Goal: Task Accomplishment & Management: Use online tool/utility

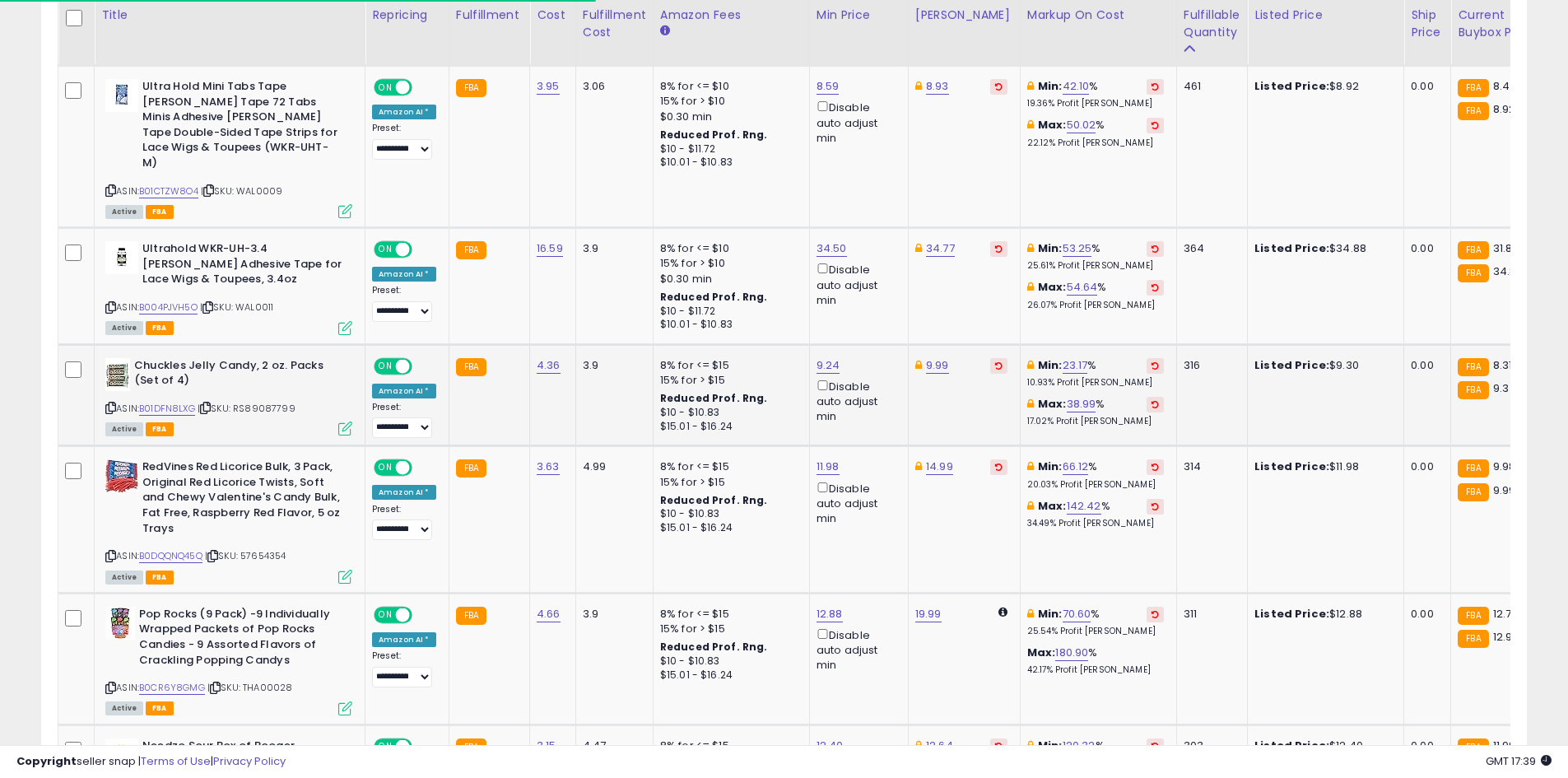
scroll to position [338, 862]
click at [820, 357] on link "9.24" at bounding box center [829, 365] width 24 height 16
type input "****"
click button "submit" at bounding box center [868, 276] width 28 height 25
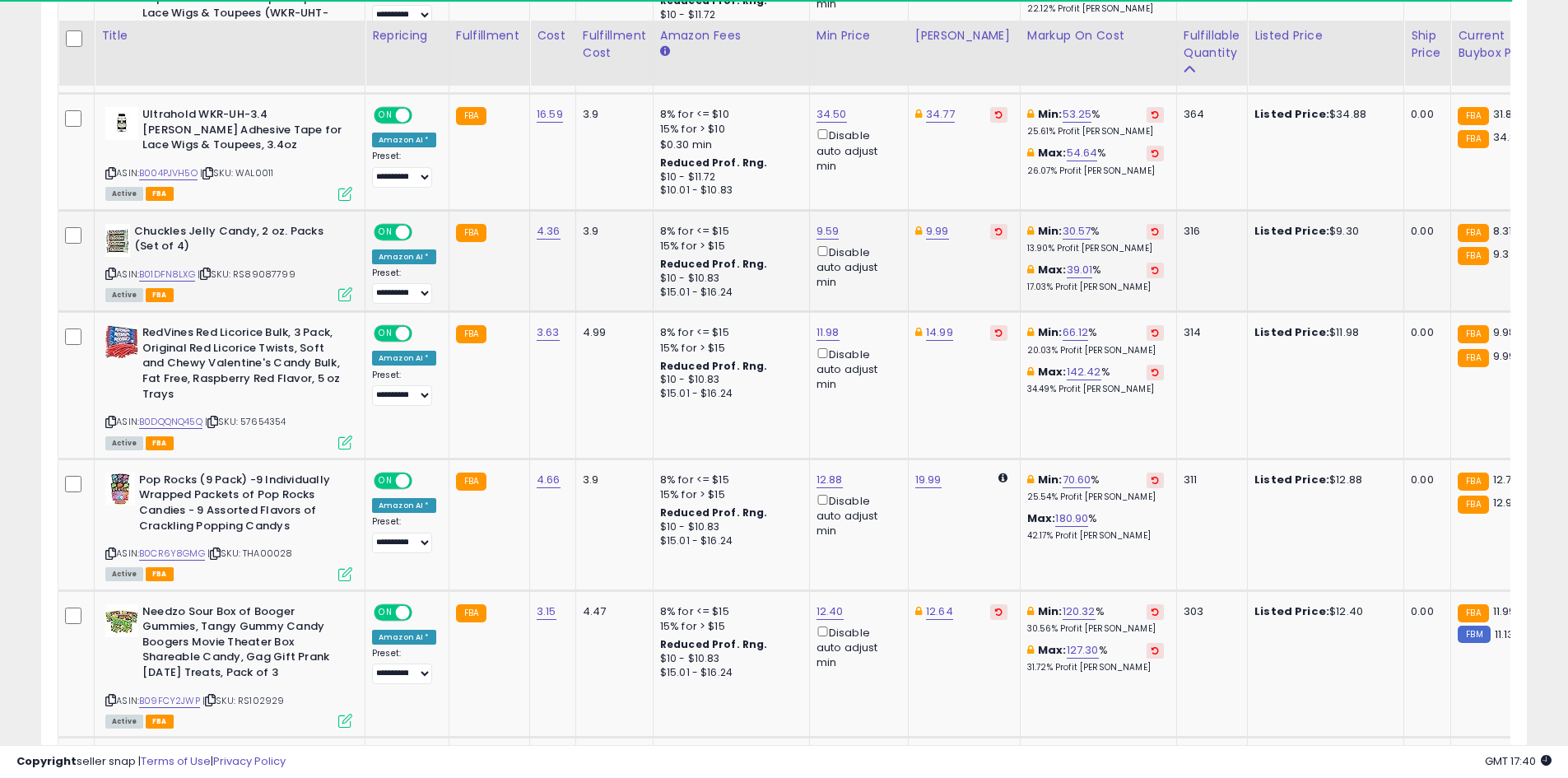
scroll to position [1181, 0]
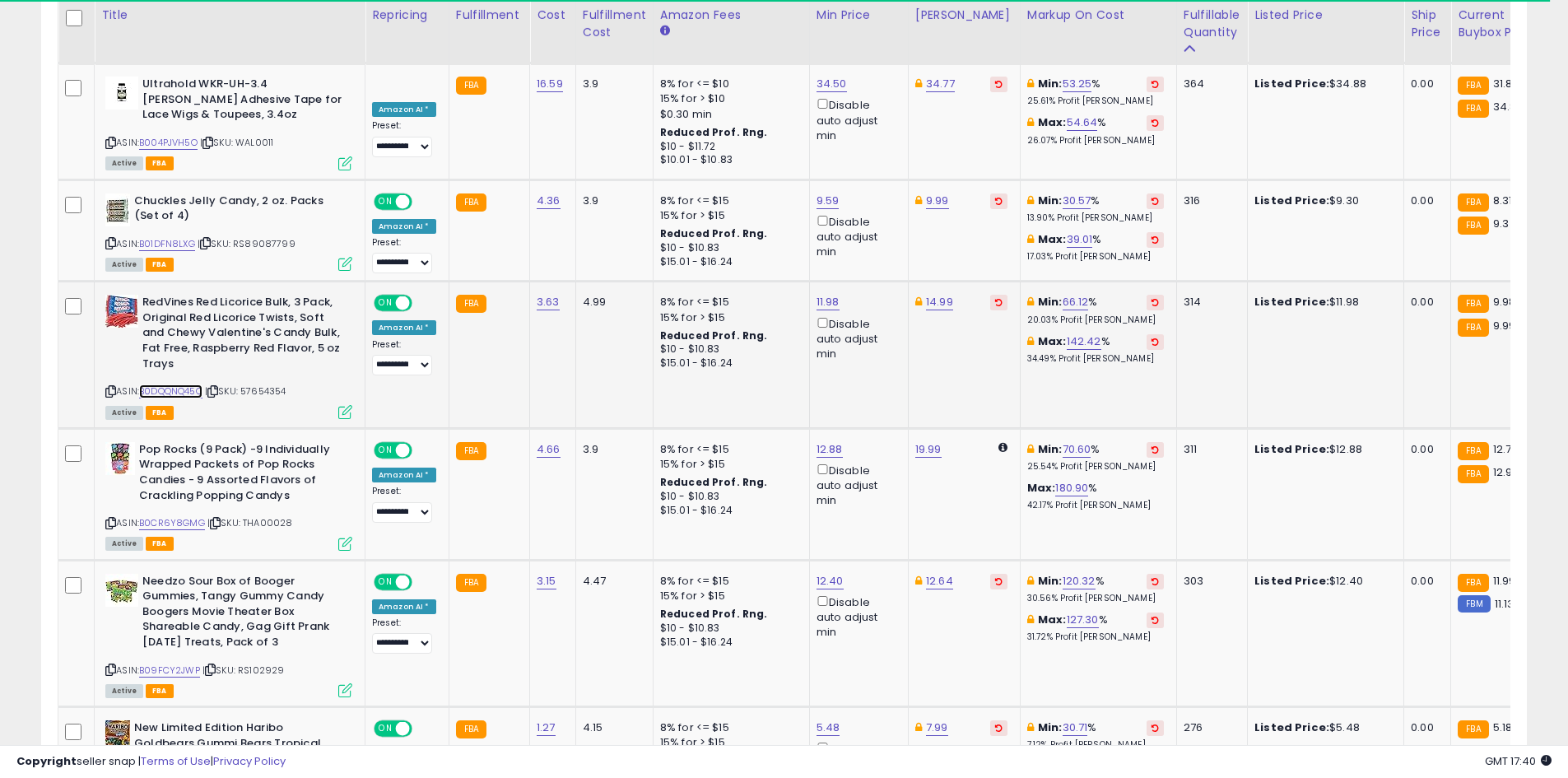
click at [173, 384] on link "B0DQQNQ45Q" at bounding box center [171, 391] width 64 height 14
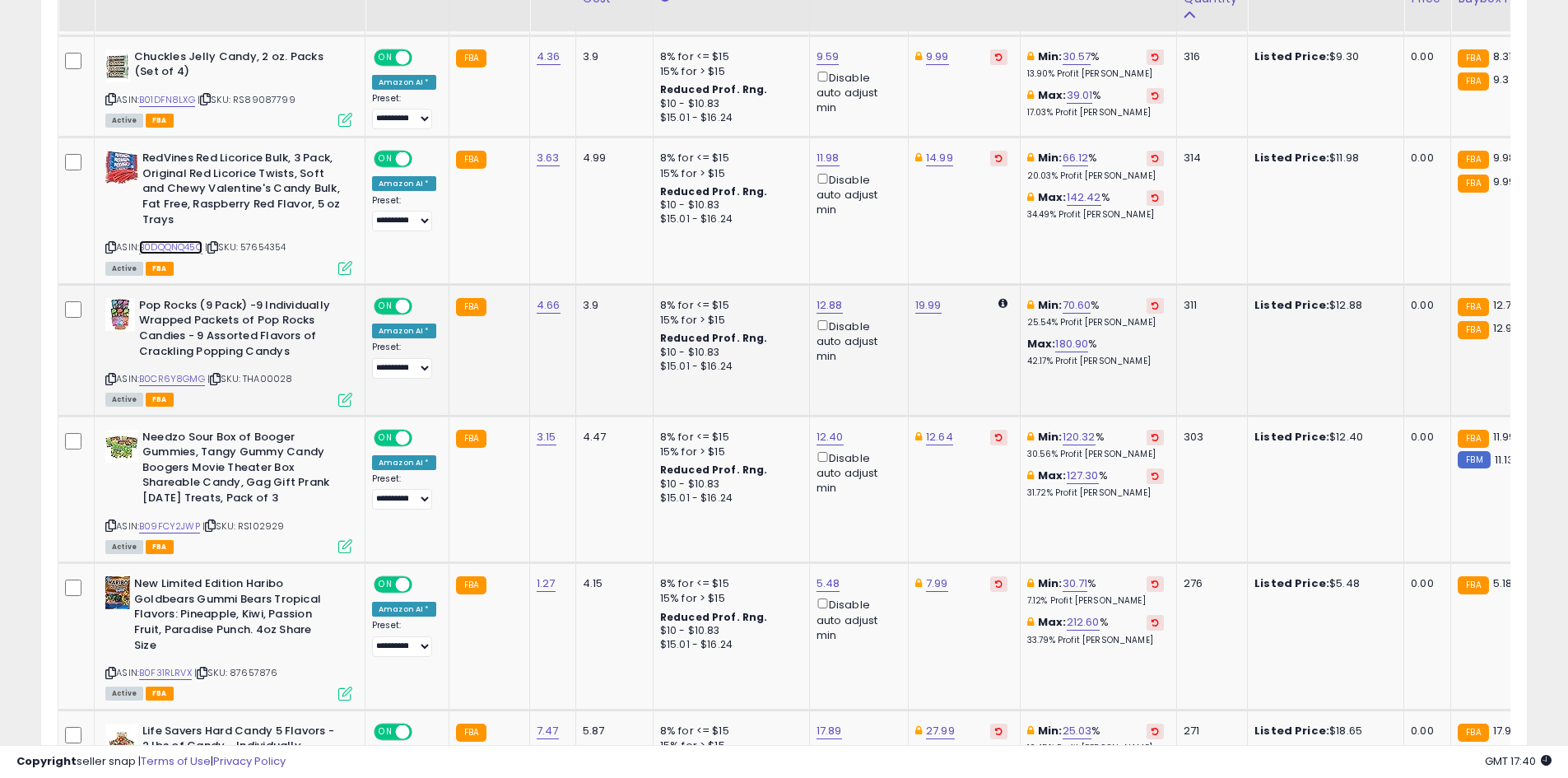
scroll to position [1345, 0]
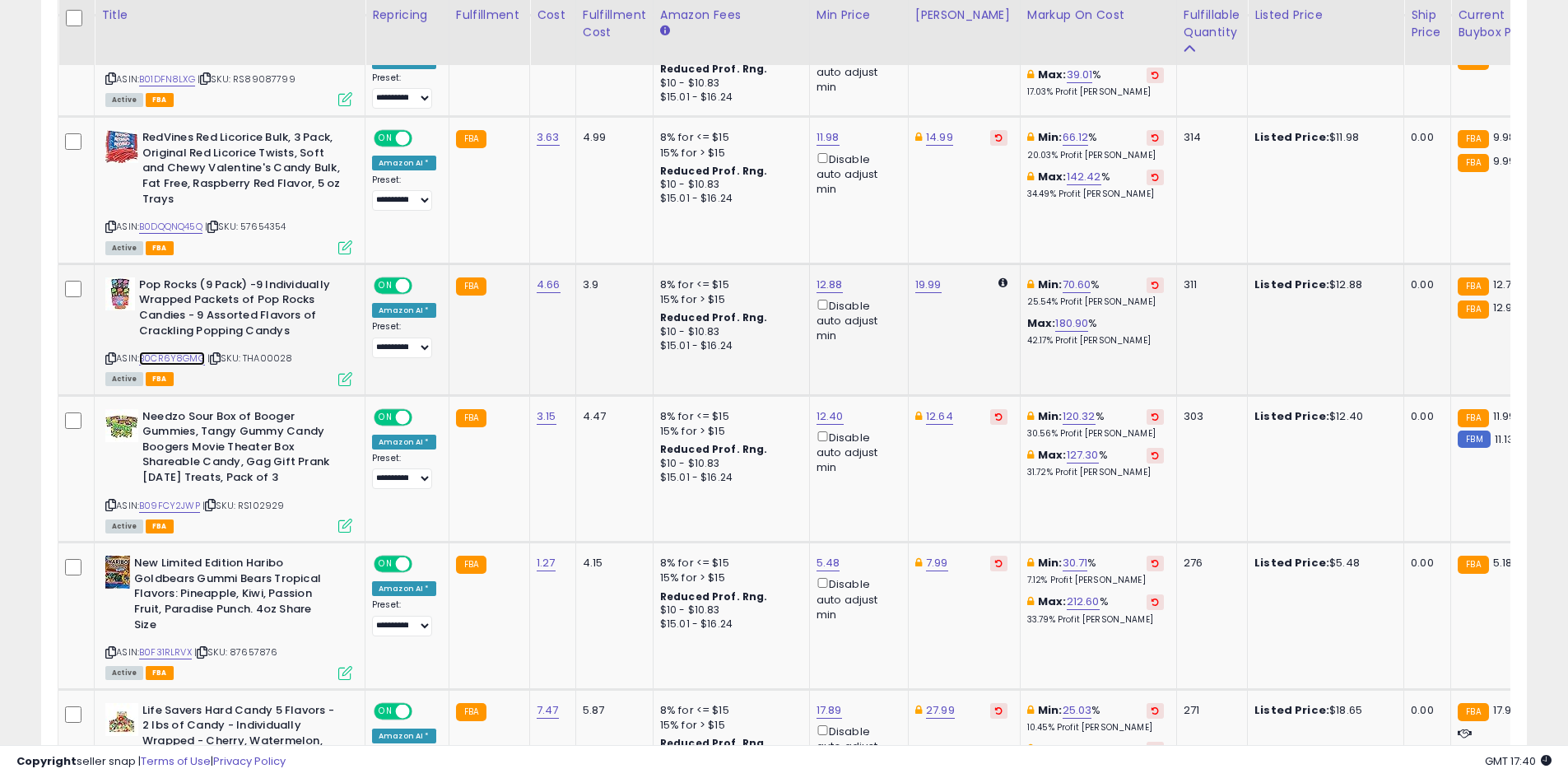
click at [169, 352] on link "B0CR6Y8GMG" at bounding box center [172, 359] width 65 height 14
click at [819, 276] on link "12.88" at bounding box center [829, 284] width 26 height 16
type input "****"
click button "submit" at bounding box center [869, 196] width 28 height 25
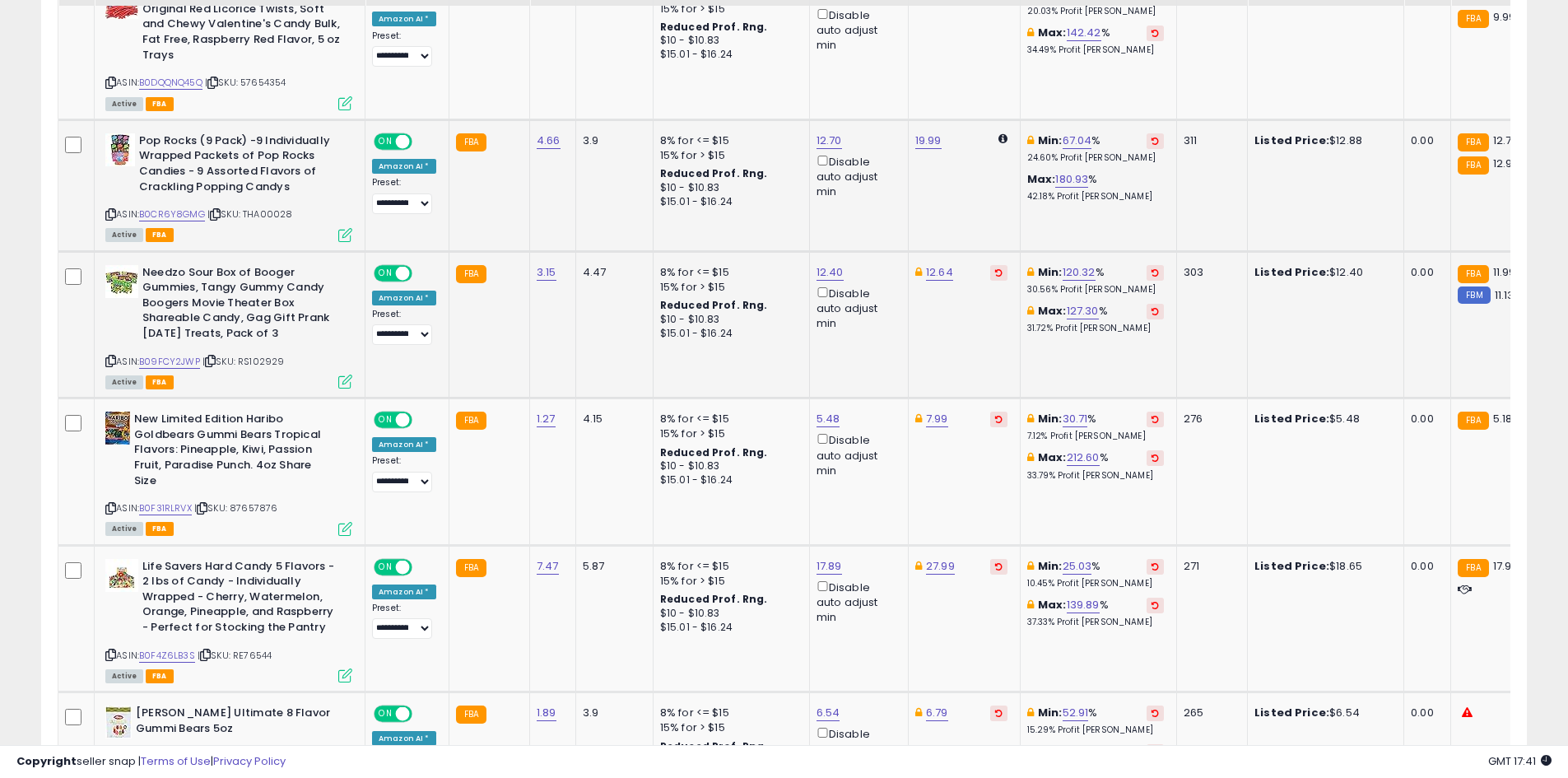
scroll to position [1510, 0]
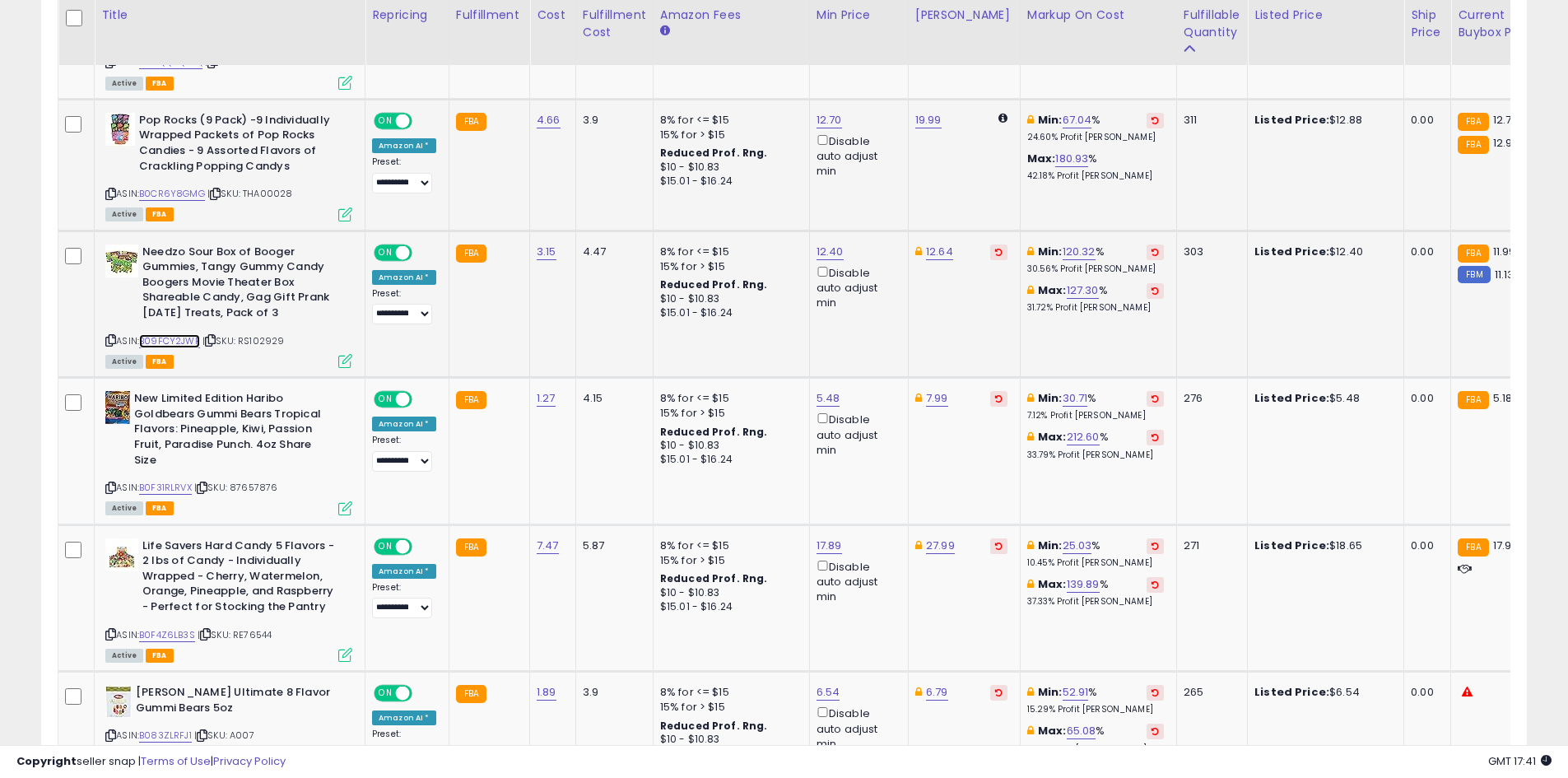
click at [169, 334] on link "B09FCY2JWP" at bounding box center [170, 341] width 61 height 14
click at [818, 244] on link "12.40" at bounding box center [830, 252] width 27 height 16
type input "*"
type input "*****"
click button "submit" at bounding box center [869, 163] width 28 height 25
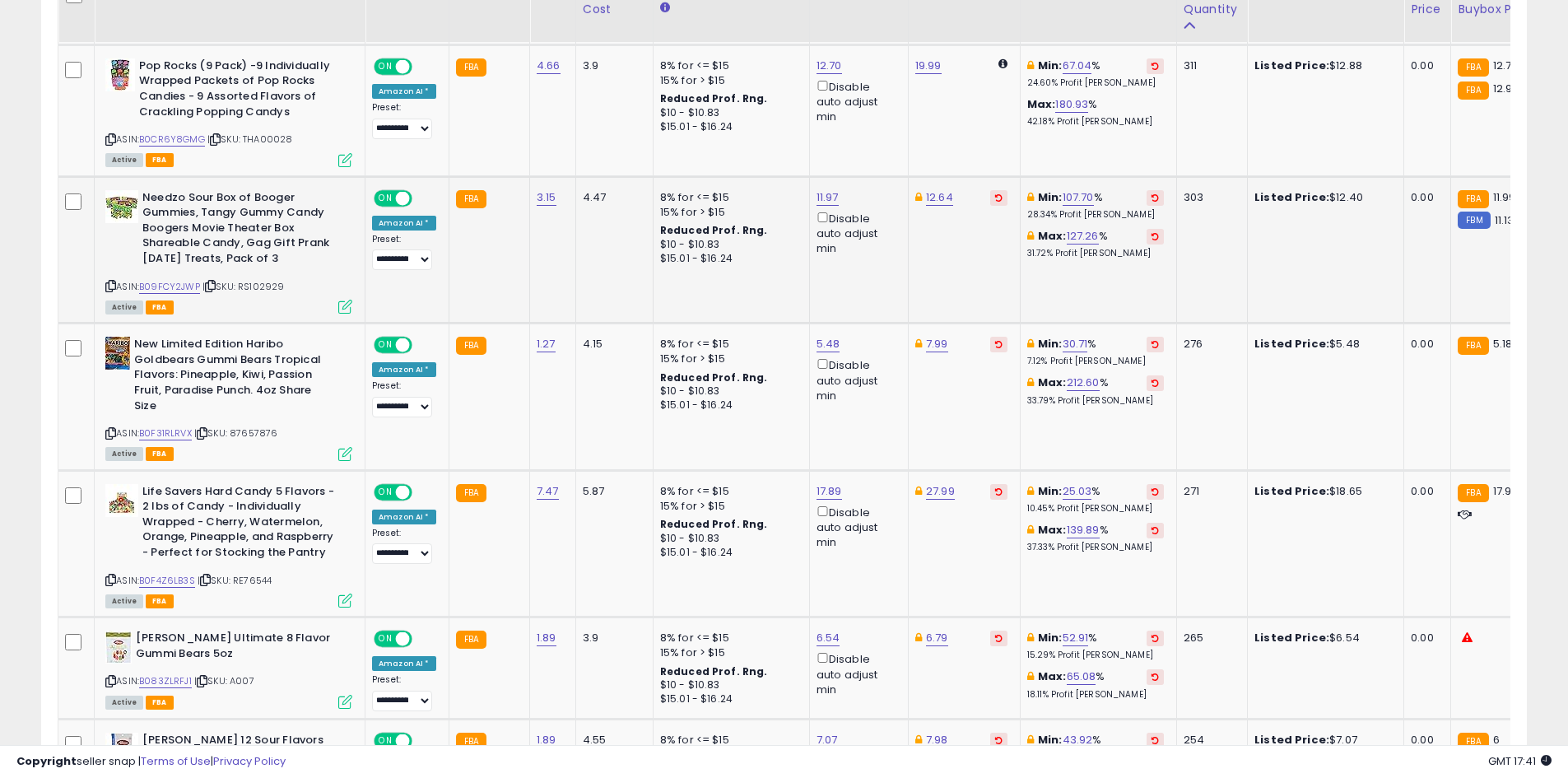
scroll to position [1595, 0]
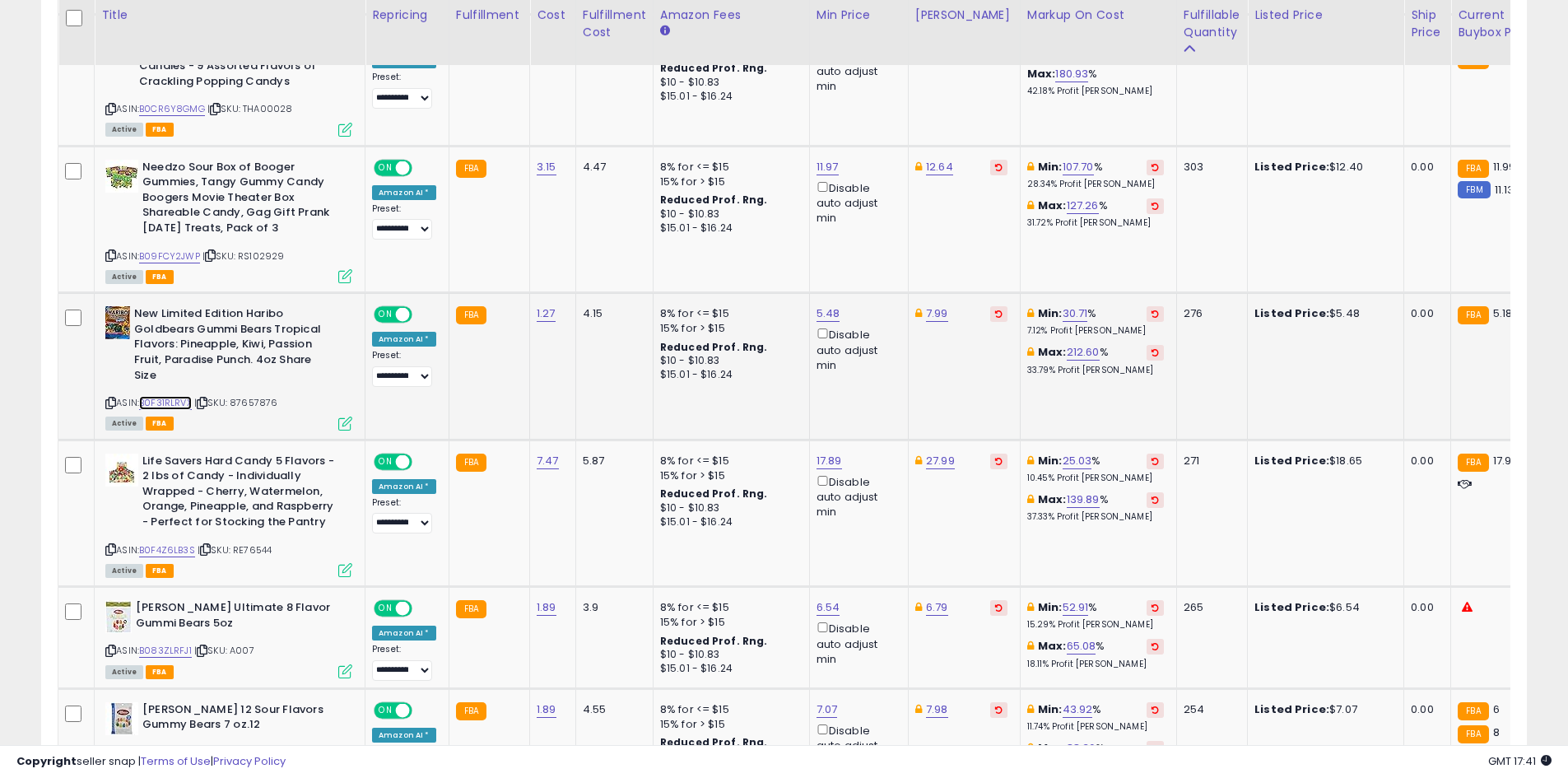
click at [157, 396] on link "B0F31RLRVX" at bounding box center [166, 403] width 53 height 14
click at [820, 305] on link "5.48" at bounding box center [829, 313] width 24 height 16
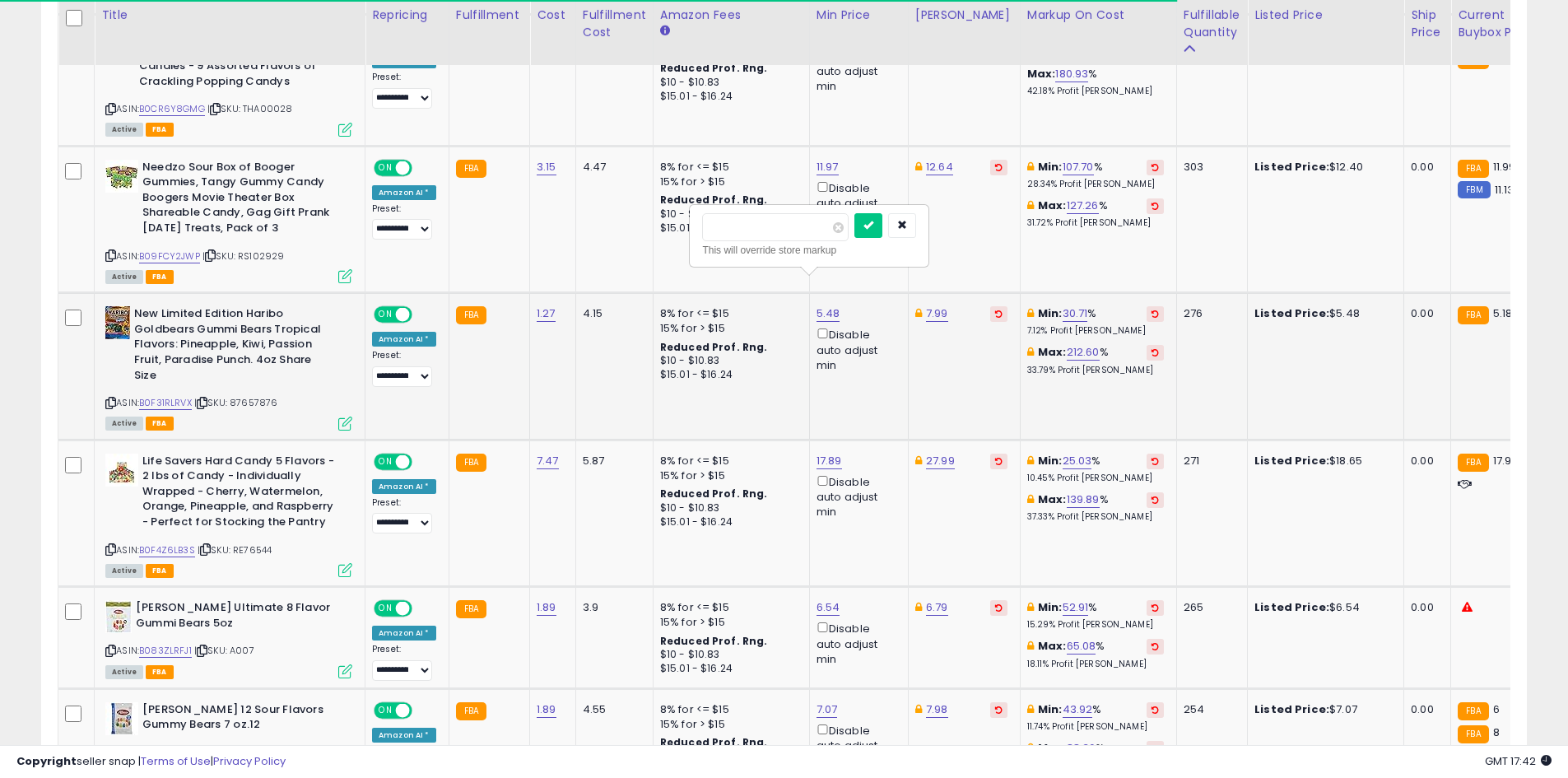
type input "****"
click button "submit" at bounding box center [868, 225] width 28 height 25
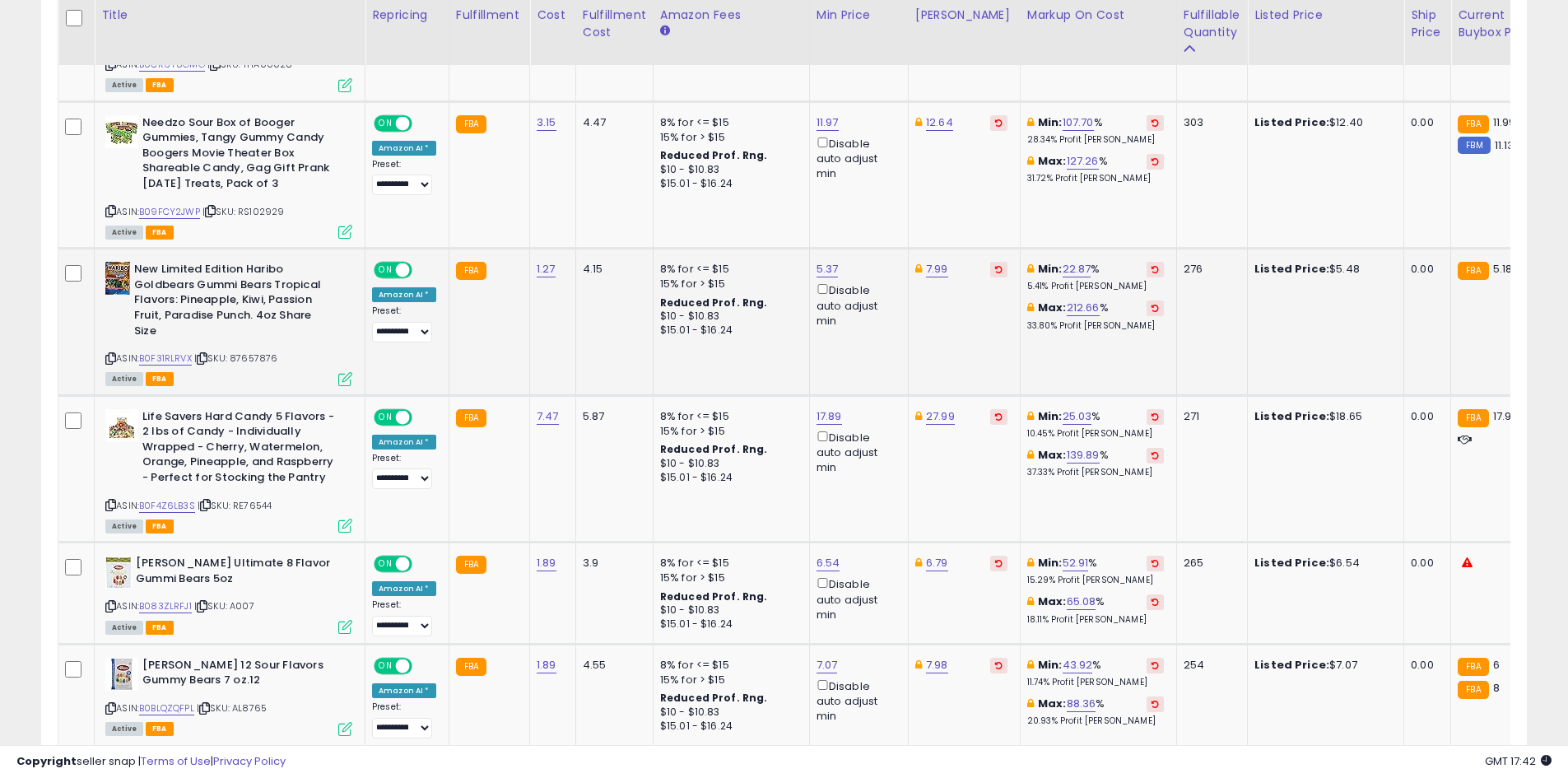
scroll to position [1678, 0]
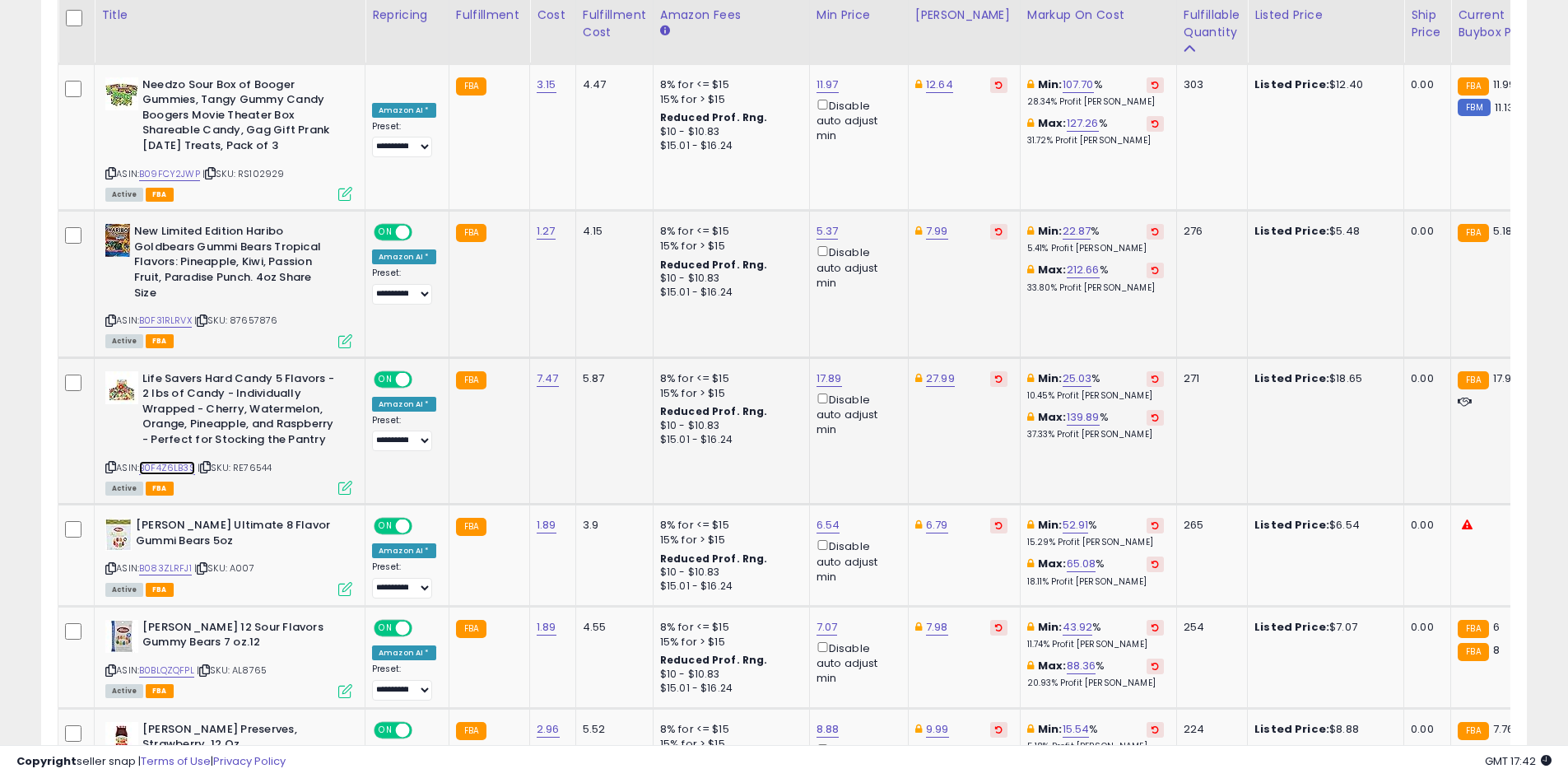
click at [169, 461] on link "B0F4Z6LB3S" at bounding box center [167, 468] width 56 height 14
click at [835, 371] on link "17.89" at bounding box center [829, 378] width 25 height 16
type input "*****"
click button "submit" at bounding box center [869, 290] width 28 height 25
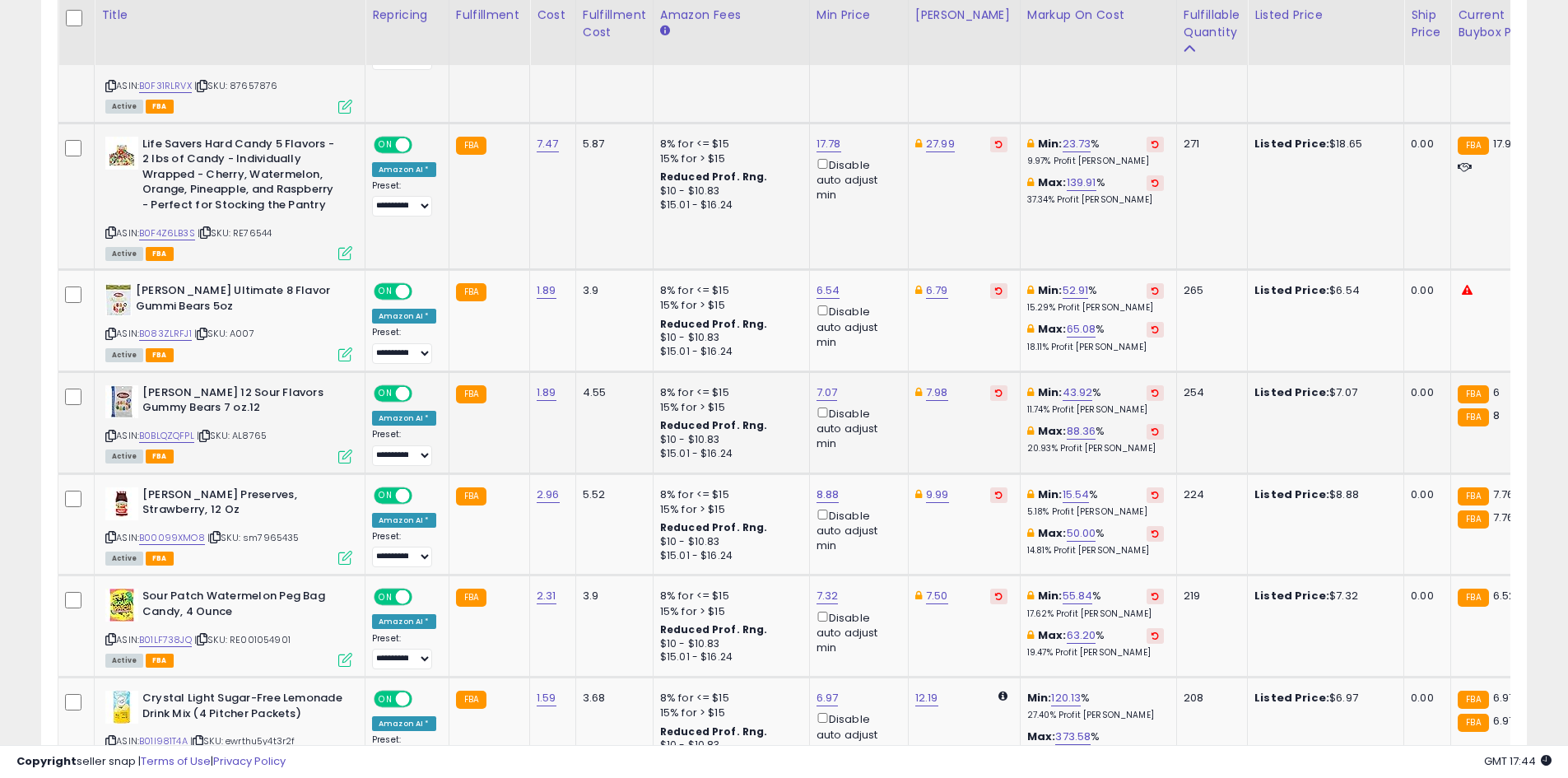
scroll to position [1924, 0]
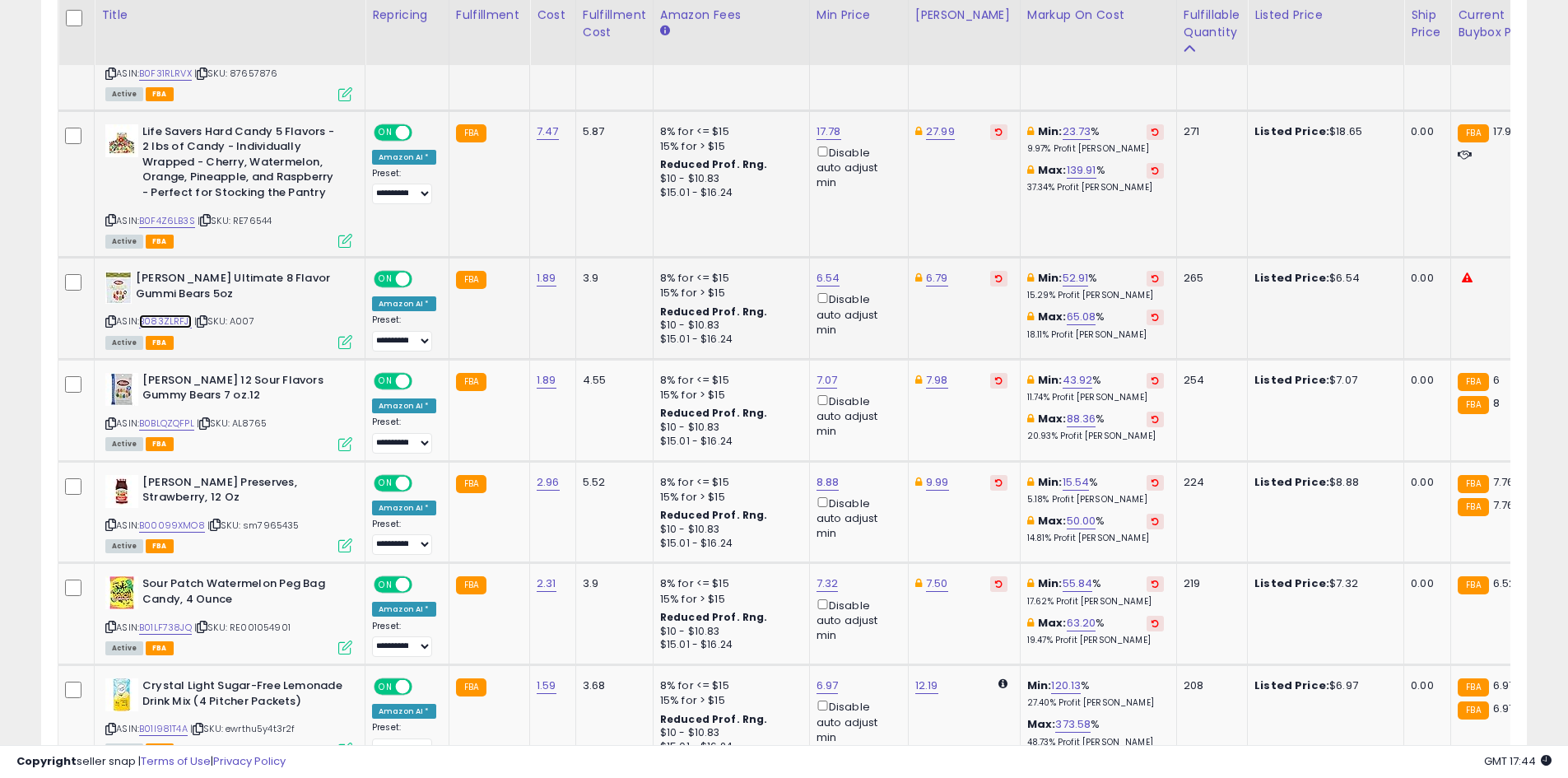
click at [171, 315] on link "B083ZLRFJ1" at bounding box center [166, 321] width 53 height 14
click at [830, 270] on link "6.54" at bounding box center [829, 278] width 24 height 16
type input "*"
click button "submit" at bounding box center [868, 190] width 28 height 25
click at [926, 270] on link "6.79" at bounding box center [937, 278] width 22 height 16
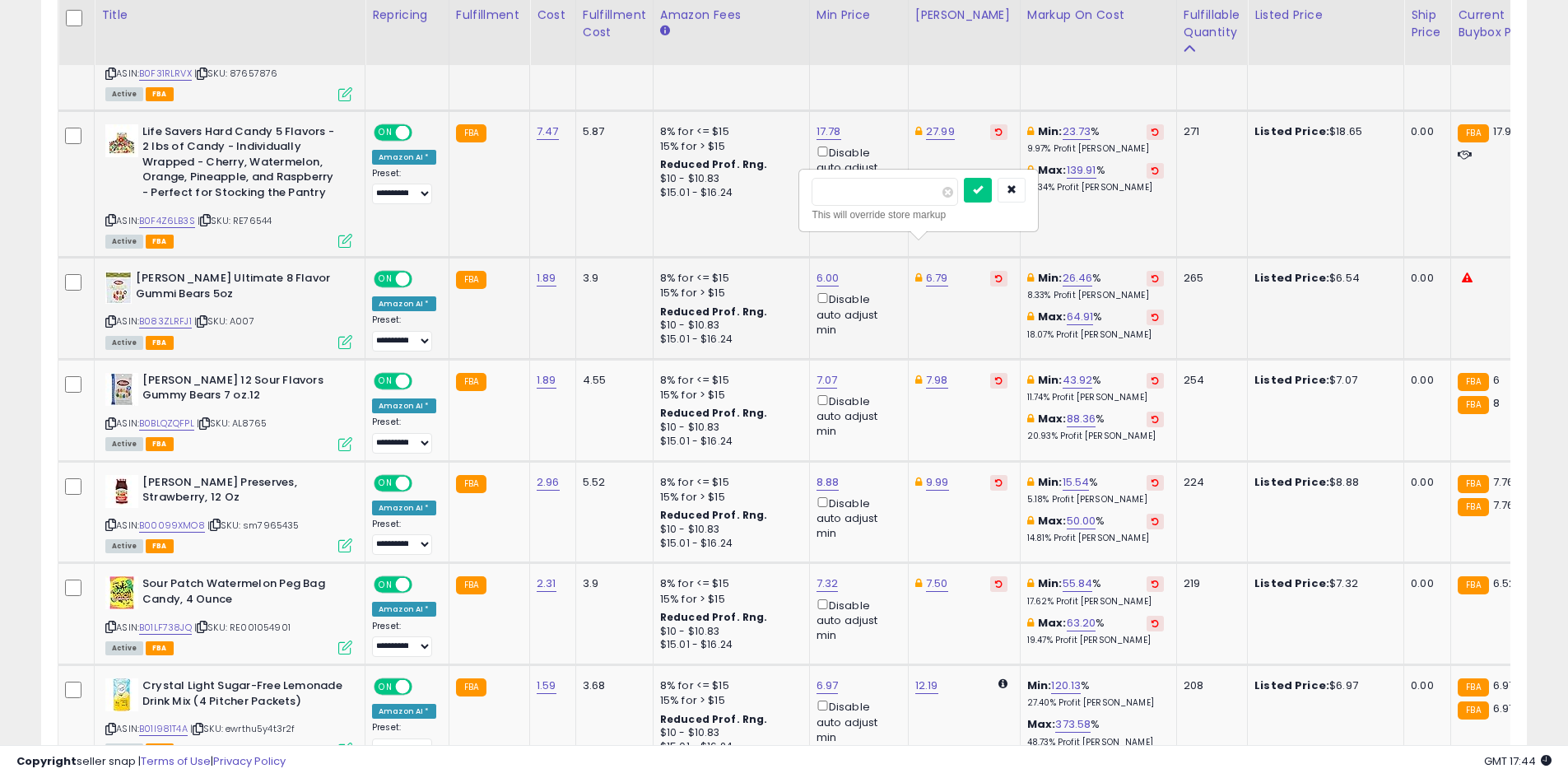
type input "****"
click button "submit" at bounding box center [977, 190] width 28 height 25
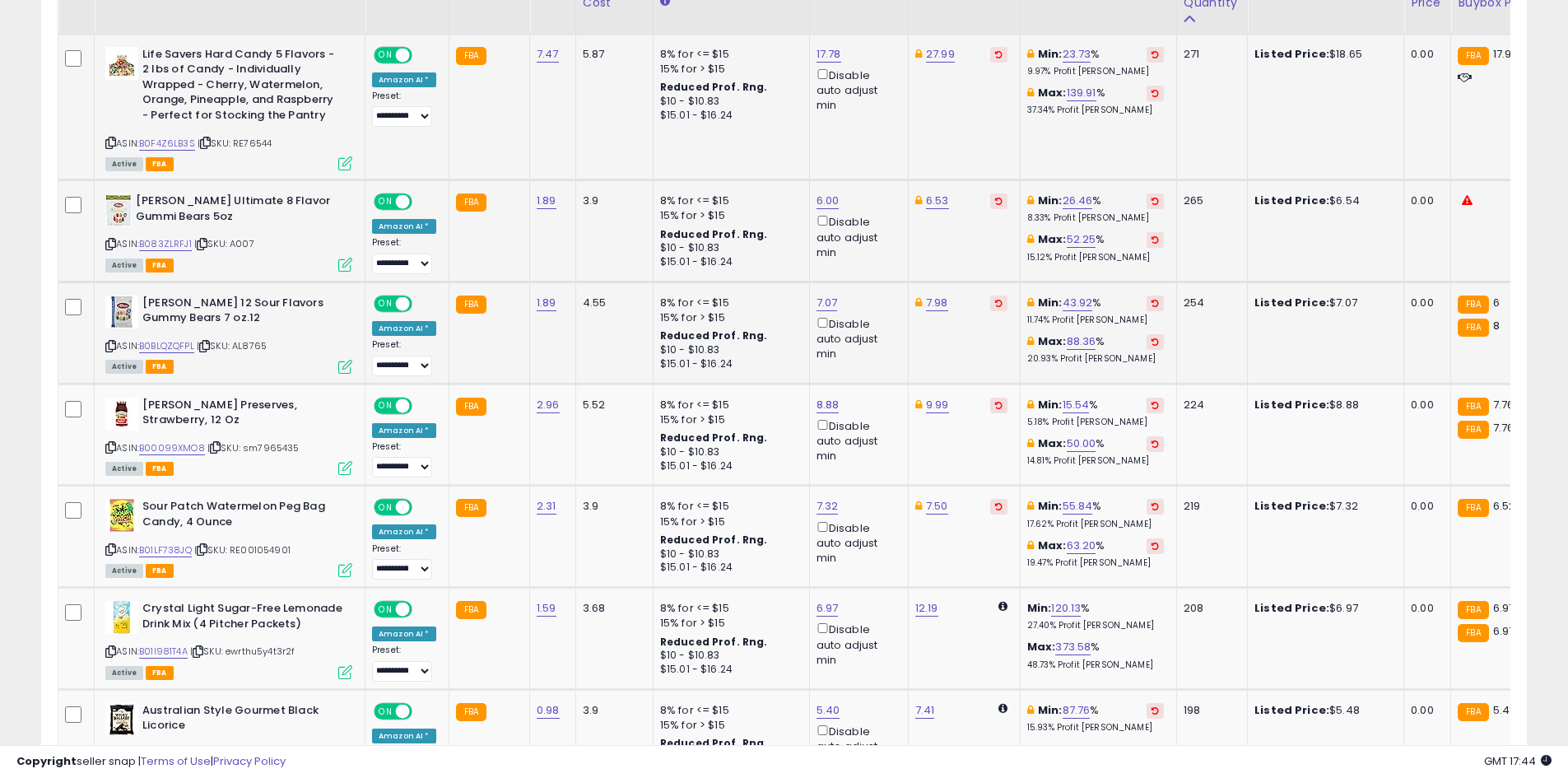
scroll to position [2007, 0]
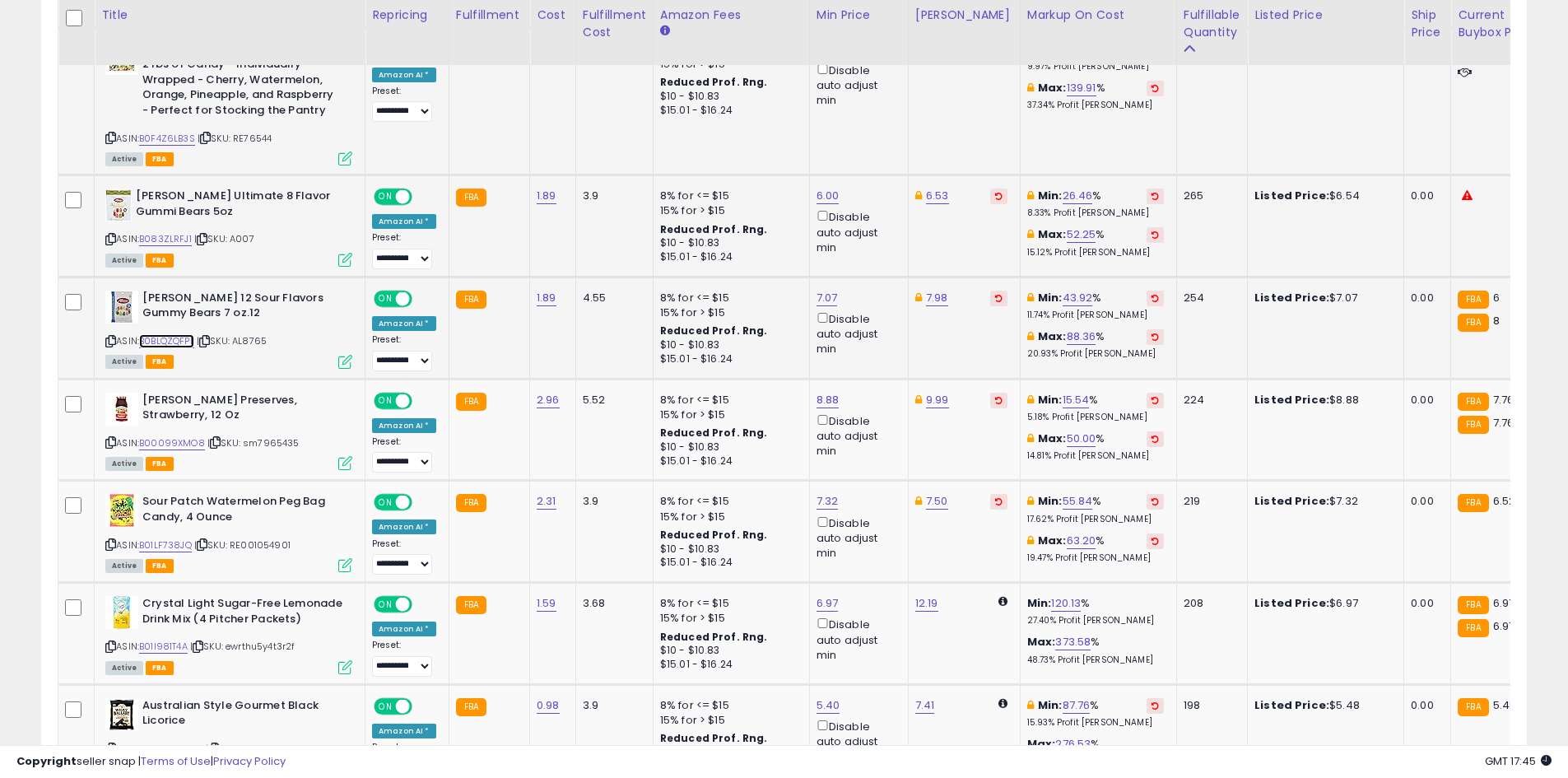
click at [184, 334] on link "B0BLQZQFPL" at bounding box center [167, 341] width 55 height 14
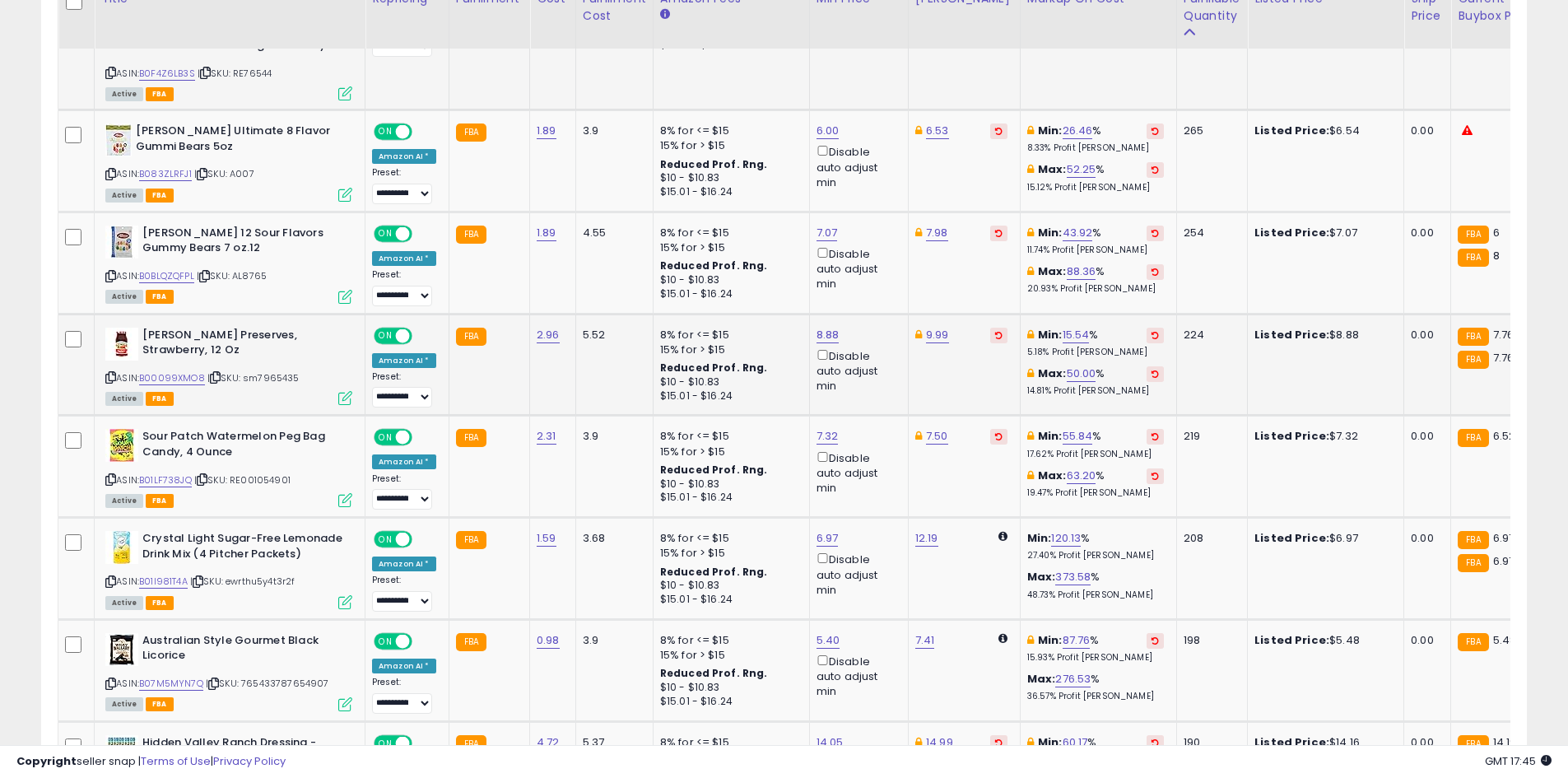
scroll to position [2103, 0]
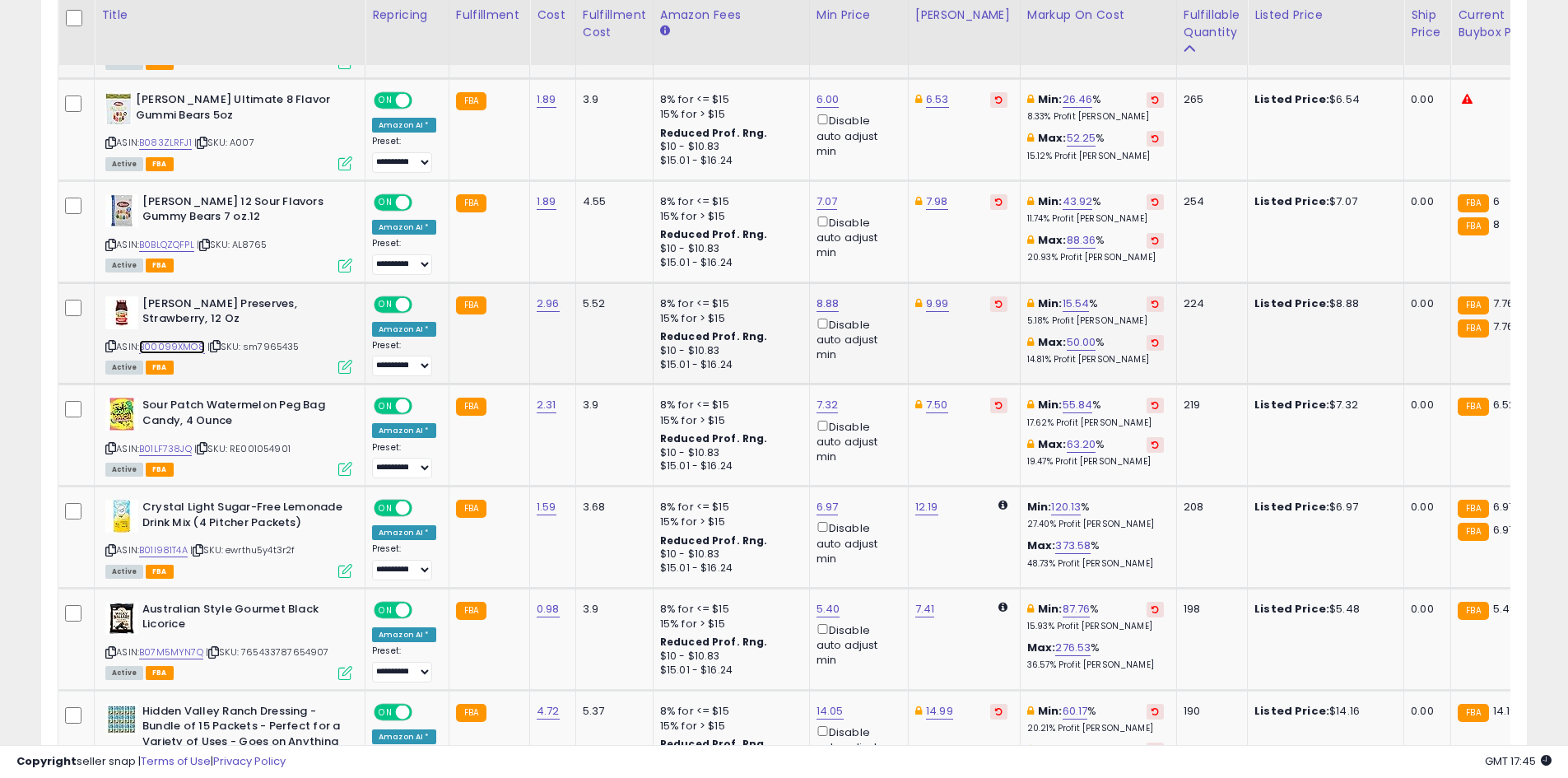
click at [197, 340] on link "B00099XMO8" at bounding box center [172, 347] width 65 height 14
click at [818, 296] on link "8.88" at bounding box center [828, 304] width 23 height 16
type input "*"
type input "****"
click button "submit" at bounding box center [868, 215] width 28 height 25
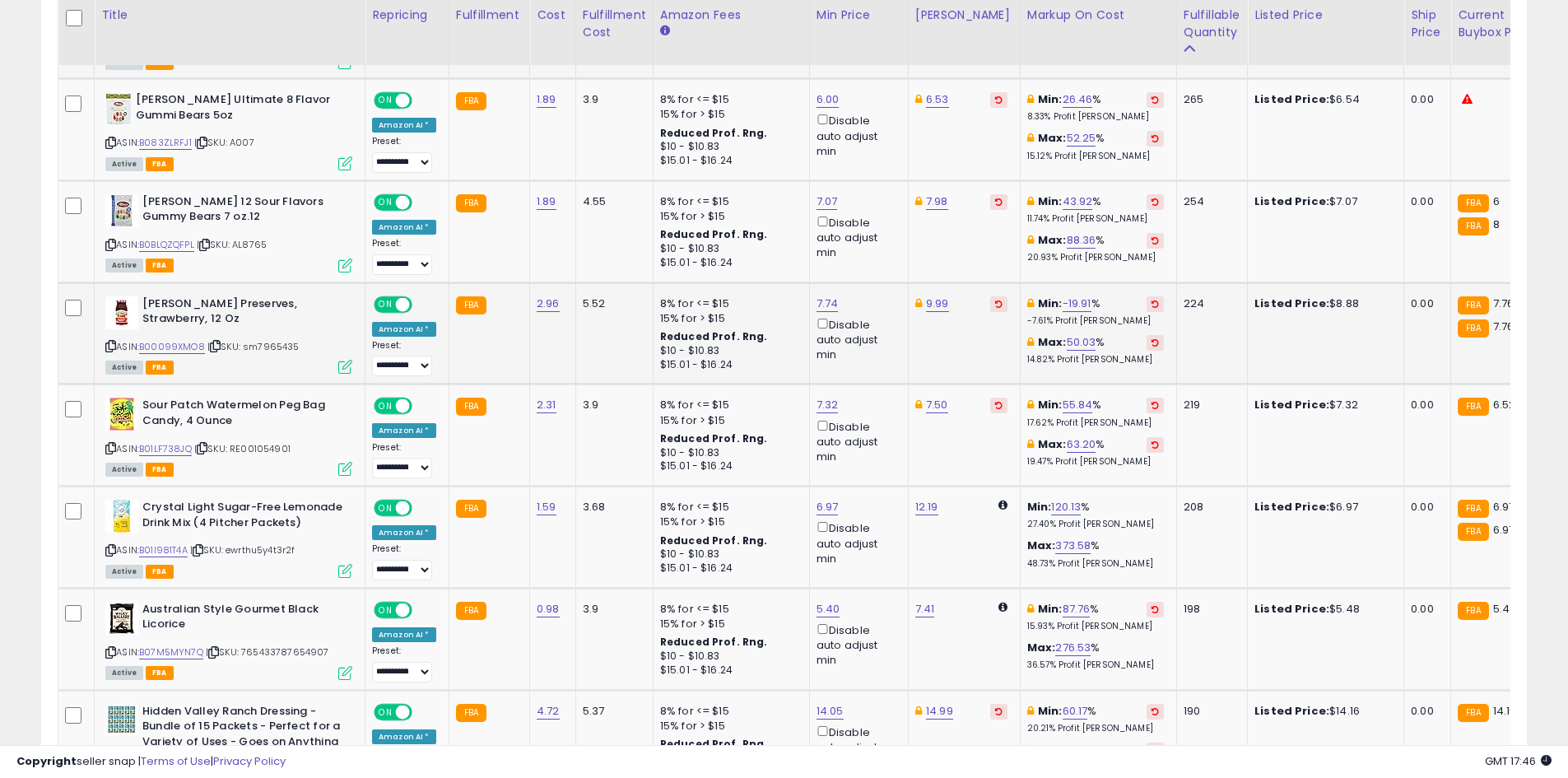
click at [192, 327] on div "ASIN: B00099XMO8 | SKU: sm7965435 Active FBA" at bounding box center [229, 335] width 247 height 77
click at [191, 340] on link "B00099XMO8" at bounding box center [172, 347] width 65 height 14
click at [817, 296] on link "7.74" at bounding box center [828, 304] width 22 height 16
type input "*"
type input "****"
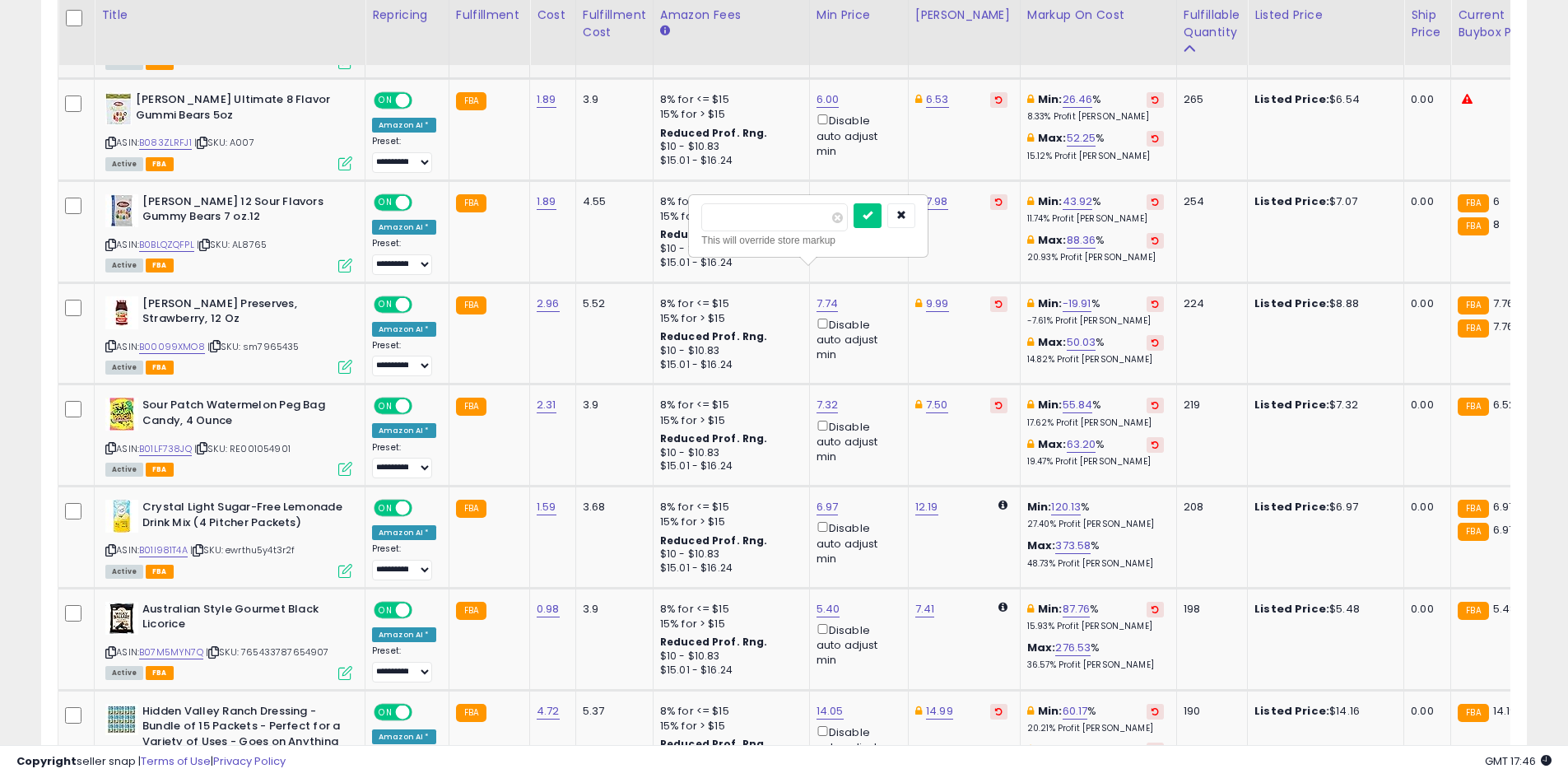
click button "submit" at bounding box center [867, 215] width 28 height 25
click at [179, 442] on link "B01LF738JQ" at bounding box center [166, 449] width 53 height 14
click at [817, 397] on link "7.32" at bounding box center [828, 405] width 22 height 16
type input "*"
type input "****"
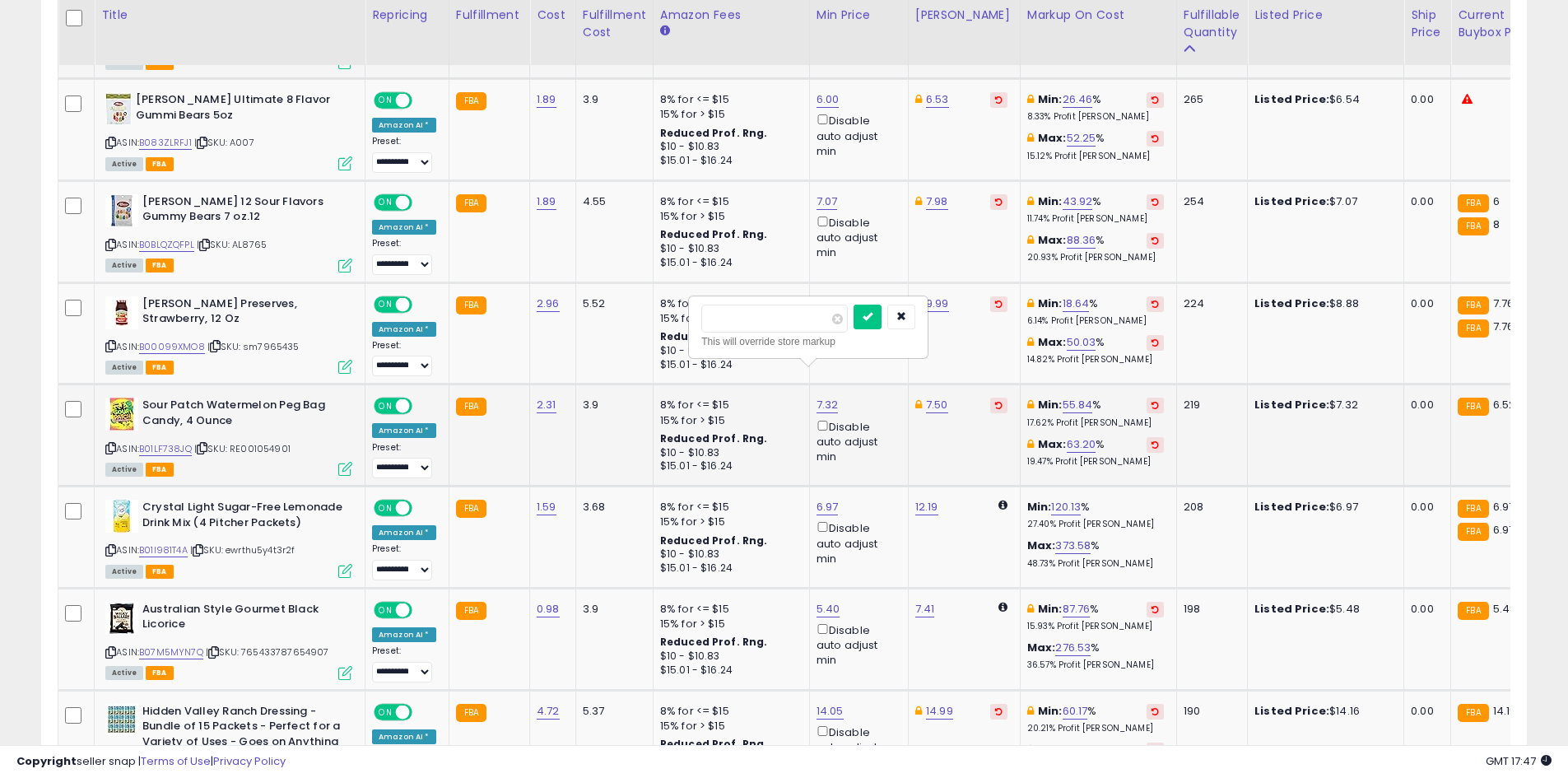
click button "submit" at bounding box center [867, 316] width 28 height 25
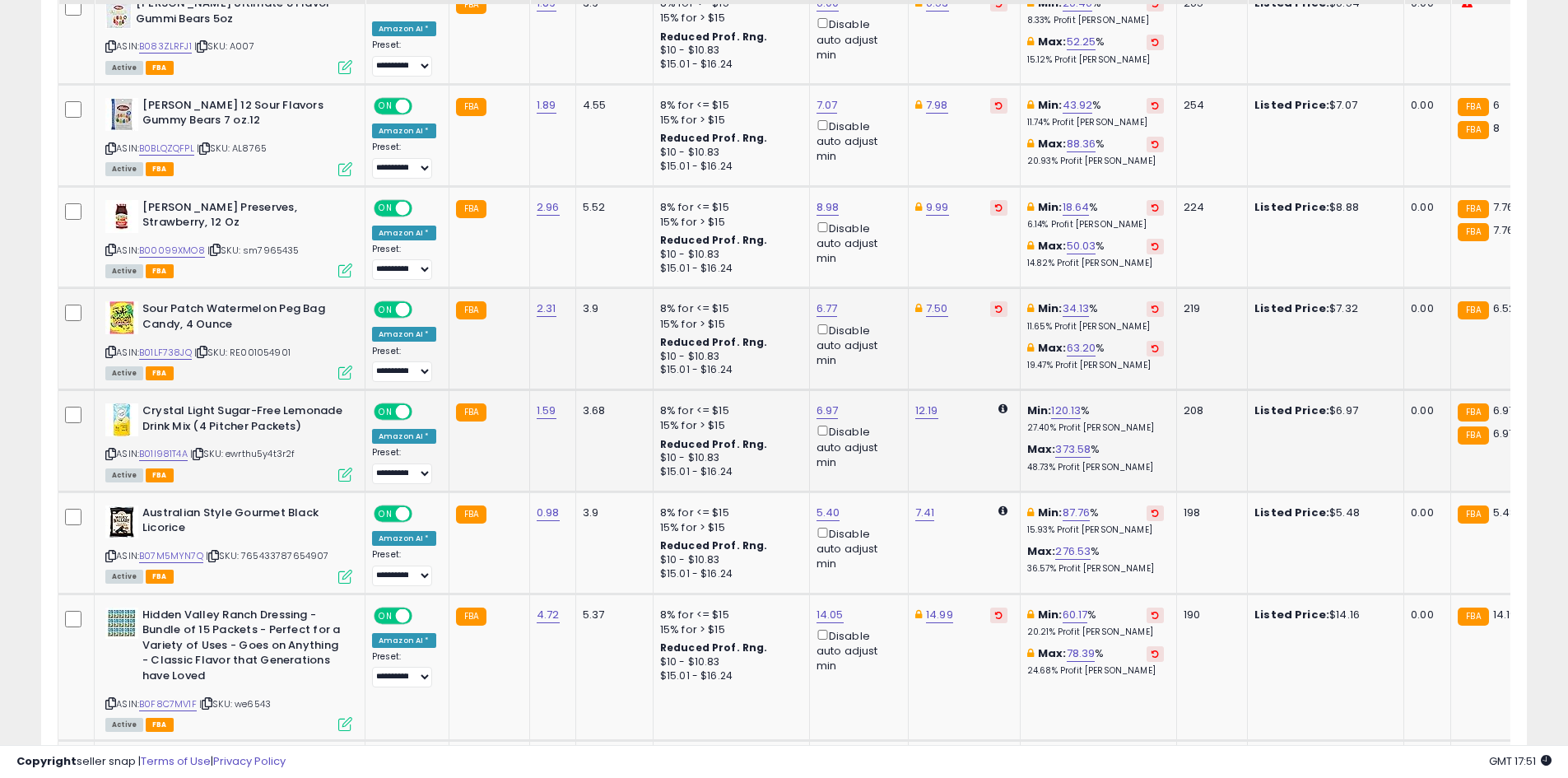
scroll to position [2350, 0]
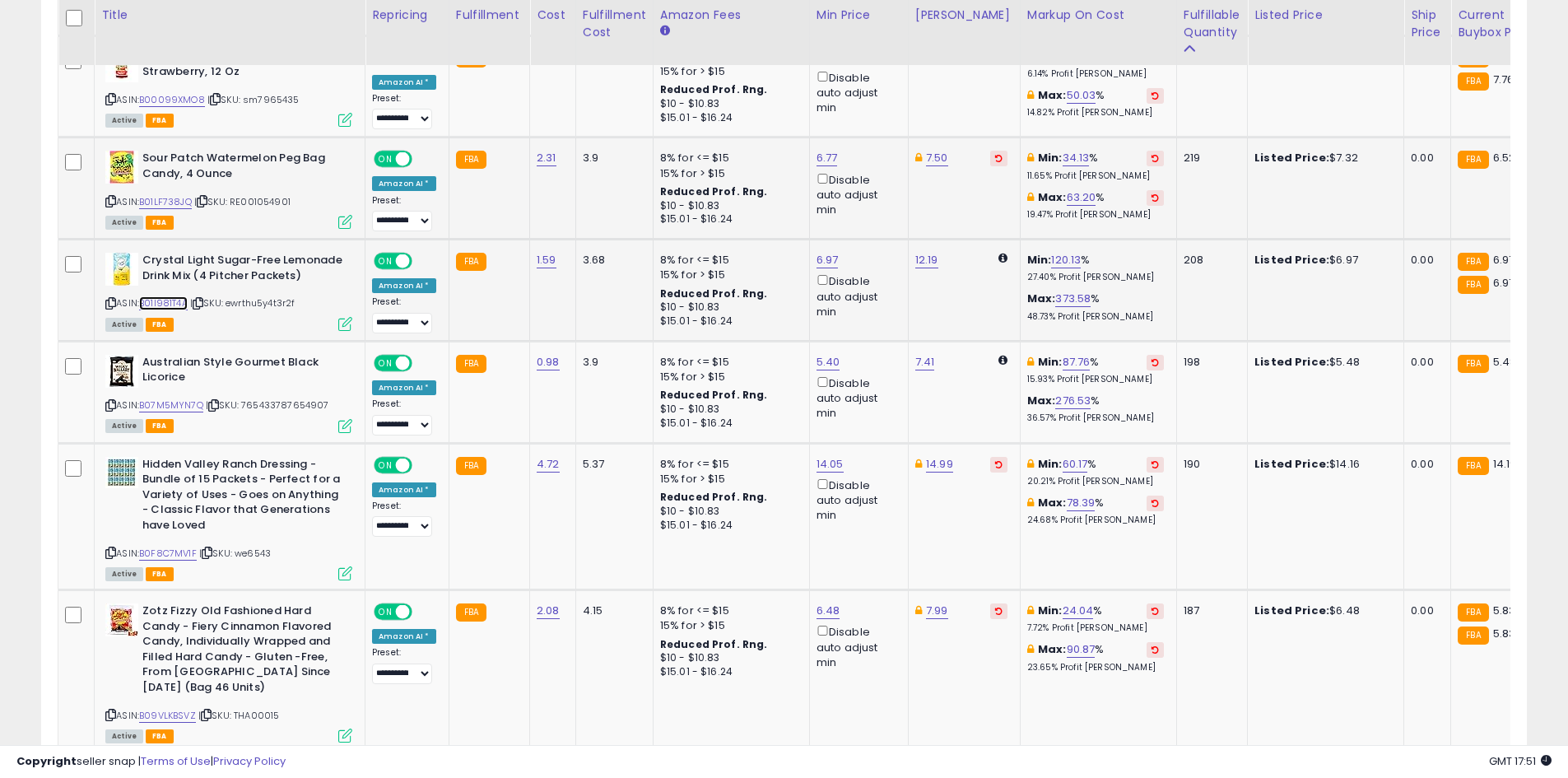
click at [178, 297] on link "B01I981T4A" at bounding box center [163, 304] width 48 height 14
click at [171, 399] on link "B07M5MYN7Q" at bounding box center [172, 406] width 65 height 14
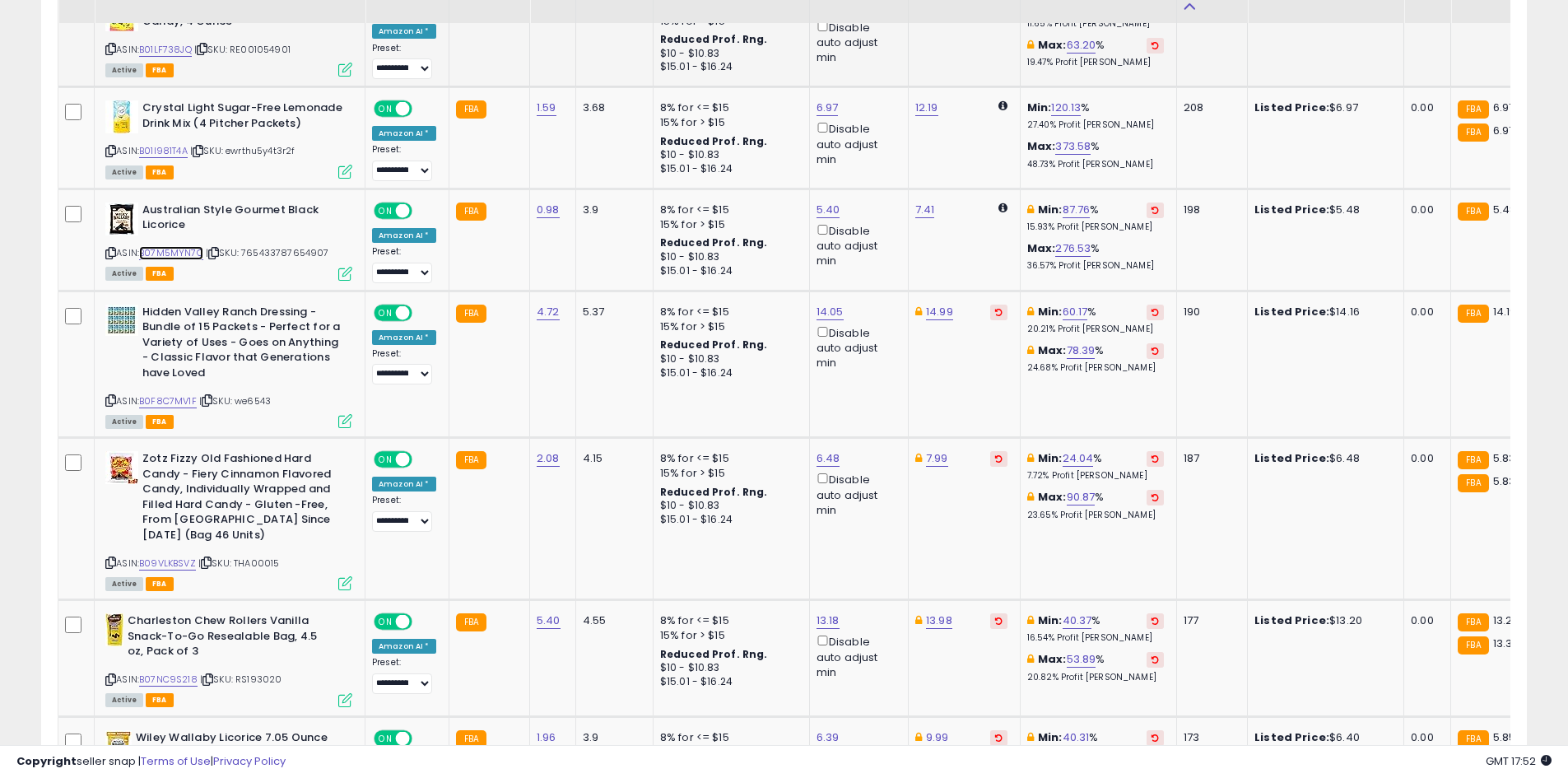
scroll to position [2515, 0]
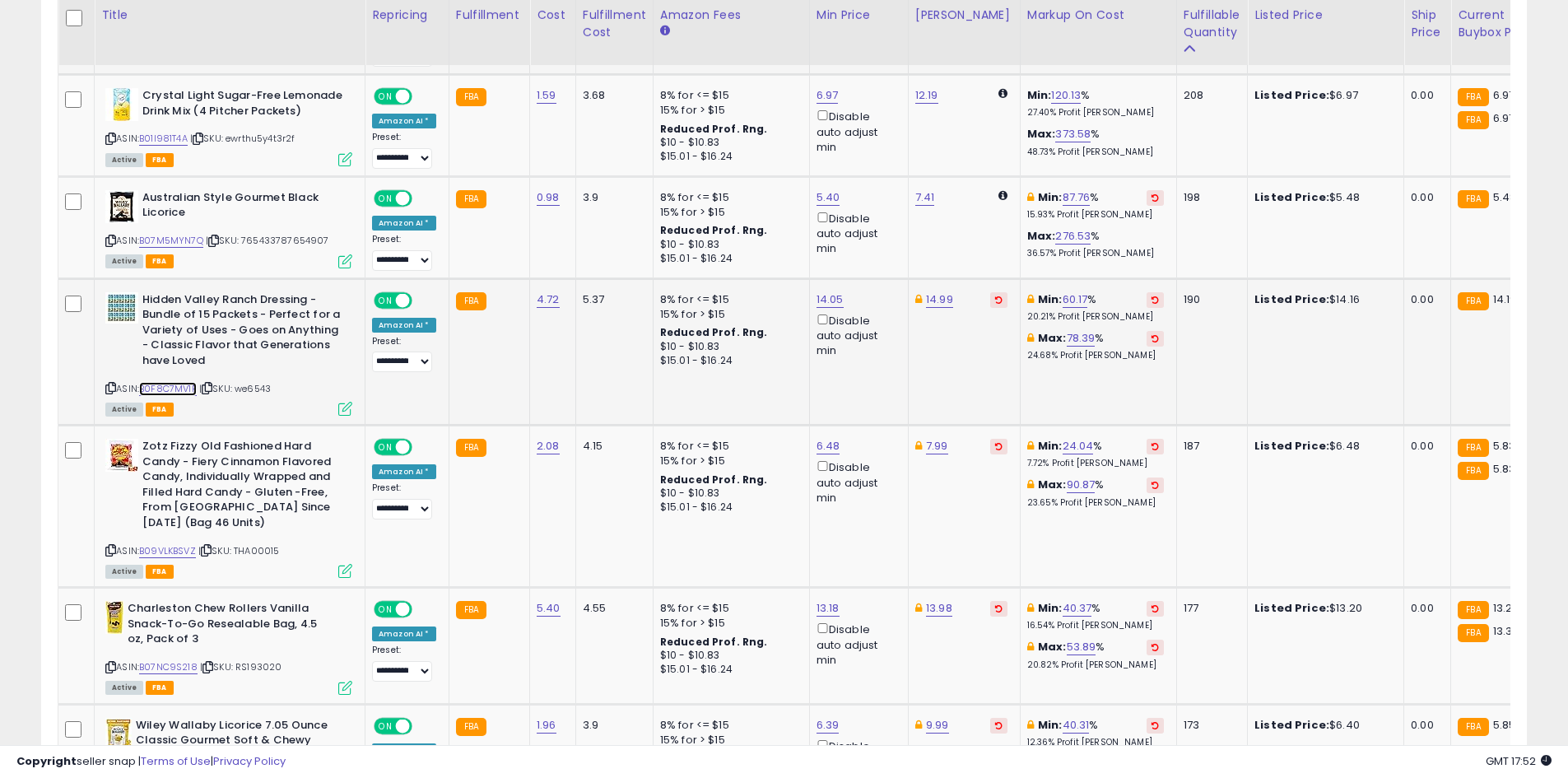
click at [180, 382] on link "B0F8C7MV1F" at bounding box center [168, 389] width 58 height 14
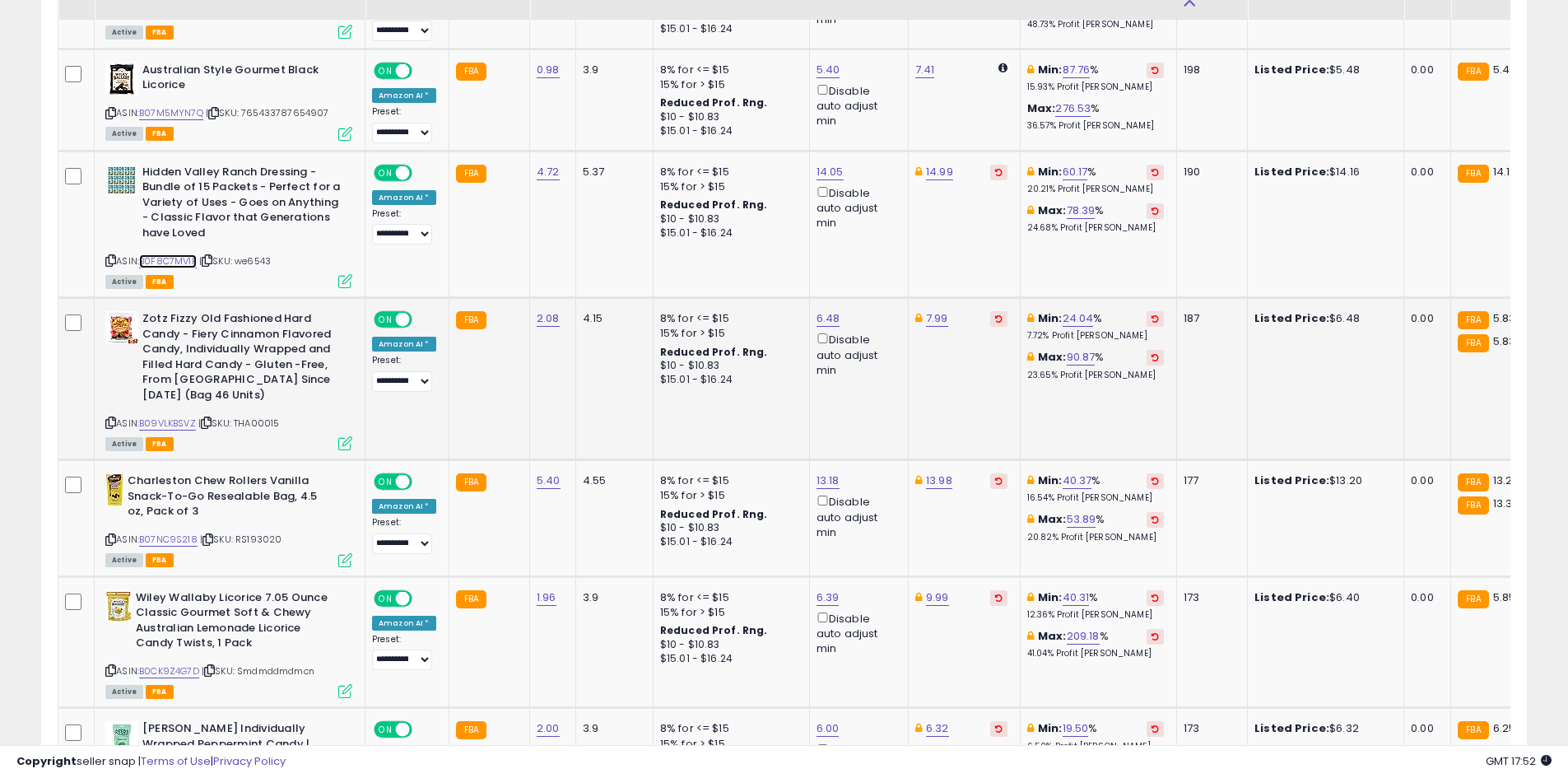
scroll to position [2679, 0]
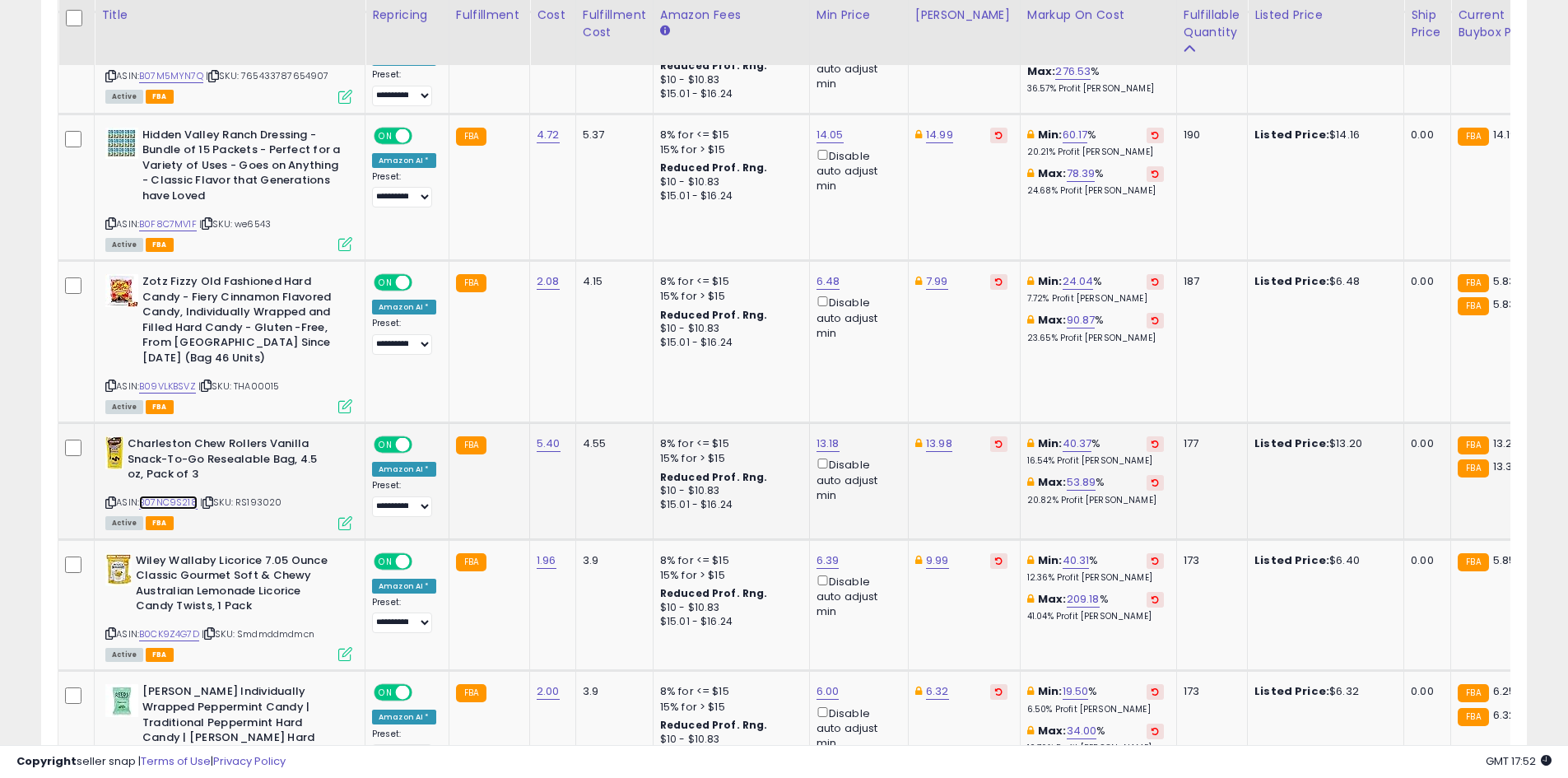
click at [154, 496] on link "B07NC9S218" at bounding box center [168, 503] width 59 height 14
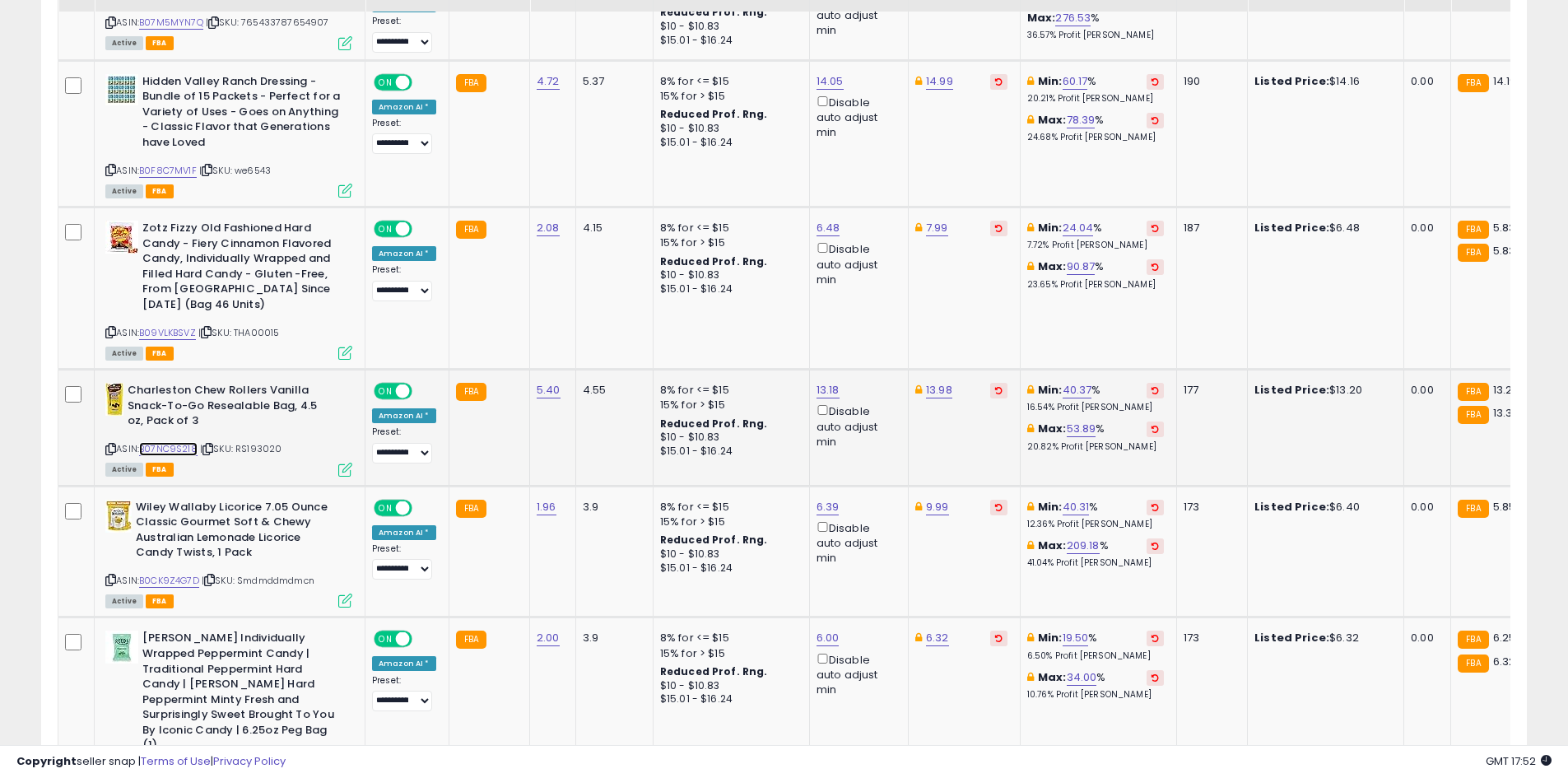
scroll to position [2844, 0]
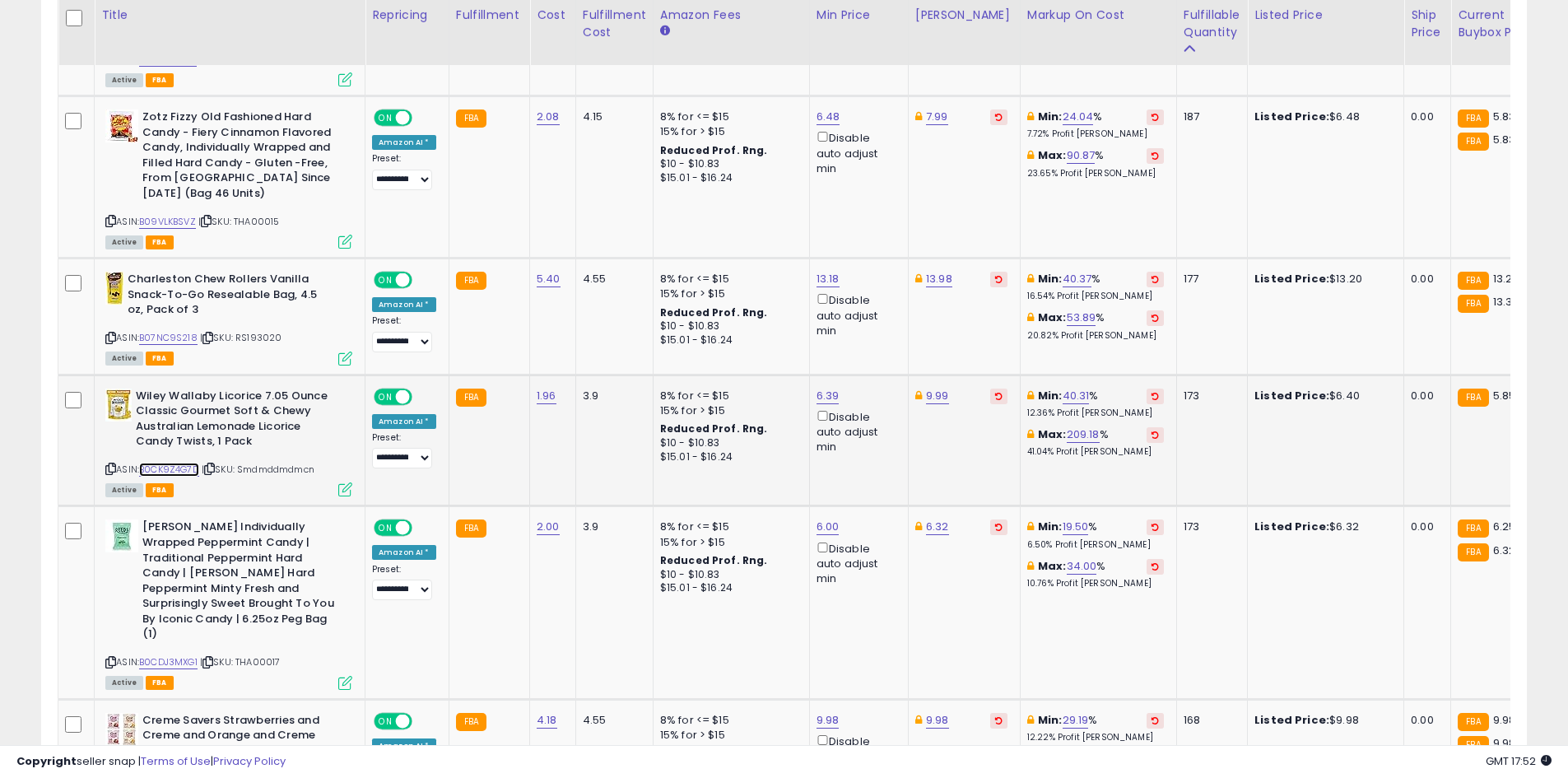
click at [167, 463] on link "B0CK9Z4G7D" at bounding box center [169, 469] width 60 height 14
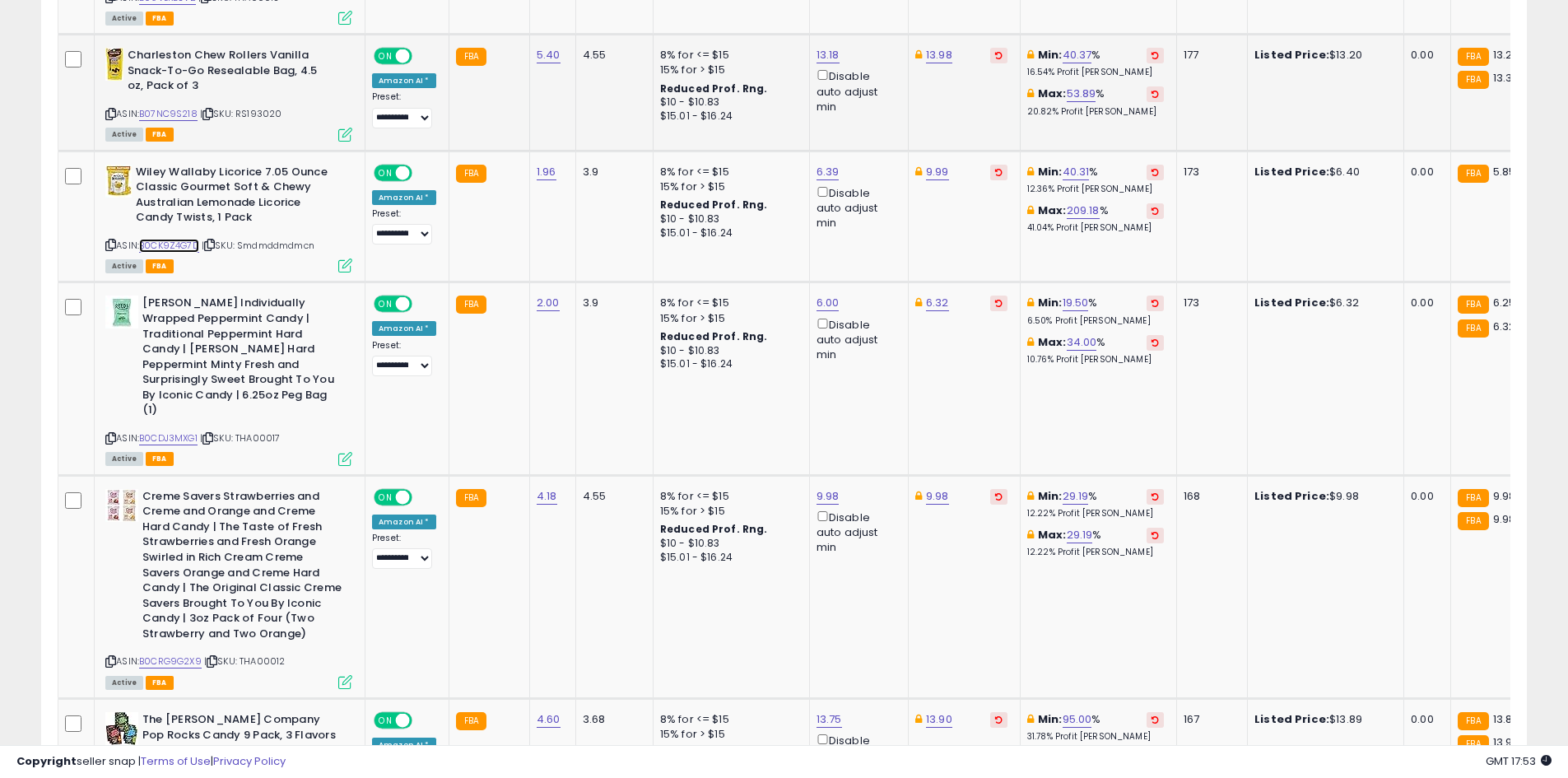
scroll to position [3091, 0]
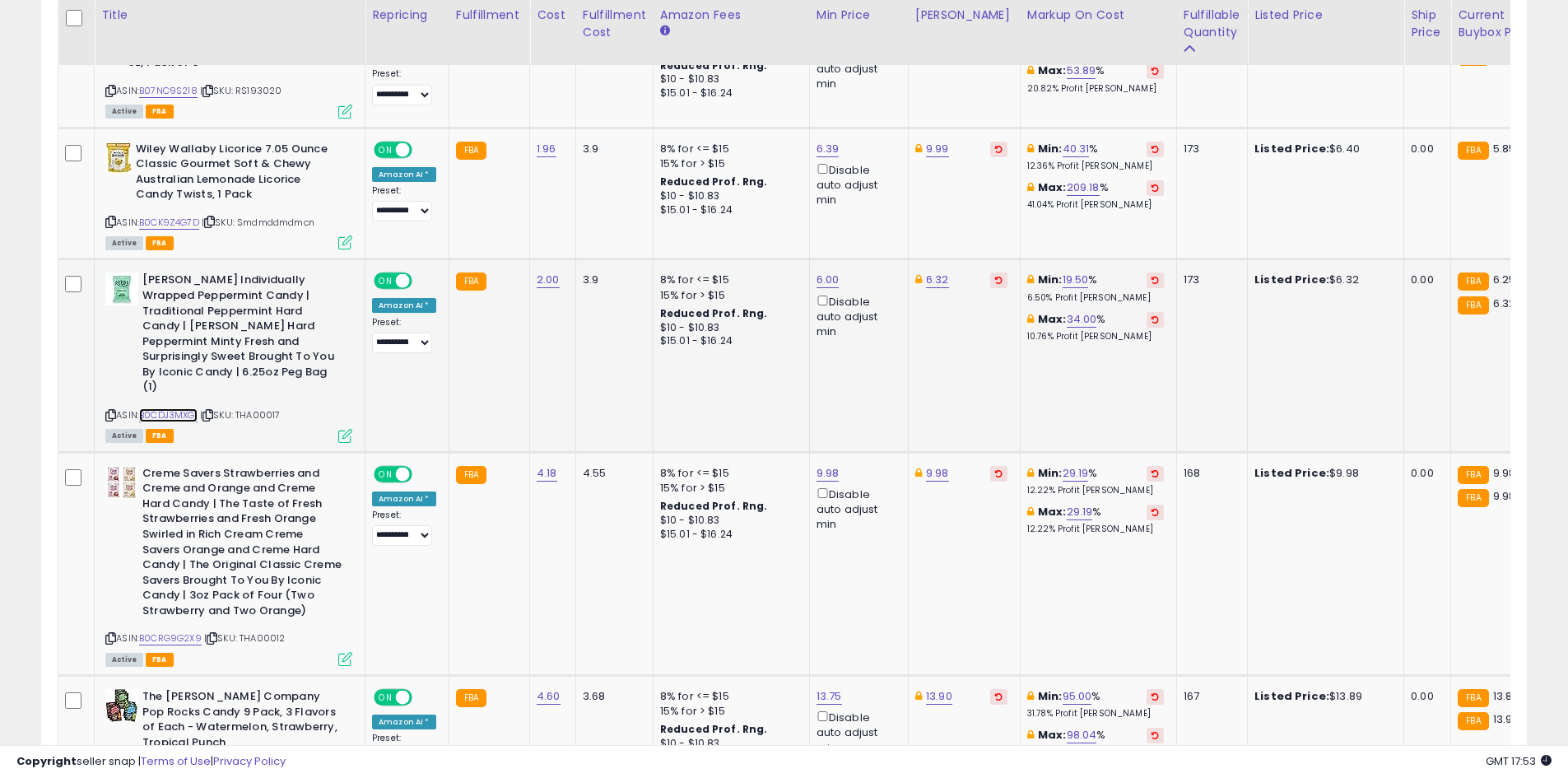
click at [181, 408] on link "B0CDJ3MXG1" at bounding box center [168, 415] width 59 height 14
click at [932, 272] on link "6.32" at bounding box center [937, 280] width 23 height 16
type input "****"
click button "submit" at bounding box center [977, 177] width 28 height 25
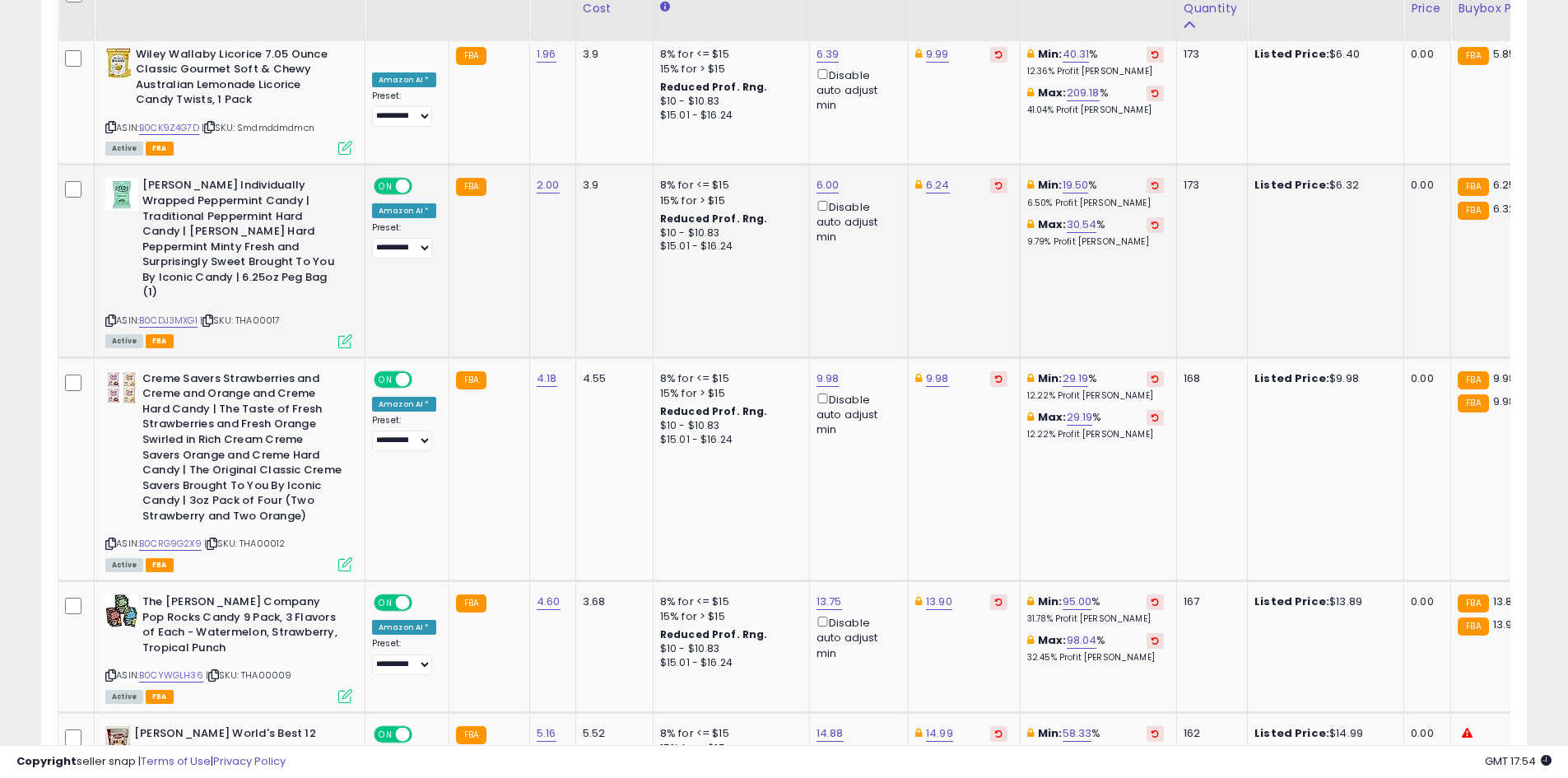
scroll to position [3214, 0]
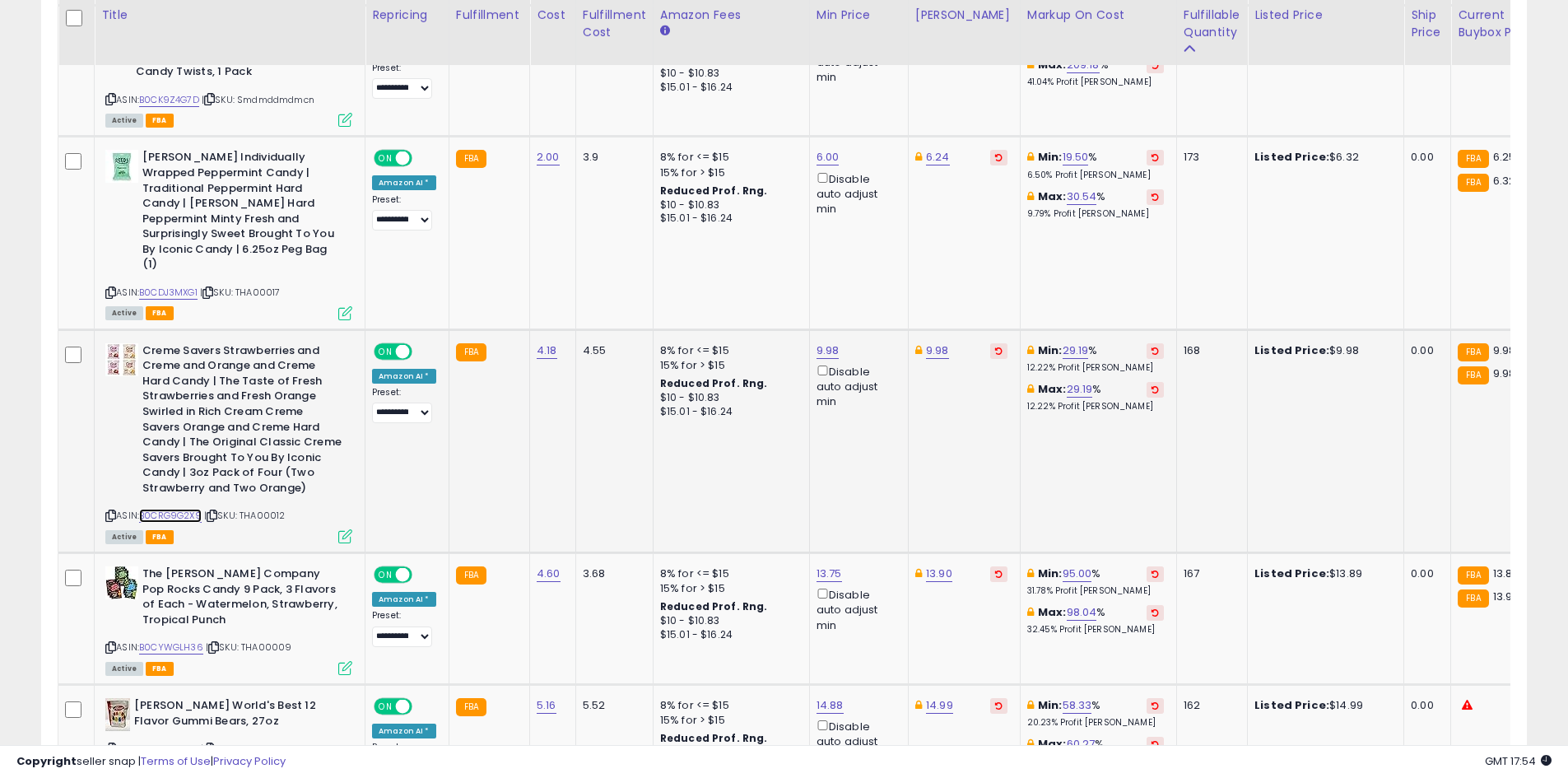
click at [177, 508] on link "B0CRG9G2X9" at bounding box center [171, 515] width 63 height 14
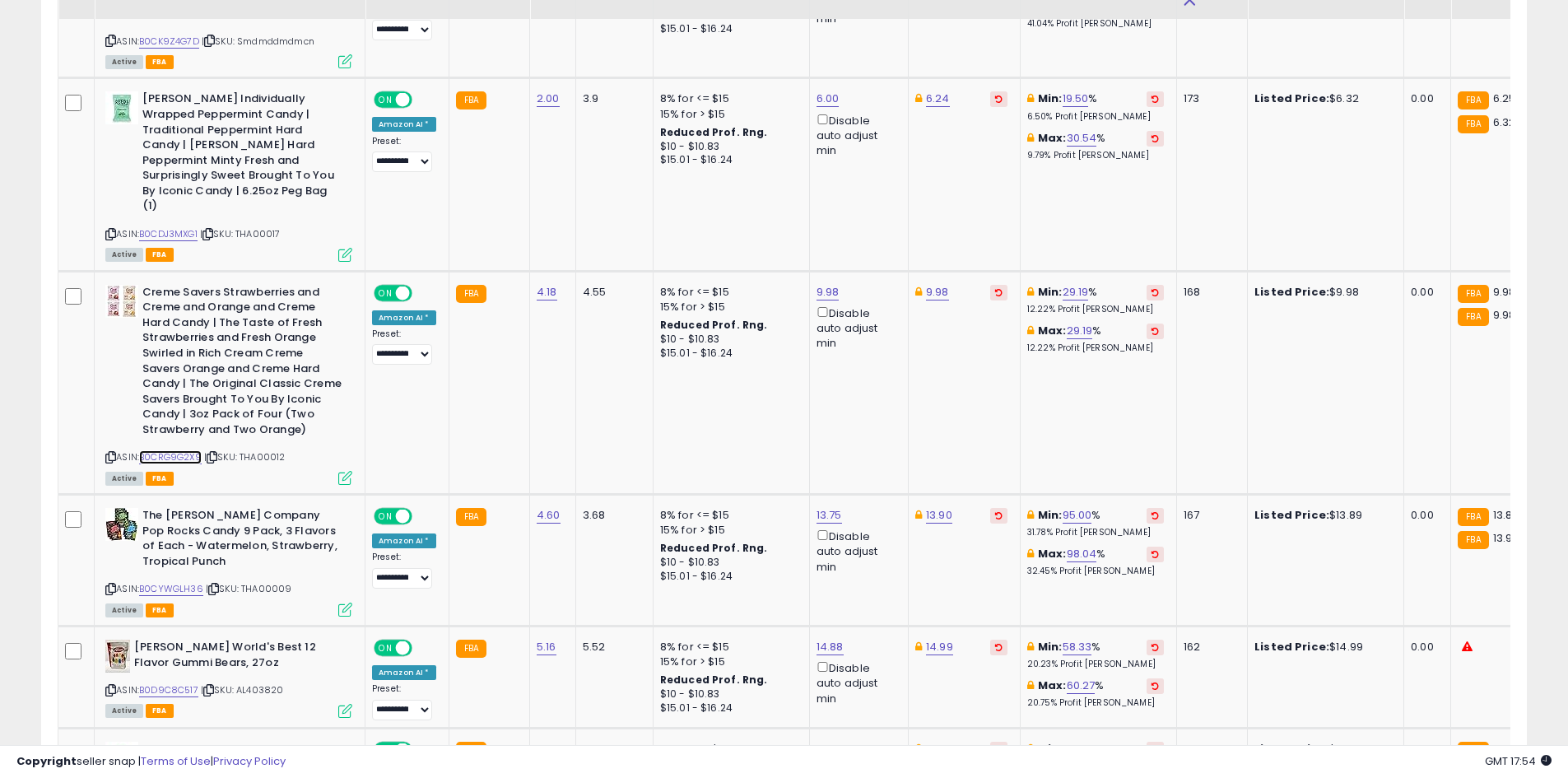
scroll to position [3297, 0]
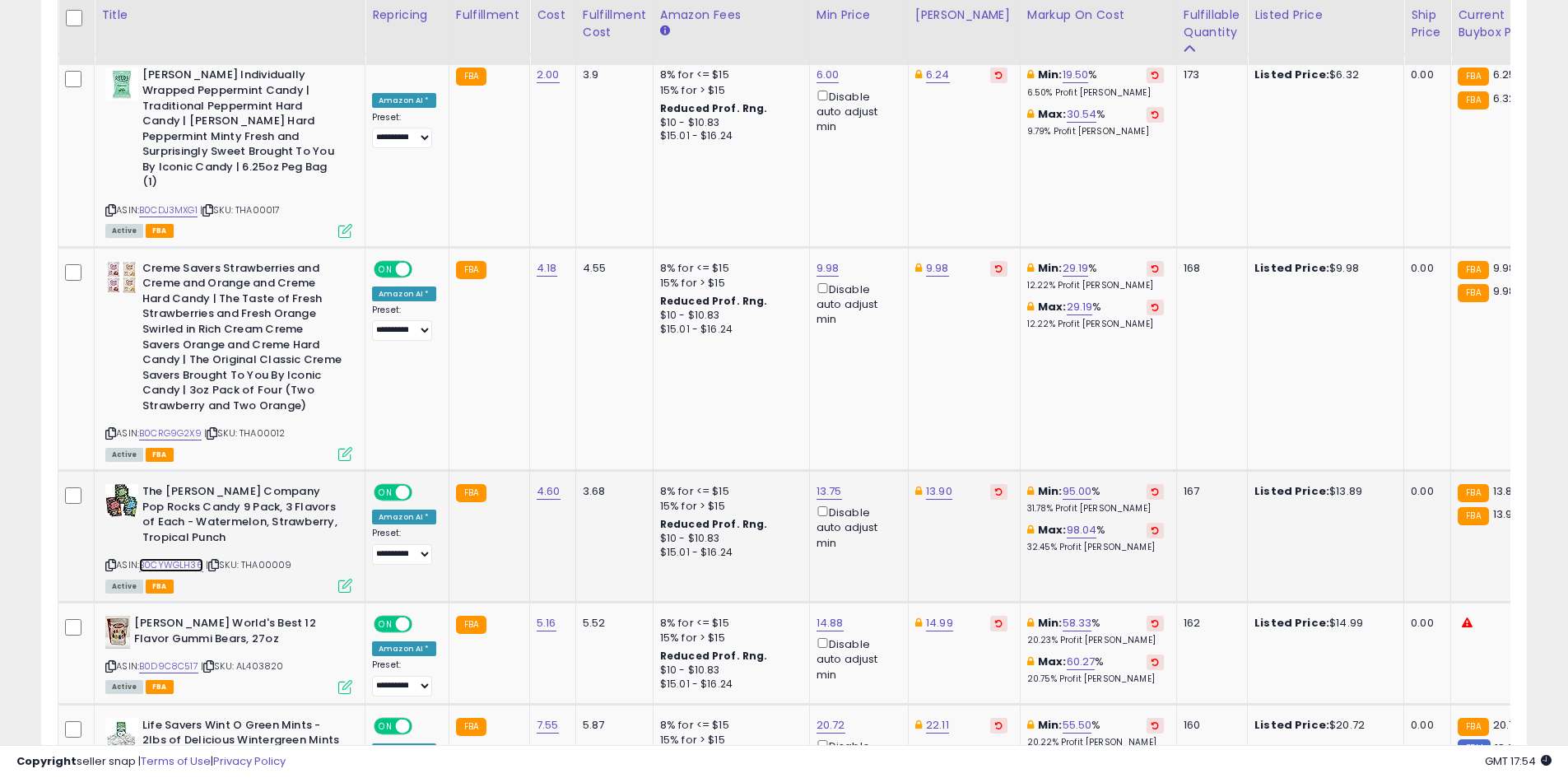
click at [166, 559] on link "B0CYWGLH36" at bounding box center [172, 565] width 65 height 14
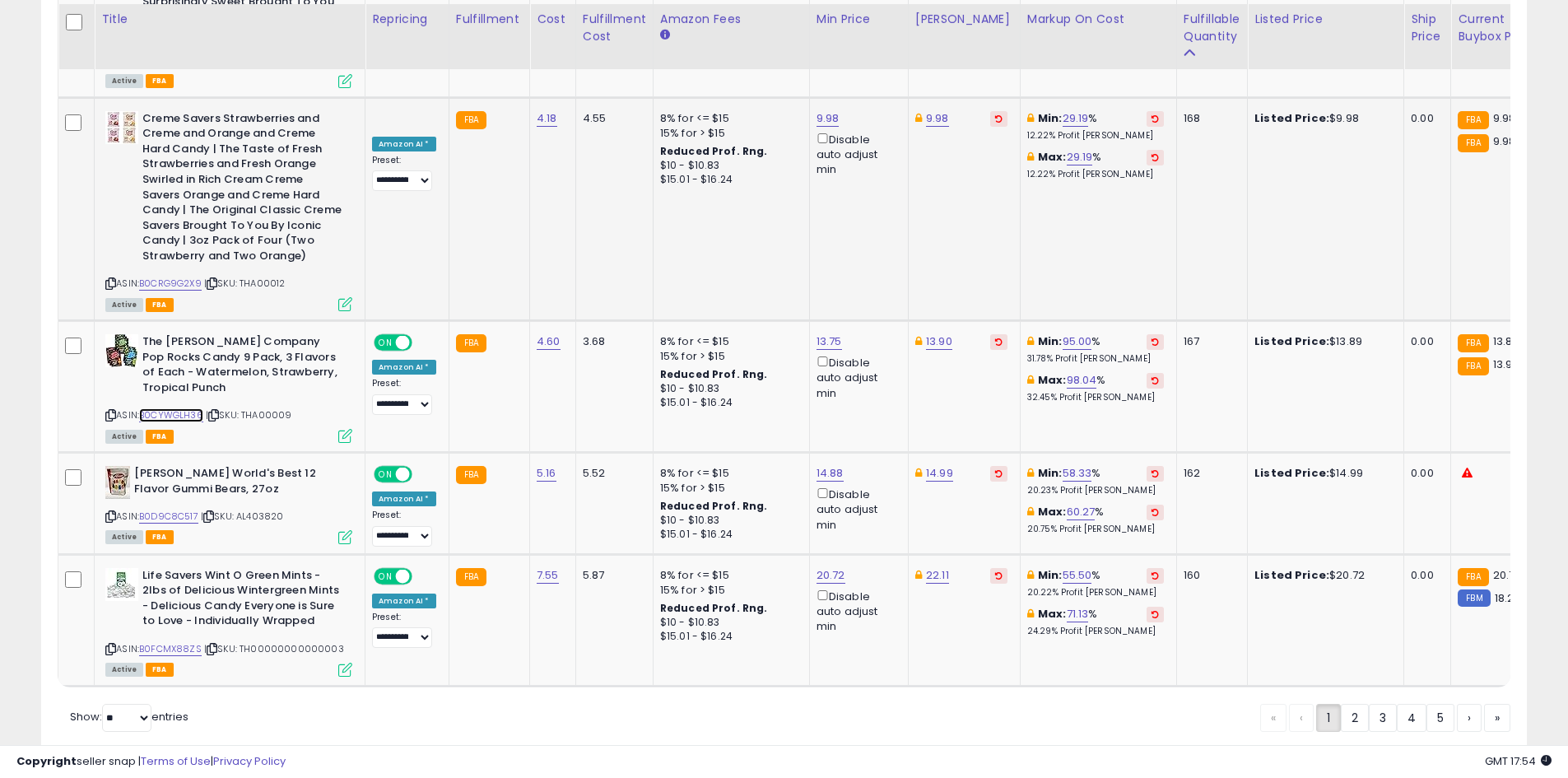
scroll to position [3450, 0]
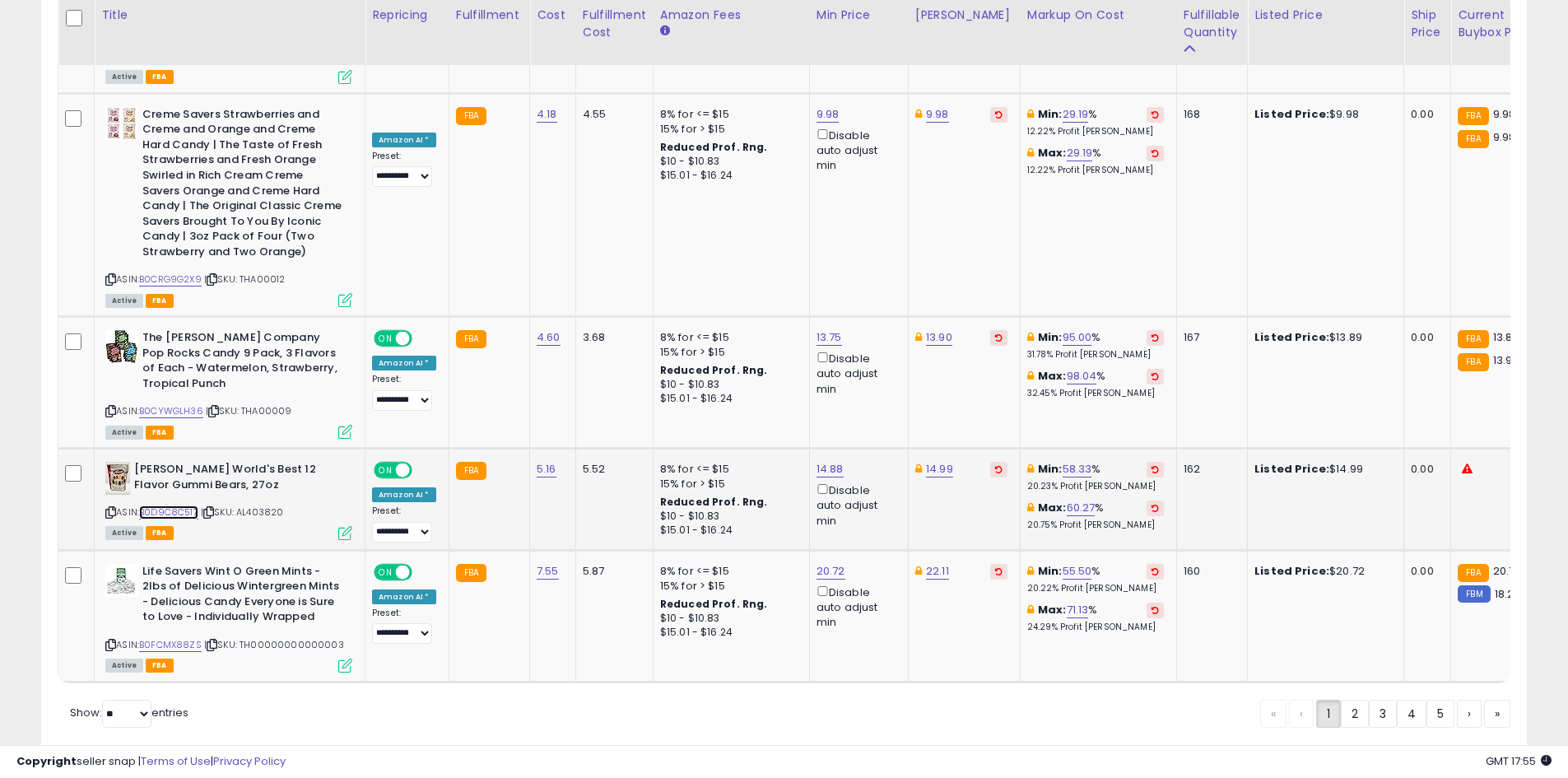
click at [152, 506] on link "B0D9C8C517" at bounding box center [169, 513] width 59 height 14
click at [179, 639] on link "B0FCMX88ZS" at bounding box center [171, 645] width 63 height 14
click at [1348, 700] on link "2" at bounding box center [1355, 713] width 28 height 28
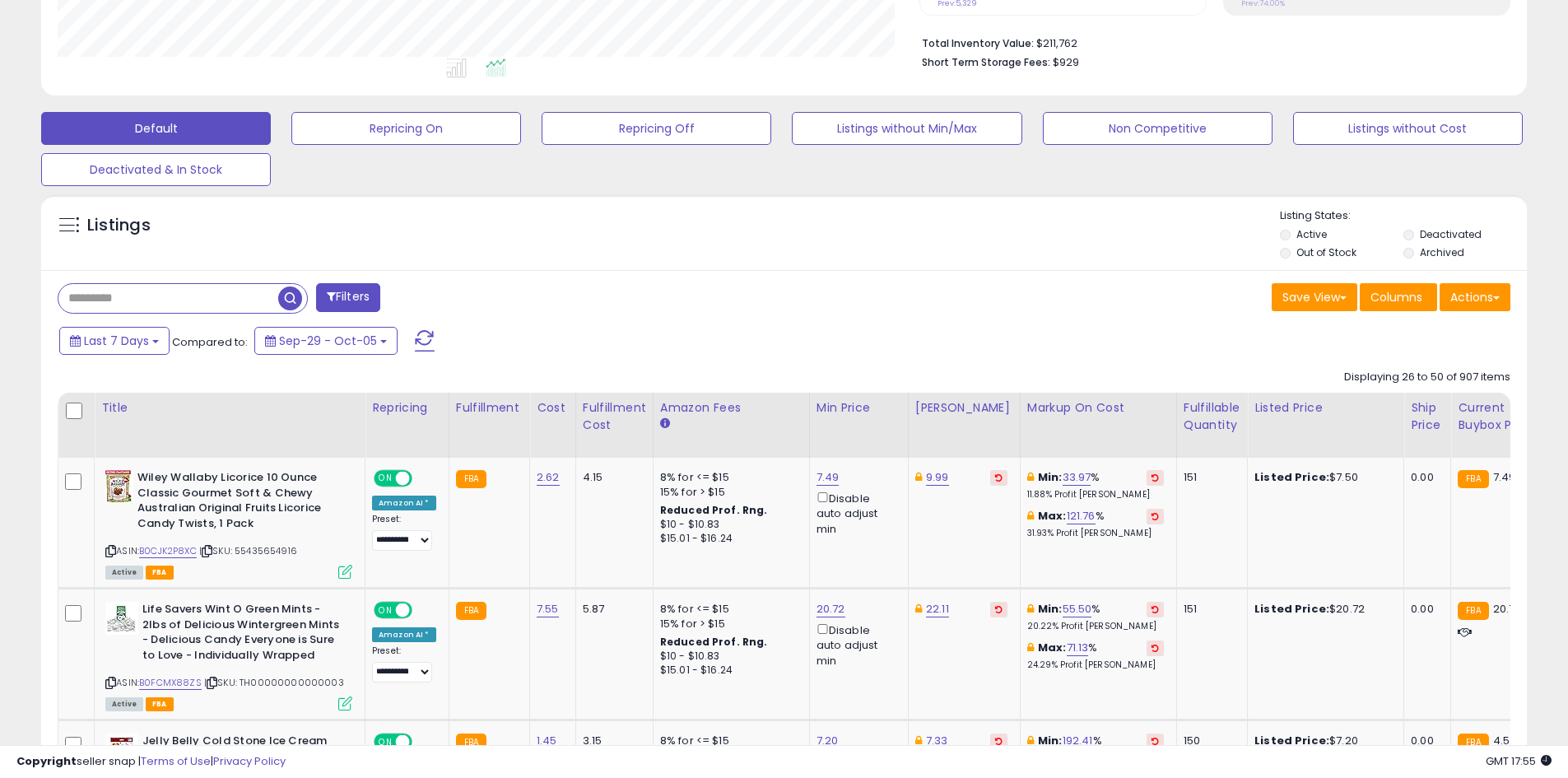
scroll to position [407, 0]
click at [169, 558] on div "ASIN: B0CJK2P8XC | SKU: 55435654916 Active FBA" at bounding box center [229, 523] width 247 height 107
click at [173, 553] on link "B0CJK2P8XC" at bounding box center [168, 550] width 58 height 14
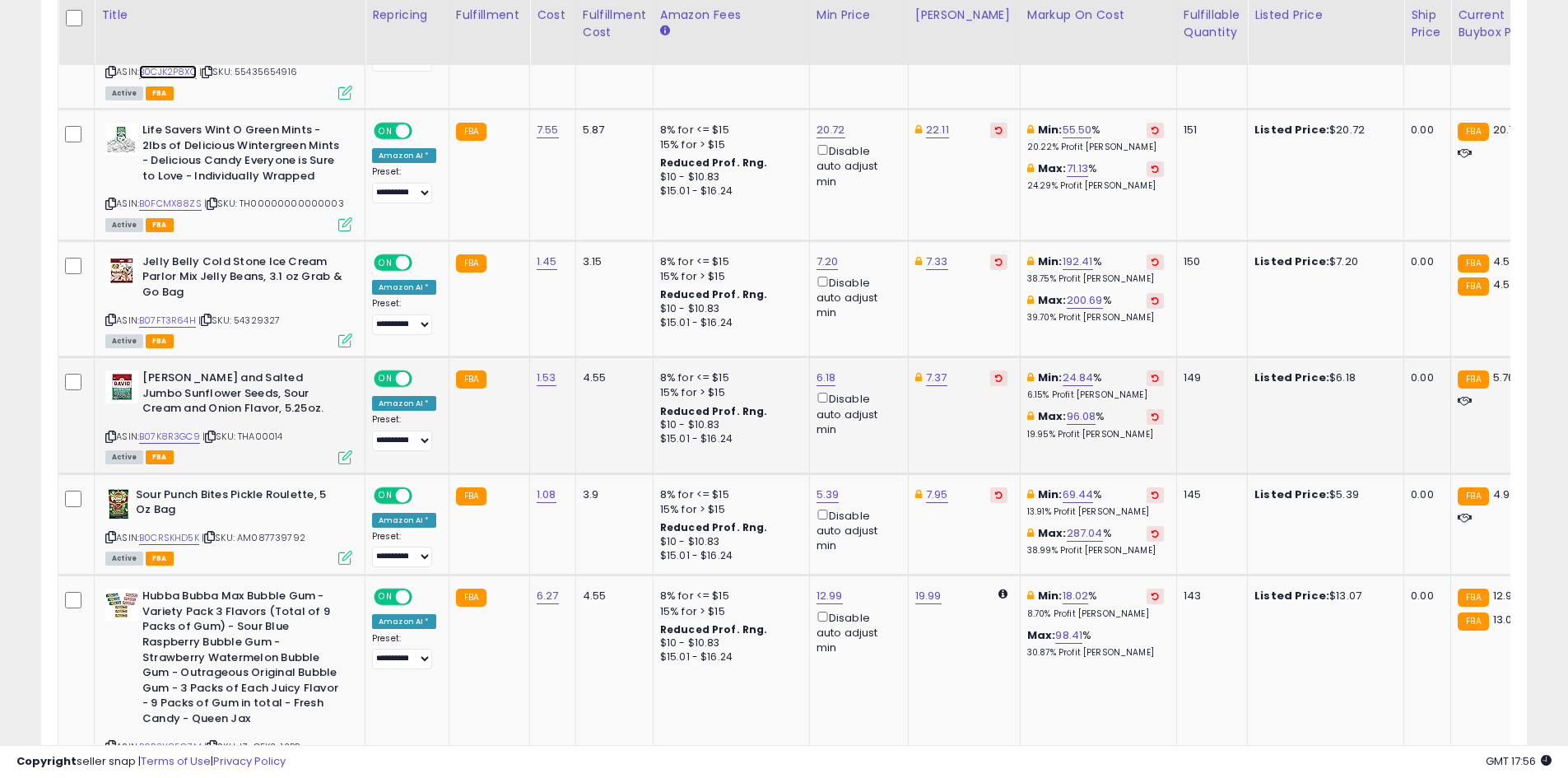
scroll to position [984, 0]
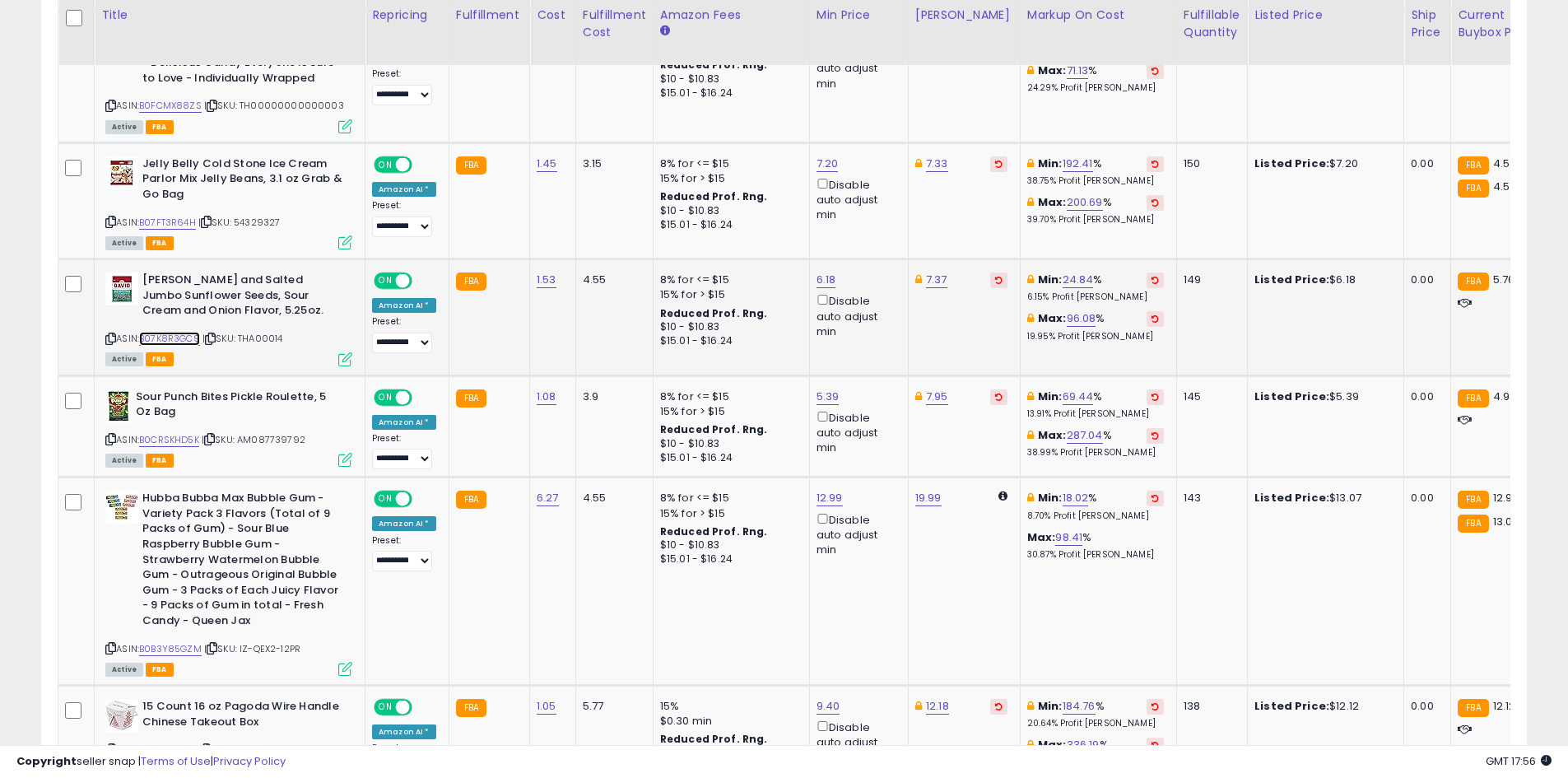
click at [168, 342] on link "B07K8R3GC9" at bounding box center [170, 338] width 61 height 14
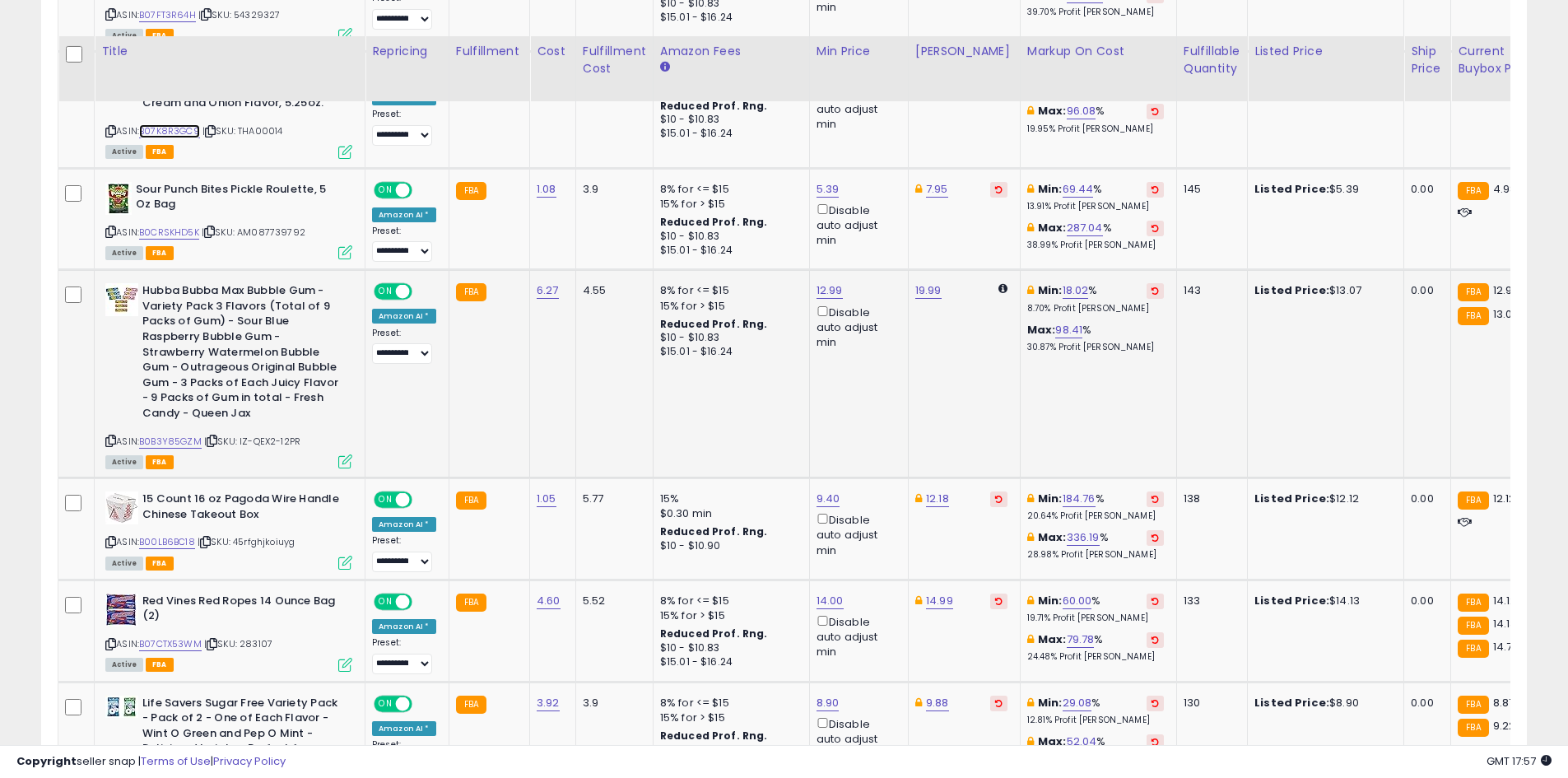
scroll to position [1231, 0]
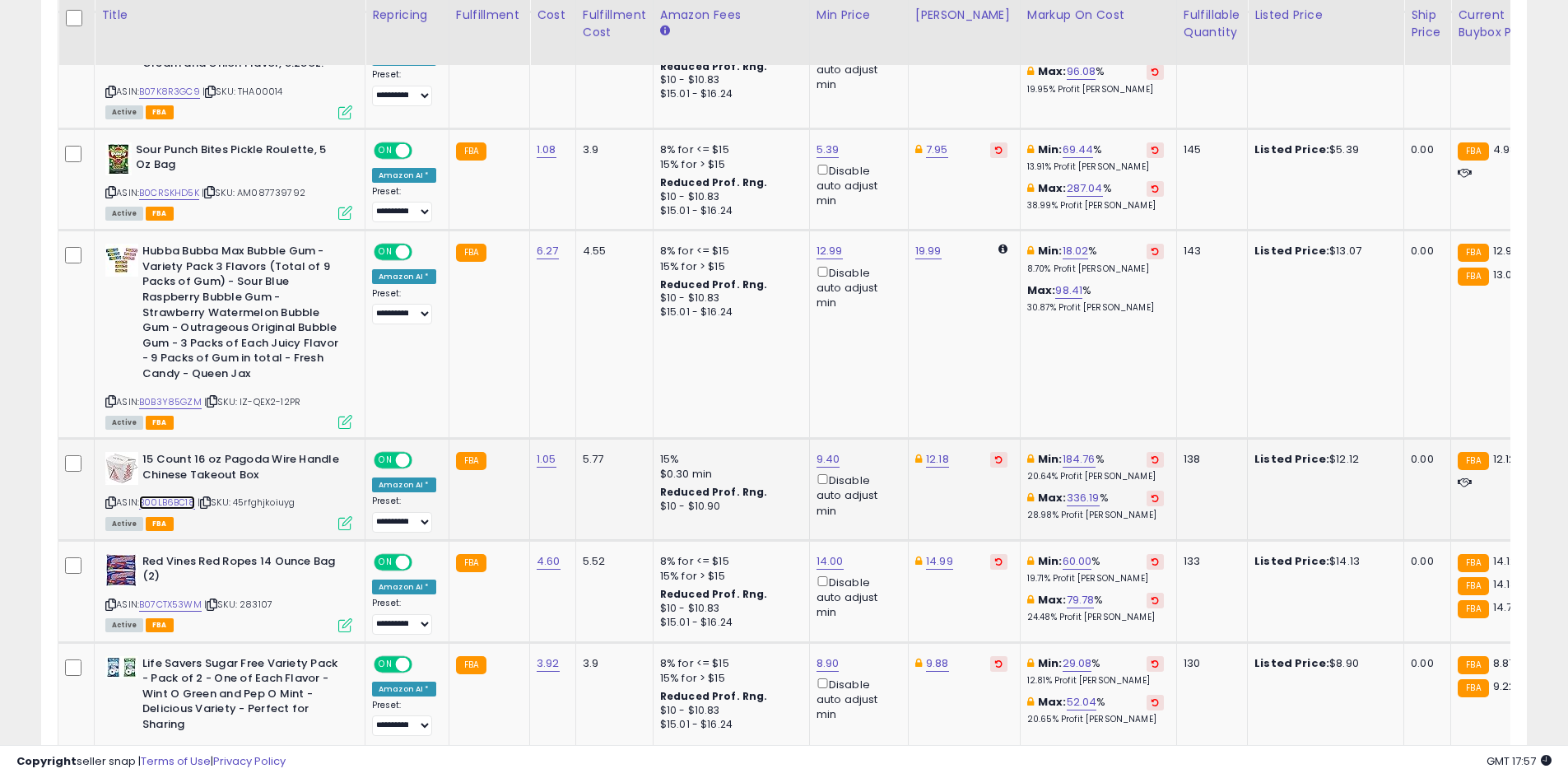
click at [178, 505] on link "B00LB6BC18" at bounding box center [167, 503] width 56 height 14
click at [939, 464] on link "12.18" at bounding box center [937, 459] width 23 height 16
type input "****"
click button "submit" at bounding box center [976, 400] width 28 height 25
click at [196, 406] on link "B0B3Y85GZM" at bounding box center [171, 402] width 63 height 14
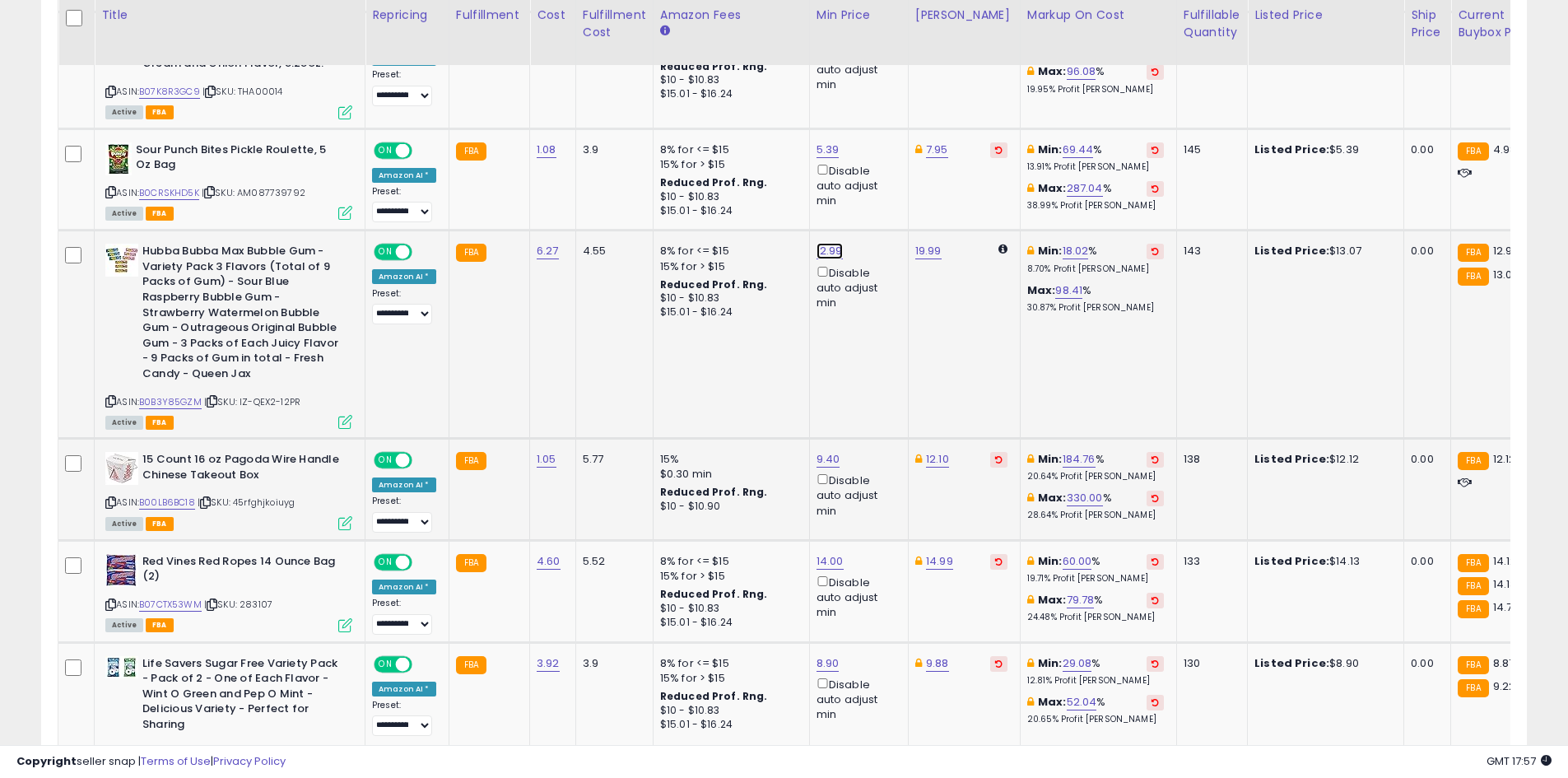
click at [824, 250] on link "12.99" at bounding box center [829, 251] width 26 height 16
type input "*****"
click button "submit" at bounding box center [869, 192] width 28 height 25
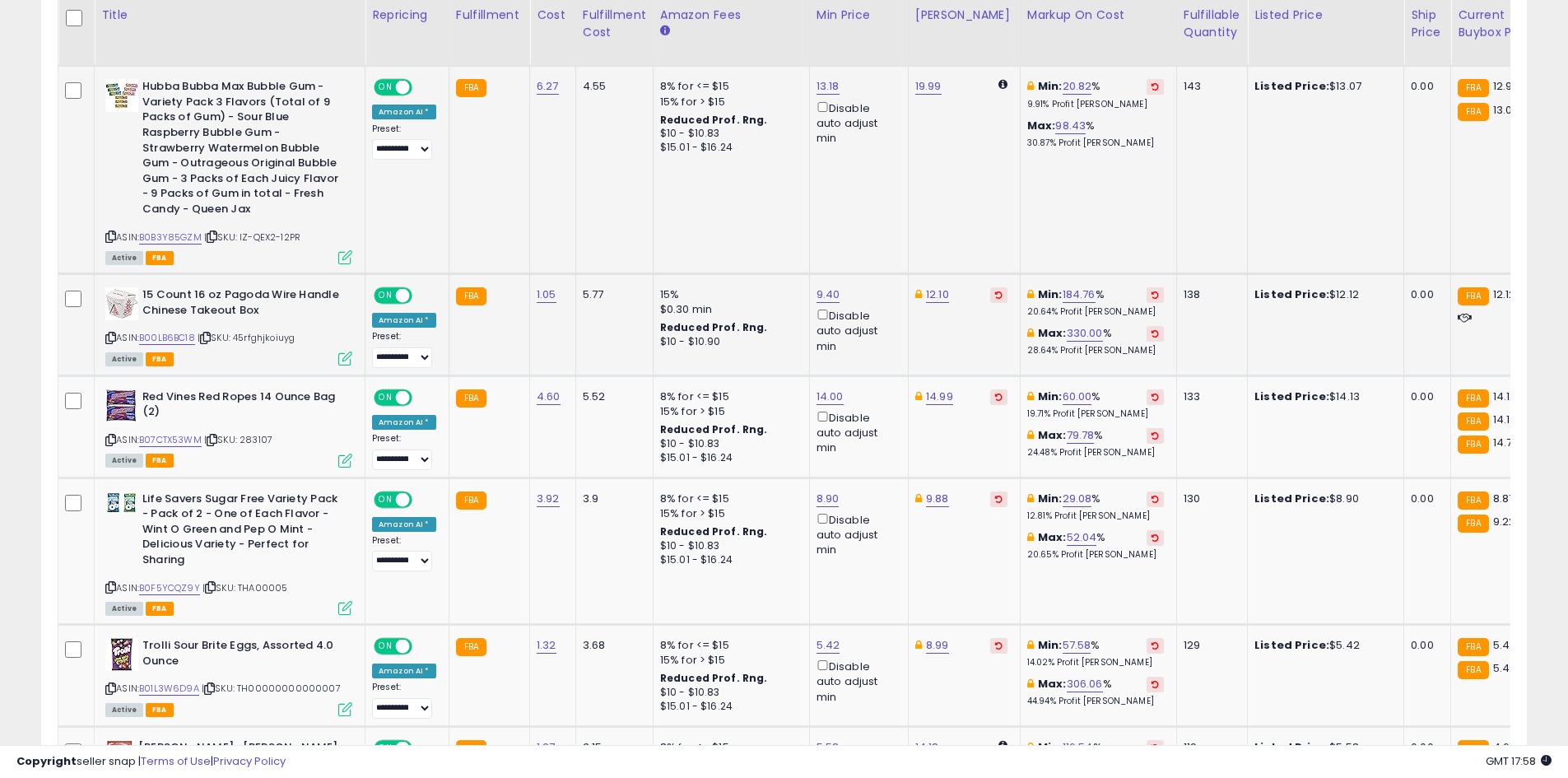
scroll to position [1478, 0]
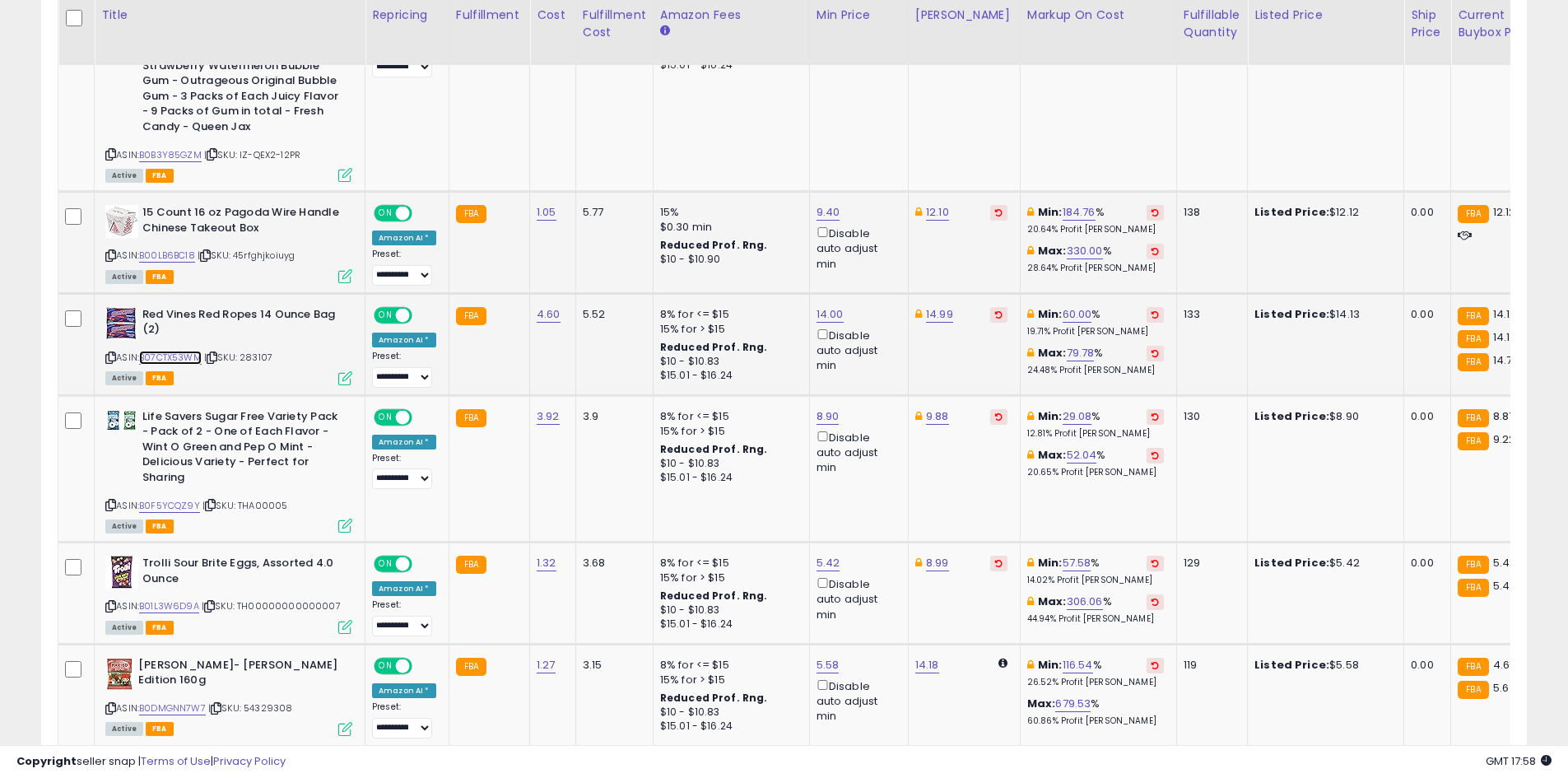
click at [176, 355] on link "B07CTX53WM" at bounding box center [171, 358] width 63 height 14
click at [165, 505] on link "B0F5YCQZ9Y" at bounding box center [170, 506] width 61 height 14
click at [817, 416] on div "8.90 Disable auto adjust min" at bounding box center [856, 442] width 79 height 66
click at [817, 418] on link "8.90" at bounding box center [828, 416] width 23 height 16
type input "****"
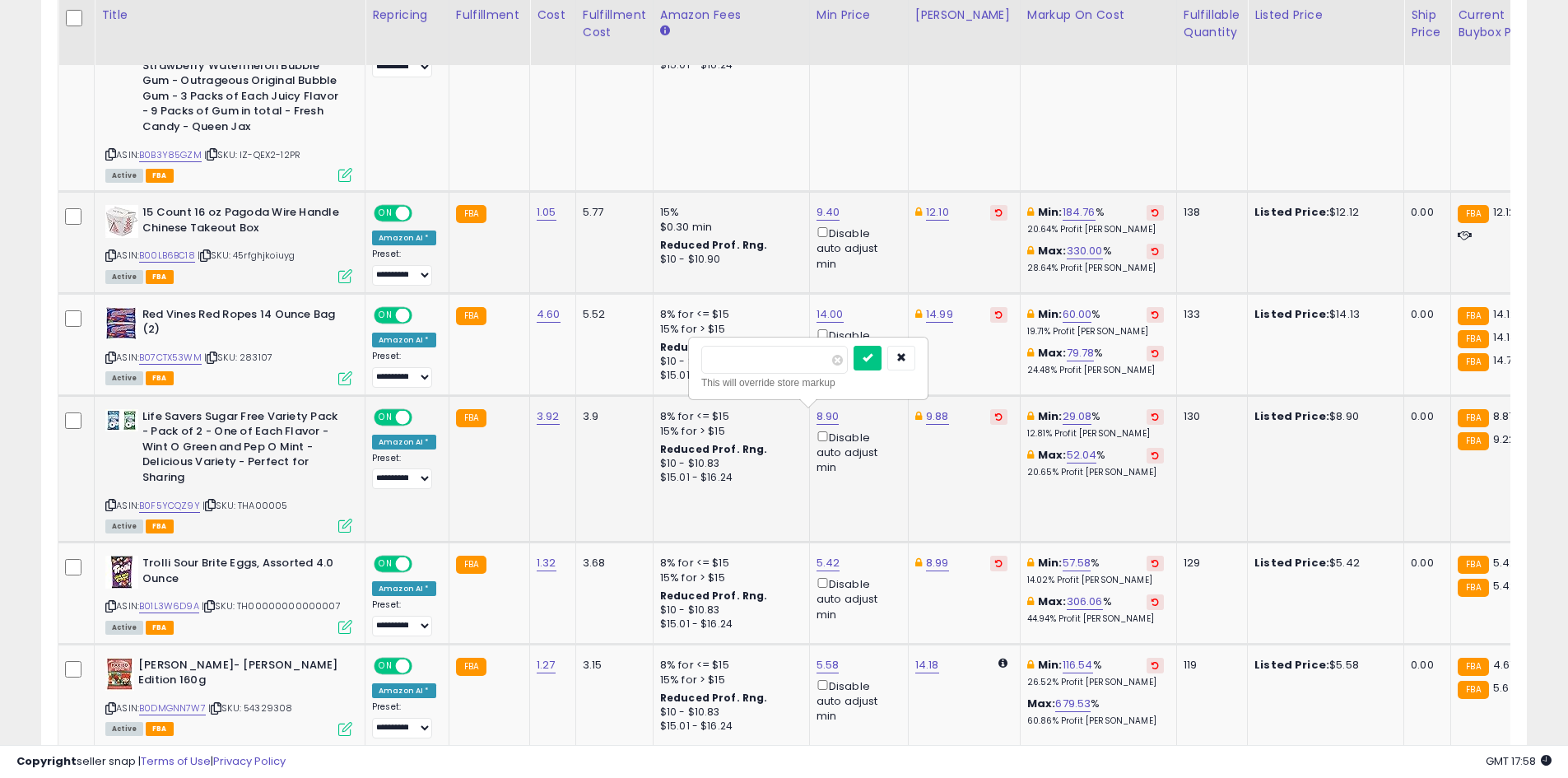
click button "submit" at bounding box center [867, 358] width 28 height 25
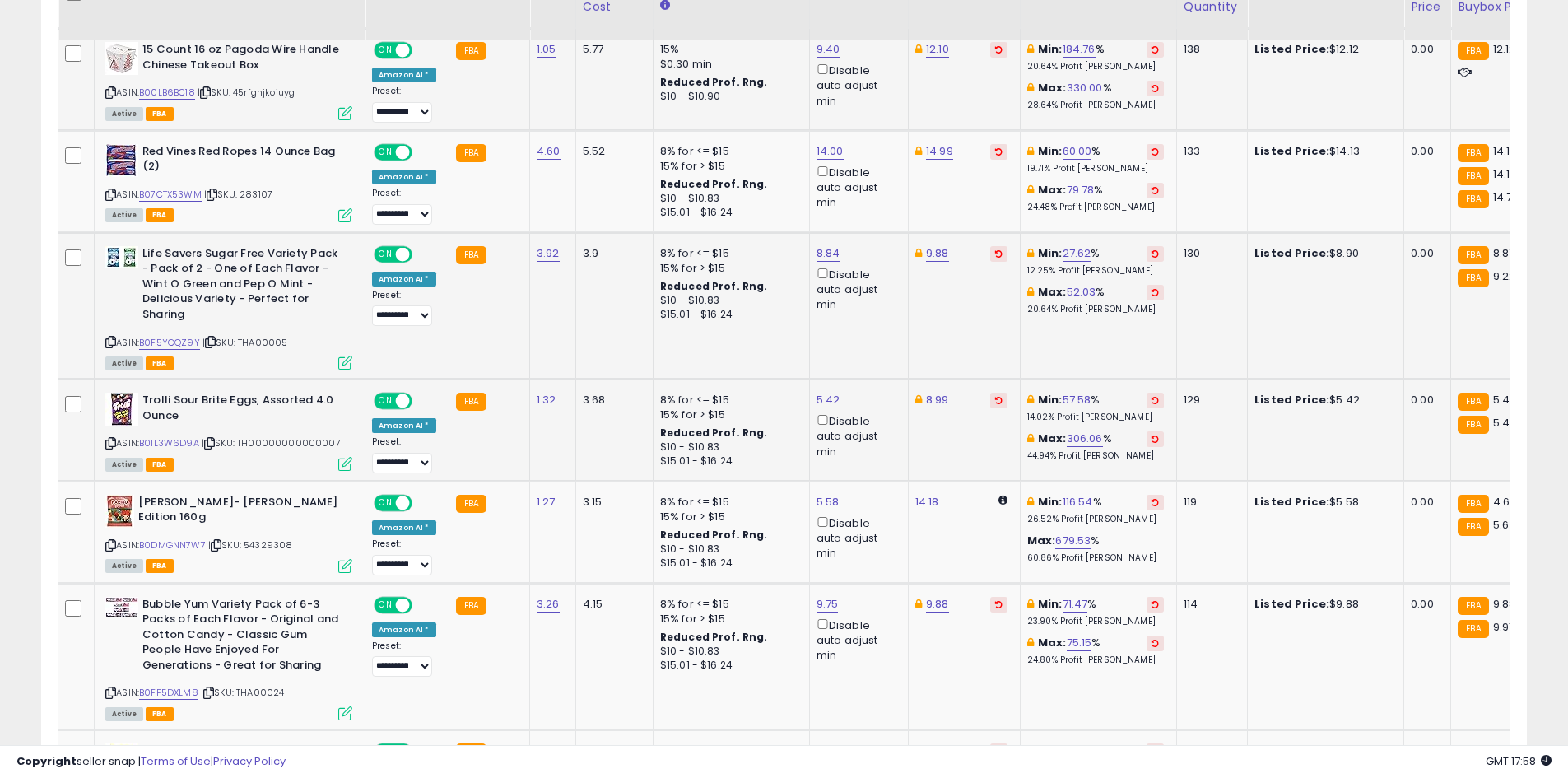
scroll to position [1643, 0]
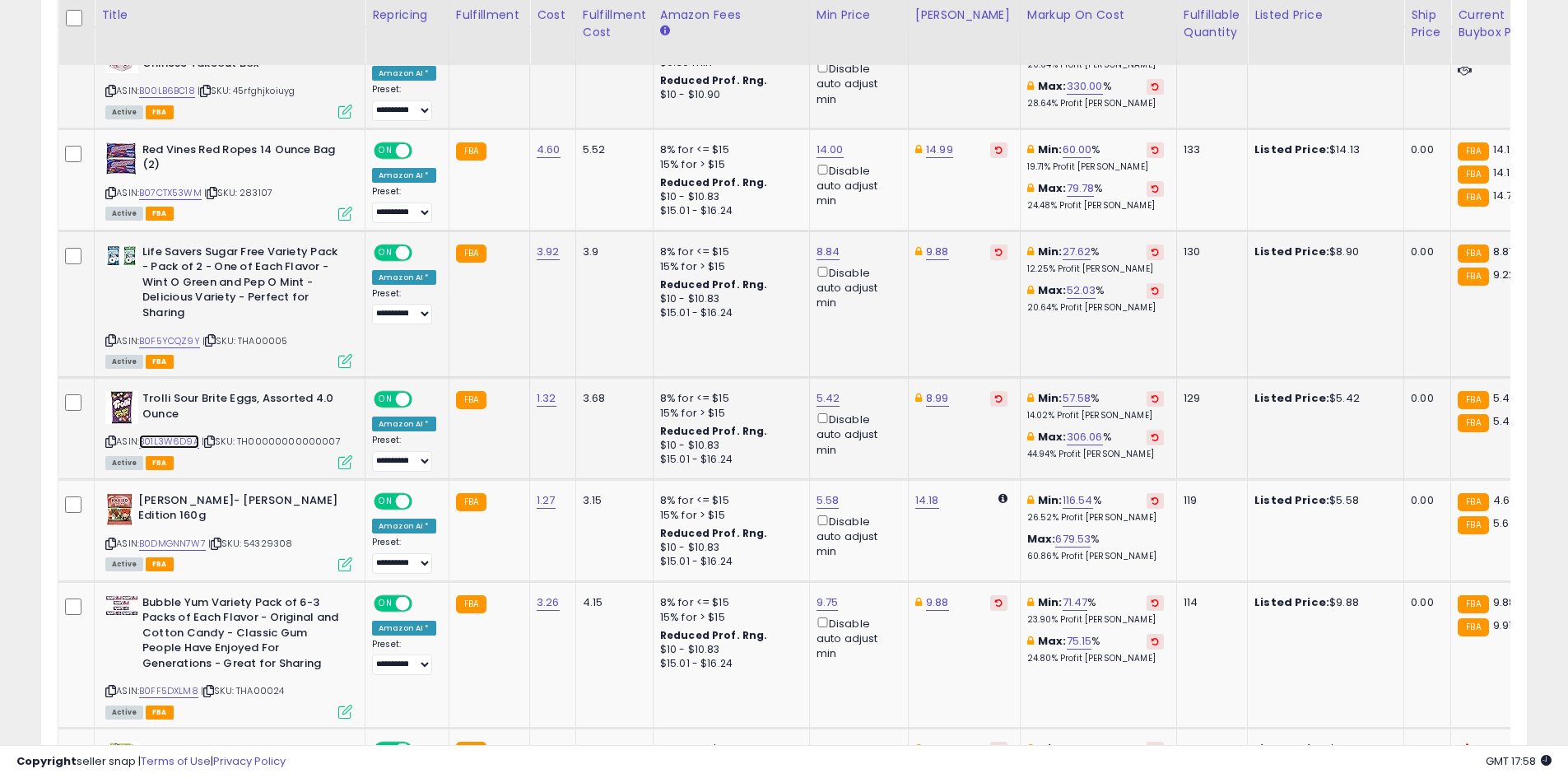
click at [172, 438] on link "B01L3W6D9A" at bounding box center [169, 441] width 60 height 14
click at [825, 405] on link "5.42" at bounding box center [829, 398] width 24 height 16
type input "****"
click button "submit" at bounding box center [867, 339] width 28 height 25
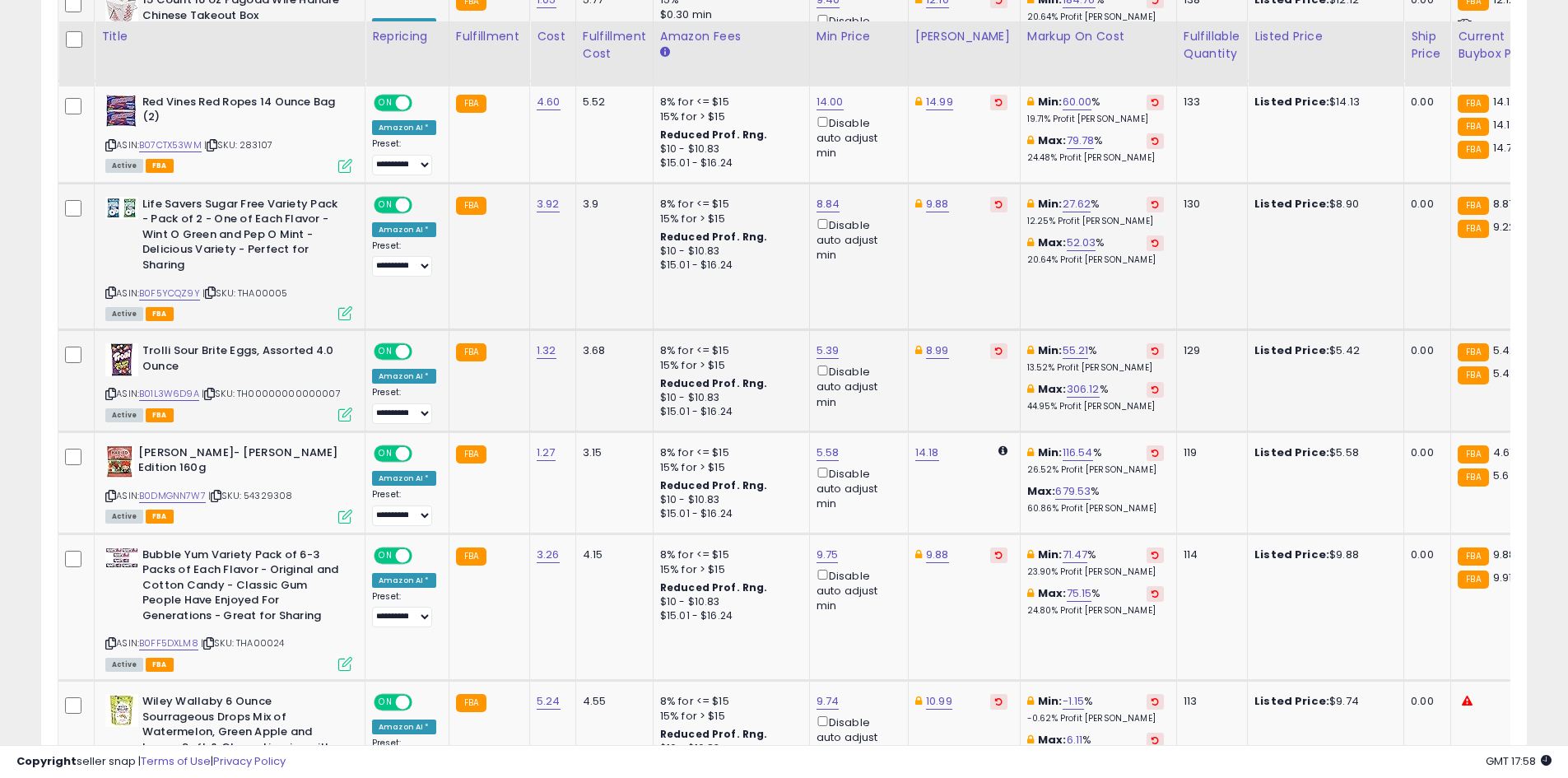
scroll to position [1725, 0]
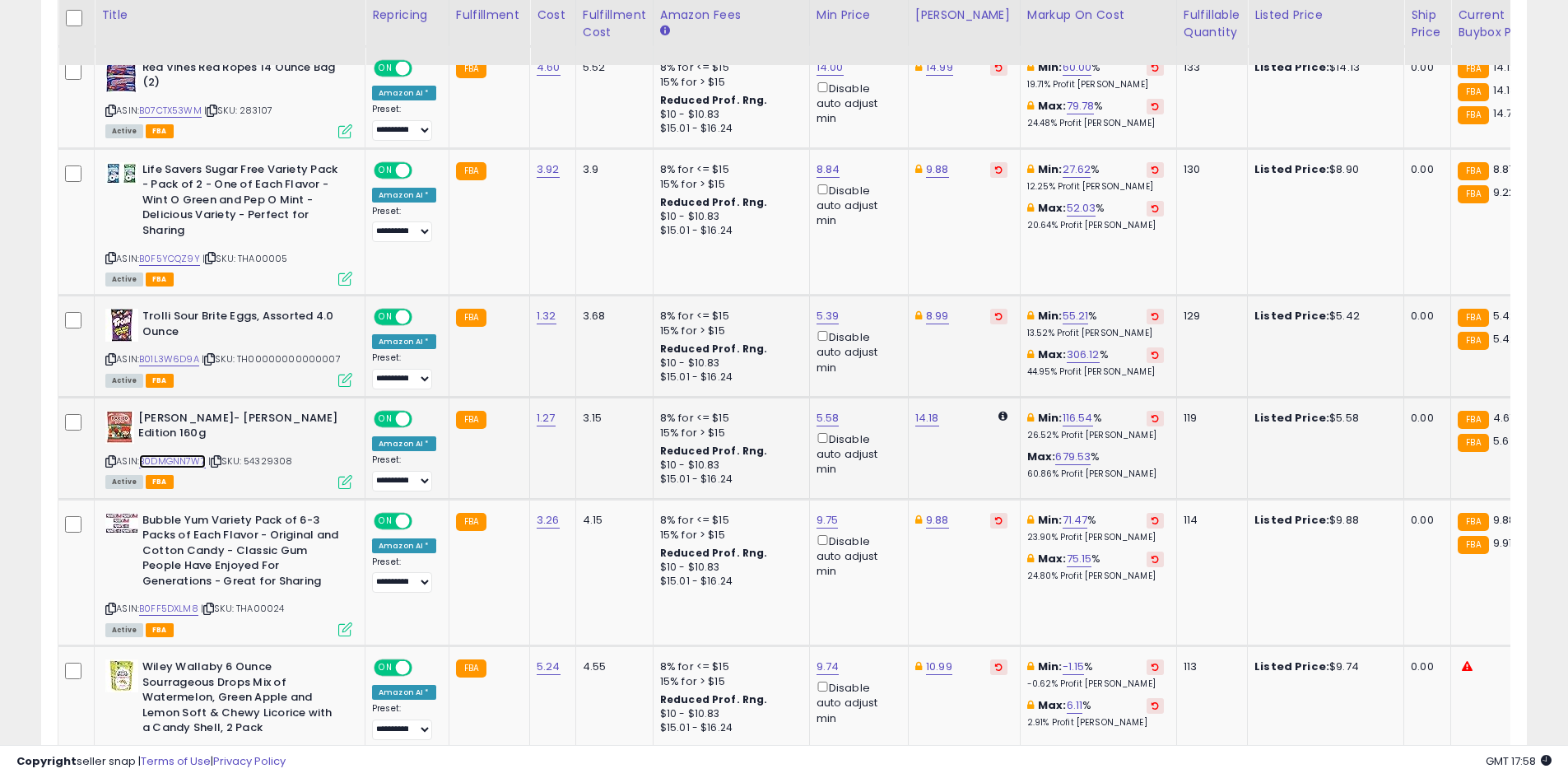
click at [171, 460] on link "B0DMGNN7W7" at bounding box center [173, 462] width 66 height 14
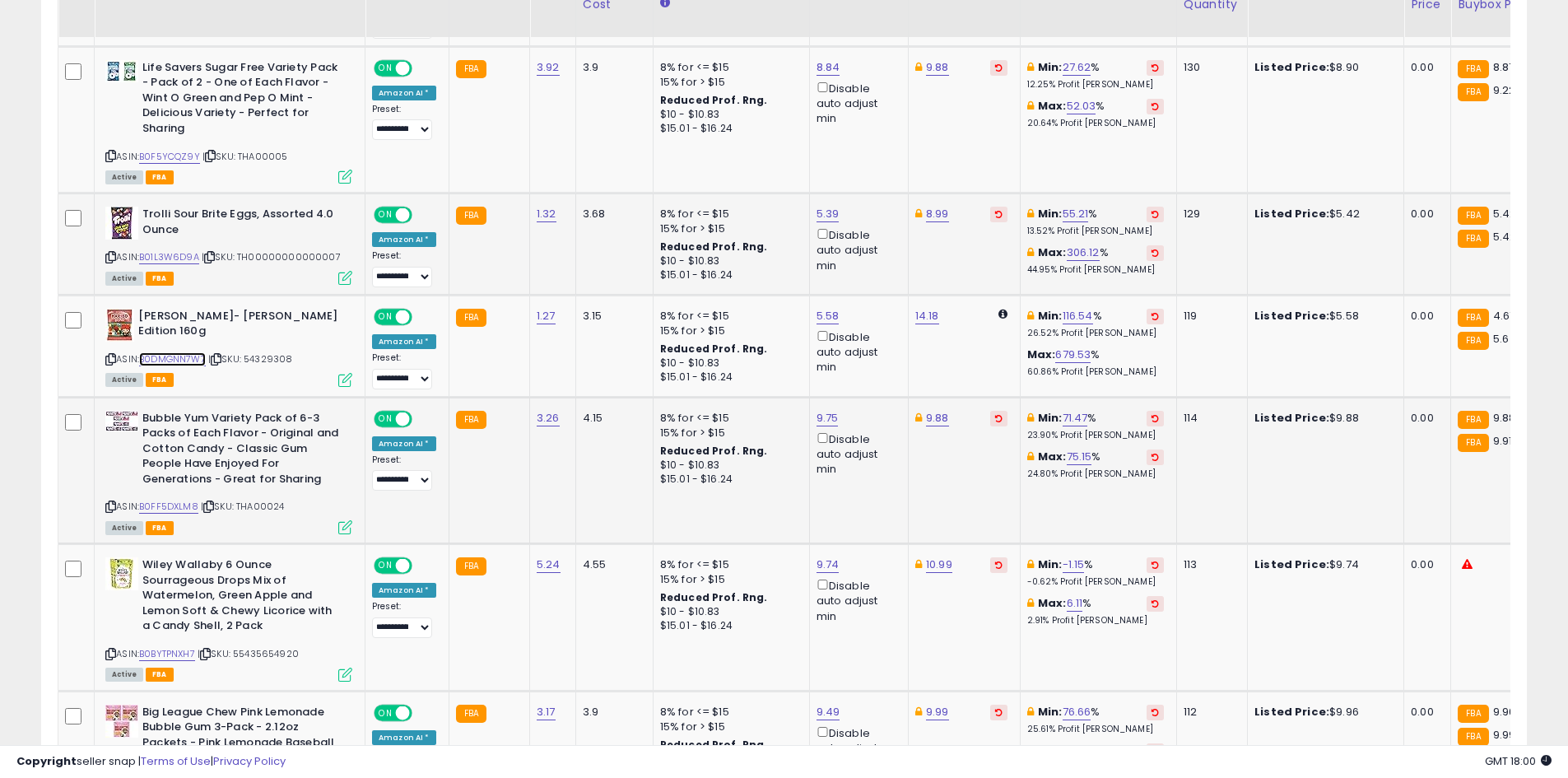
scroll to position [1972, 0]
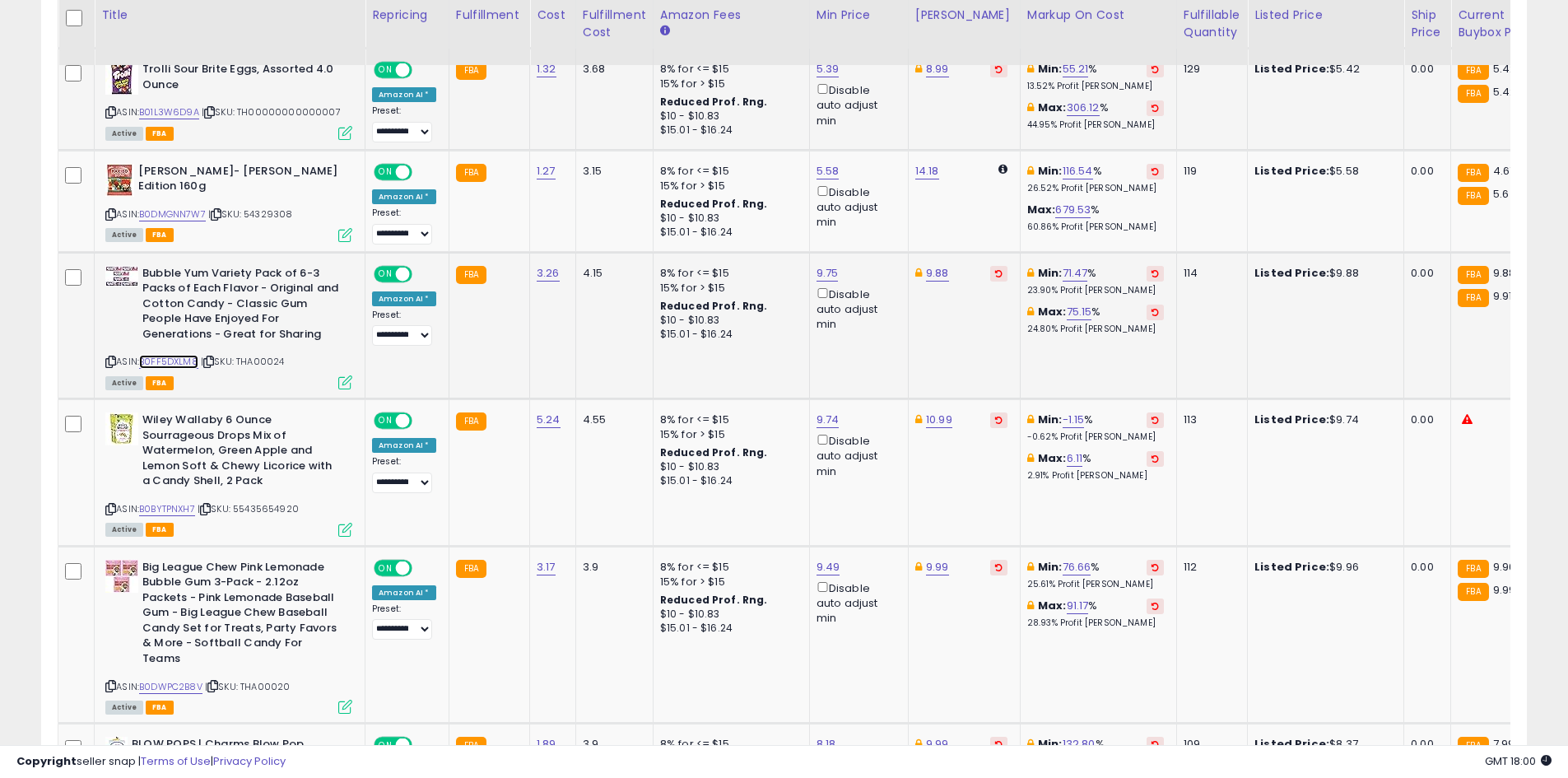
click at [180, 365] on link "B0FF5DXLM8" at bounding box center [169, 361] width 59 height 14
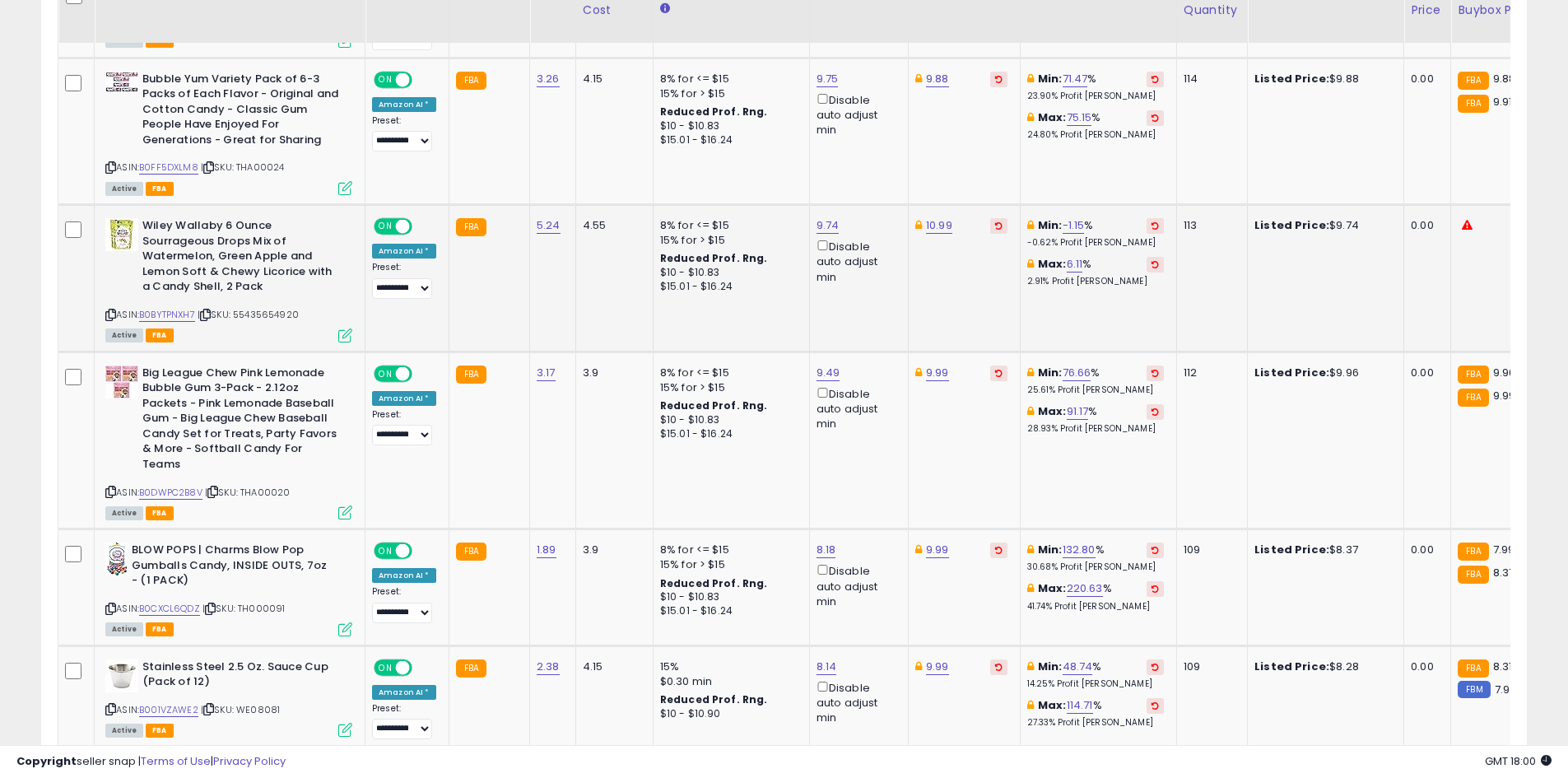
scroll to position [2218, 0]
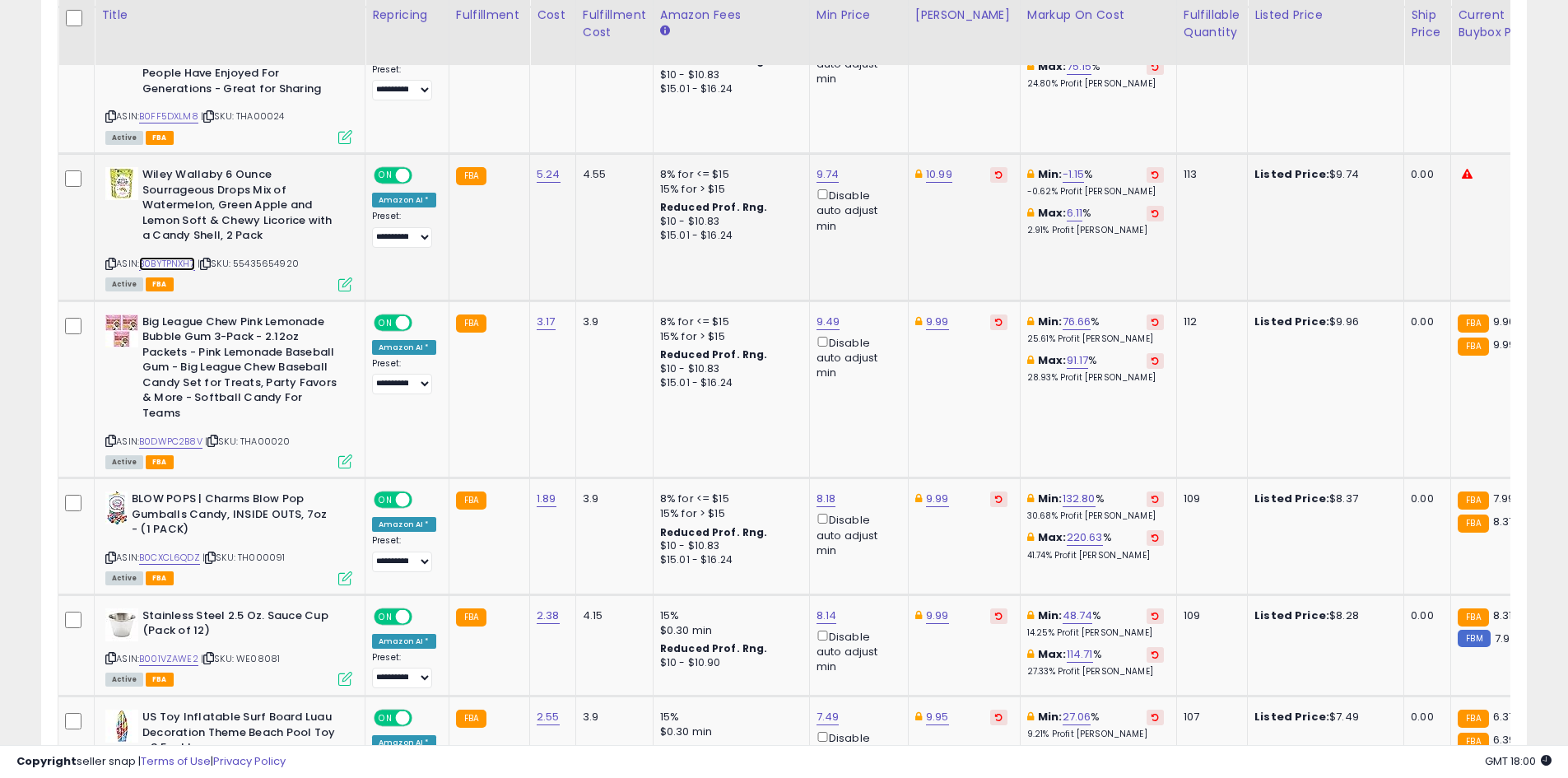
click at [186, 261] on link "B0BYTPNXH7" at bounding box center [167, 264] width 56 height 14
click at [817, 173] on link "9.74" at bounding box center [828, 174] width 23 height 16
type input "****"
click button "submit" at bounding box center [866, 116] width 28 height 25
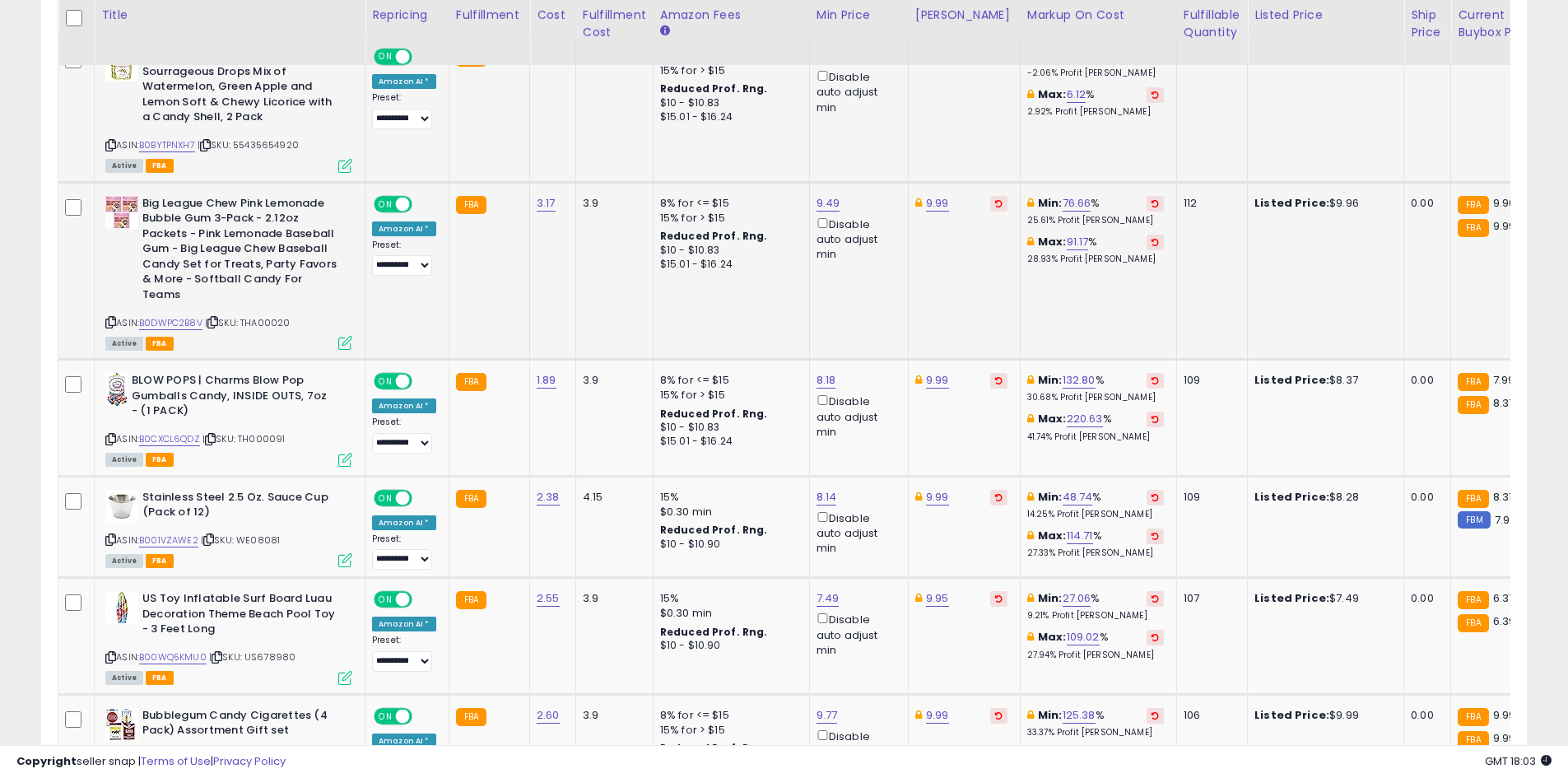
scroll to position [2379, 0]
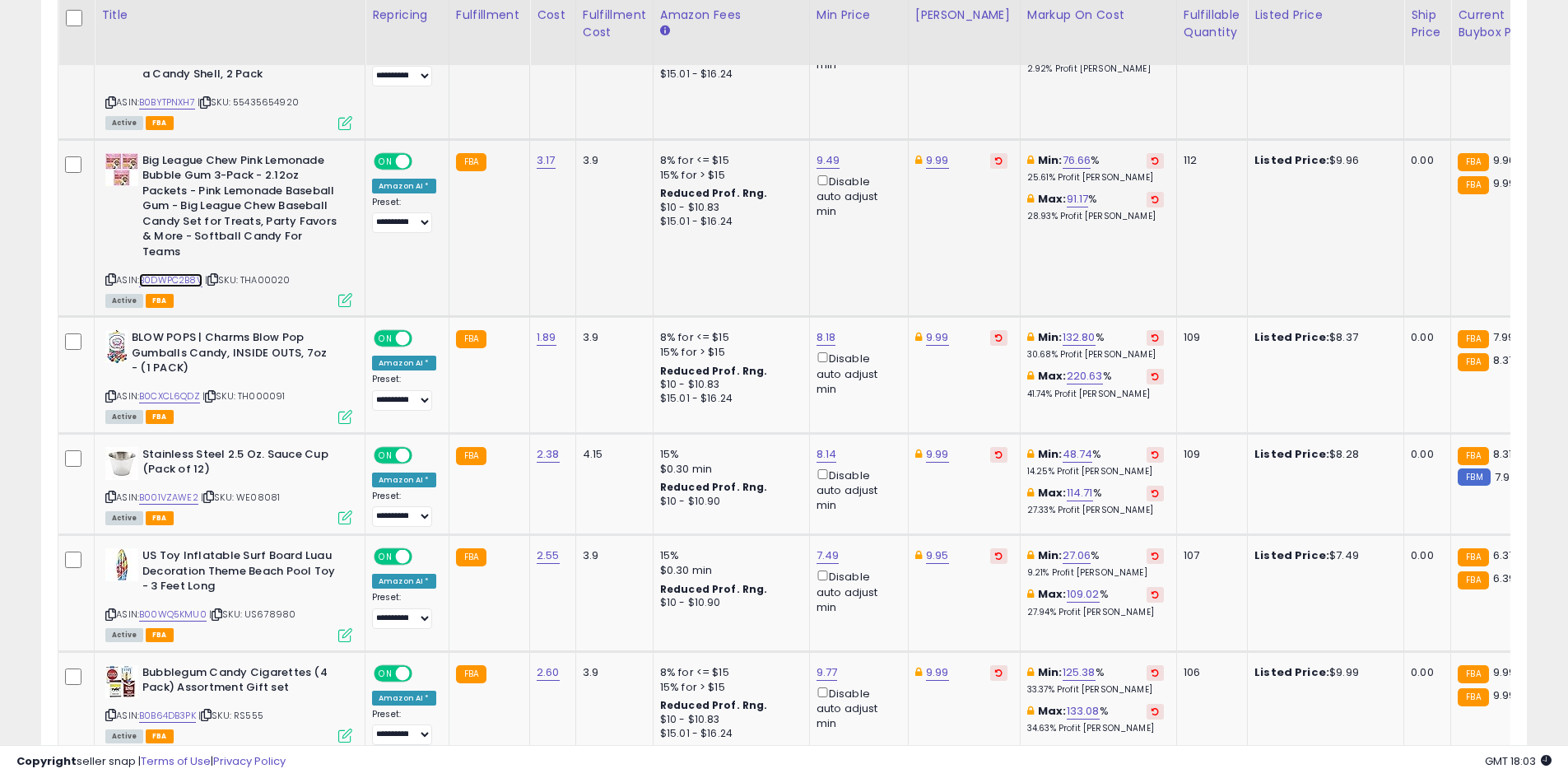
click at [183, 274] on link "B0DWPC2B8V" at bounding box center [171, 281] width 64 height 14
click at [173, 389] on link "B0CXCL6QDZ" at bounding box center [170, 396] width 61 height 14
click at [818, 329] on link "8.18" at bounding box center [826, 337] width 20 height 16
type input "*"
type input "***"
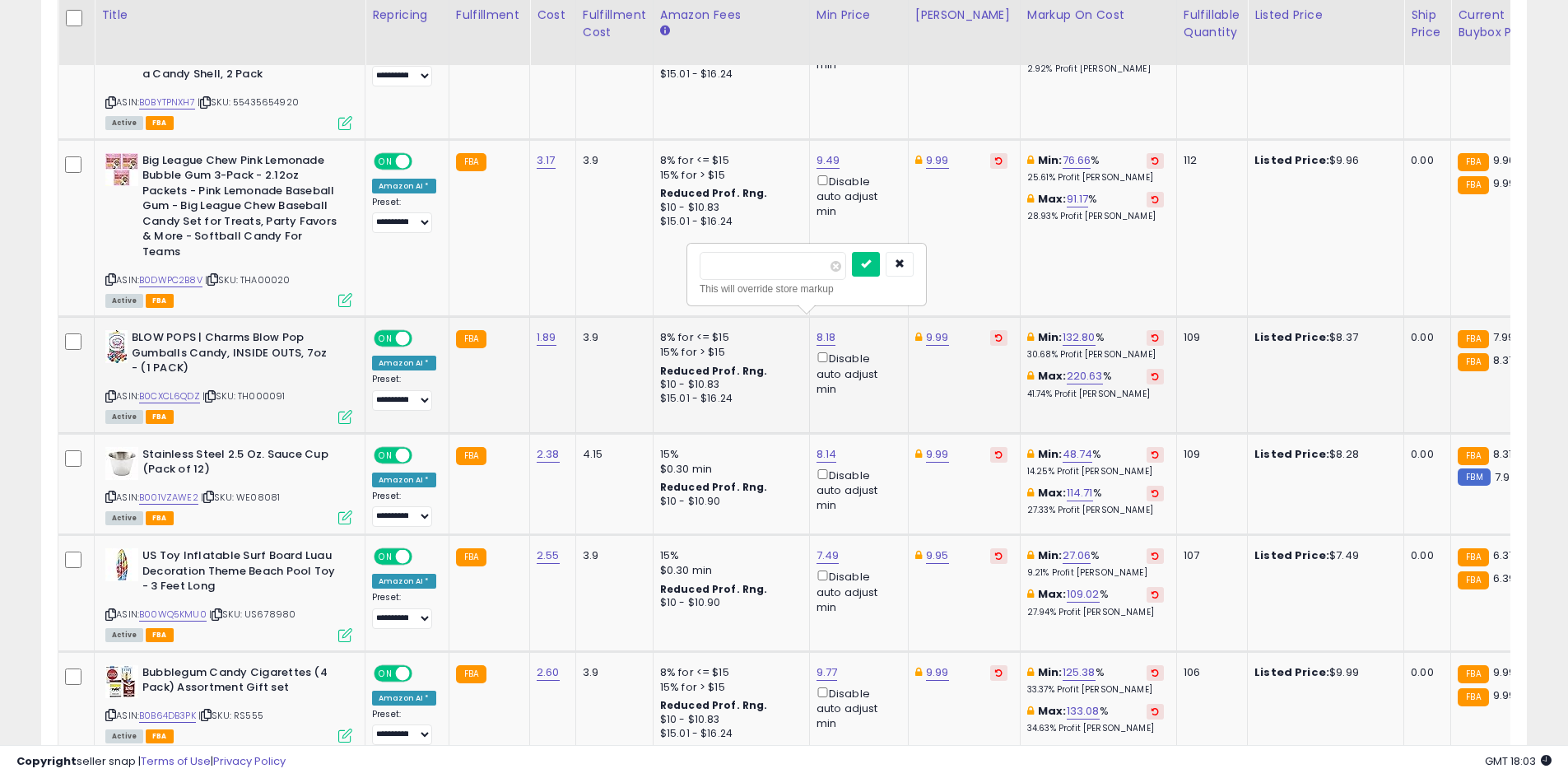
click button "submit" at bounding box center [865, 264] width 28 height 25
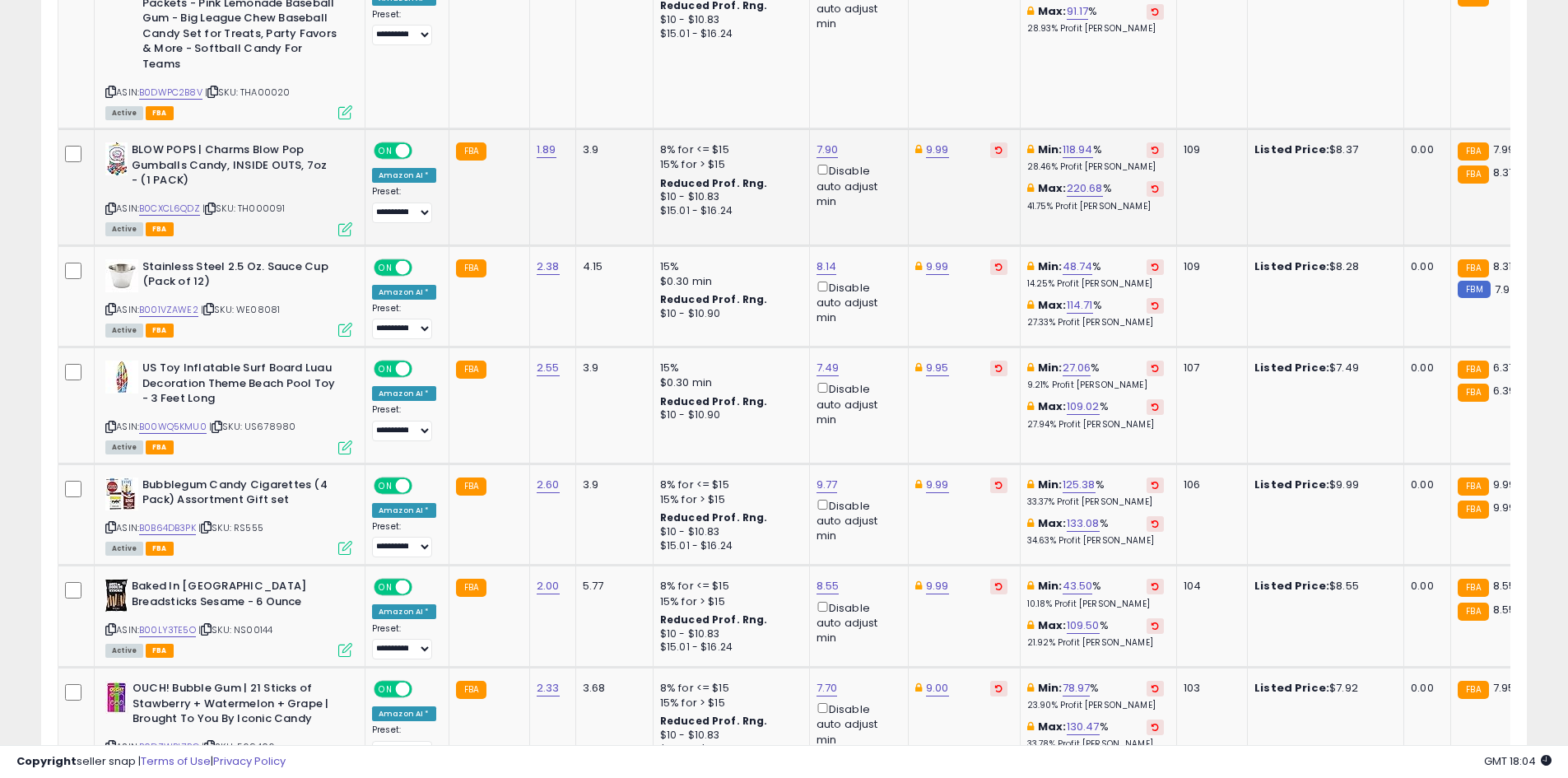
scroll to position [2574, 0]
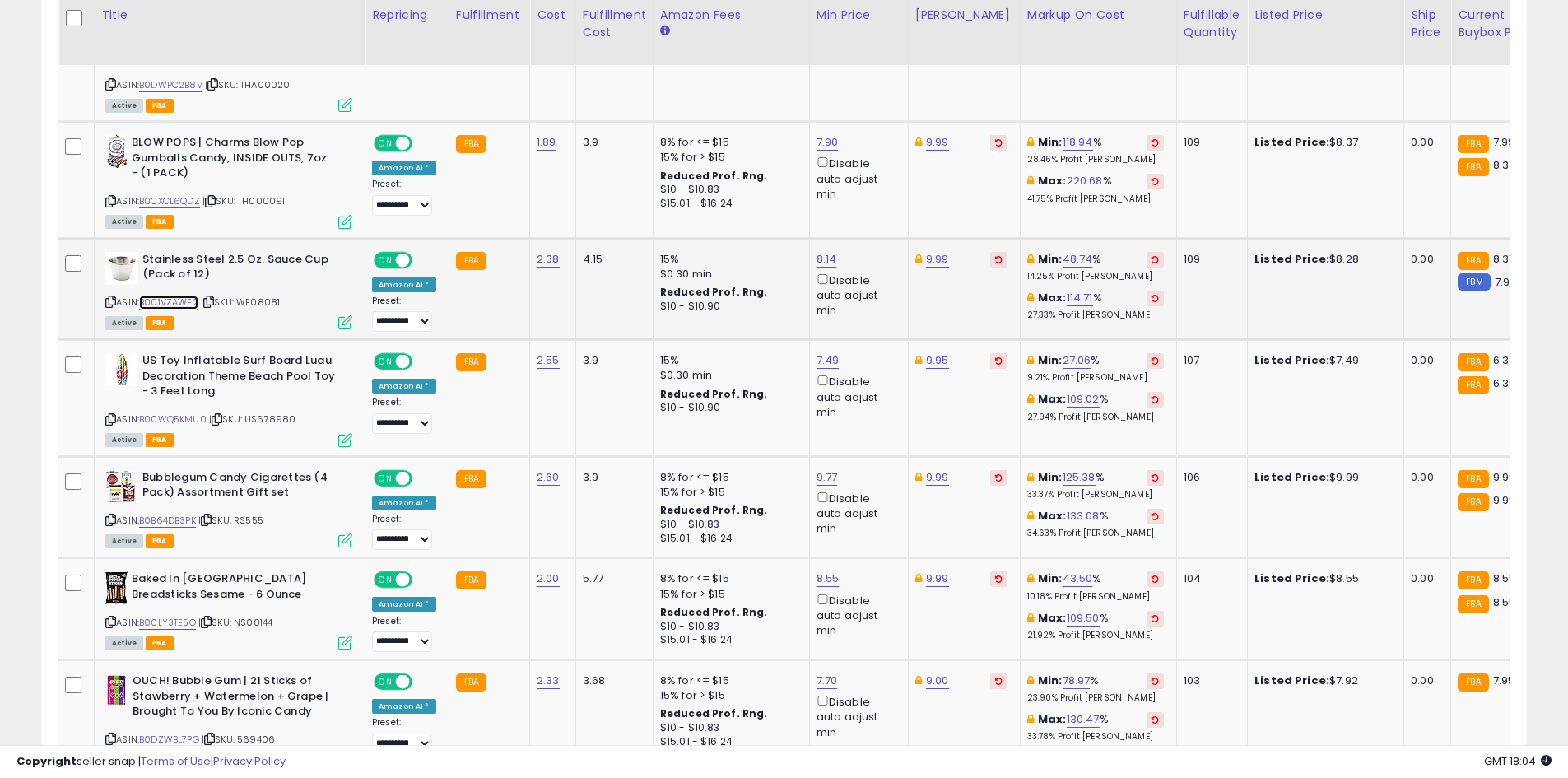
click at [151, 296] on link "B001VZAWE2" at bounding box center [169, 303] width 59 height 14
click at [931, 251] on link "9.99" at bounding box center [937, 258] width 23 height 16
type input "*"
type input "****"
click button "submit" at bounding box center [976, 185] width 28 height 25
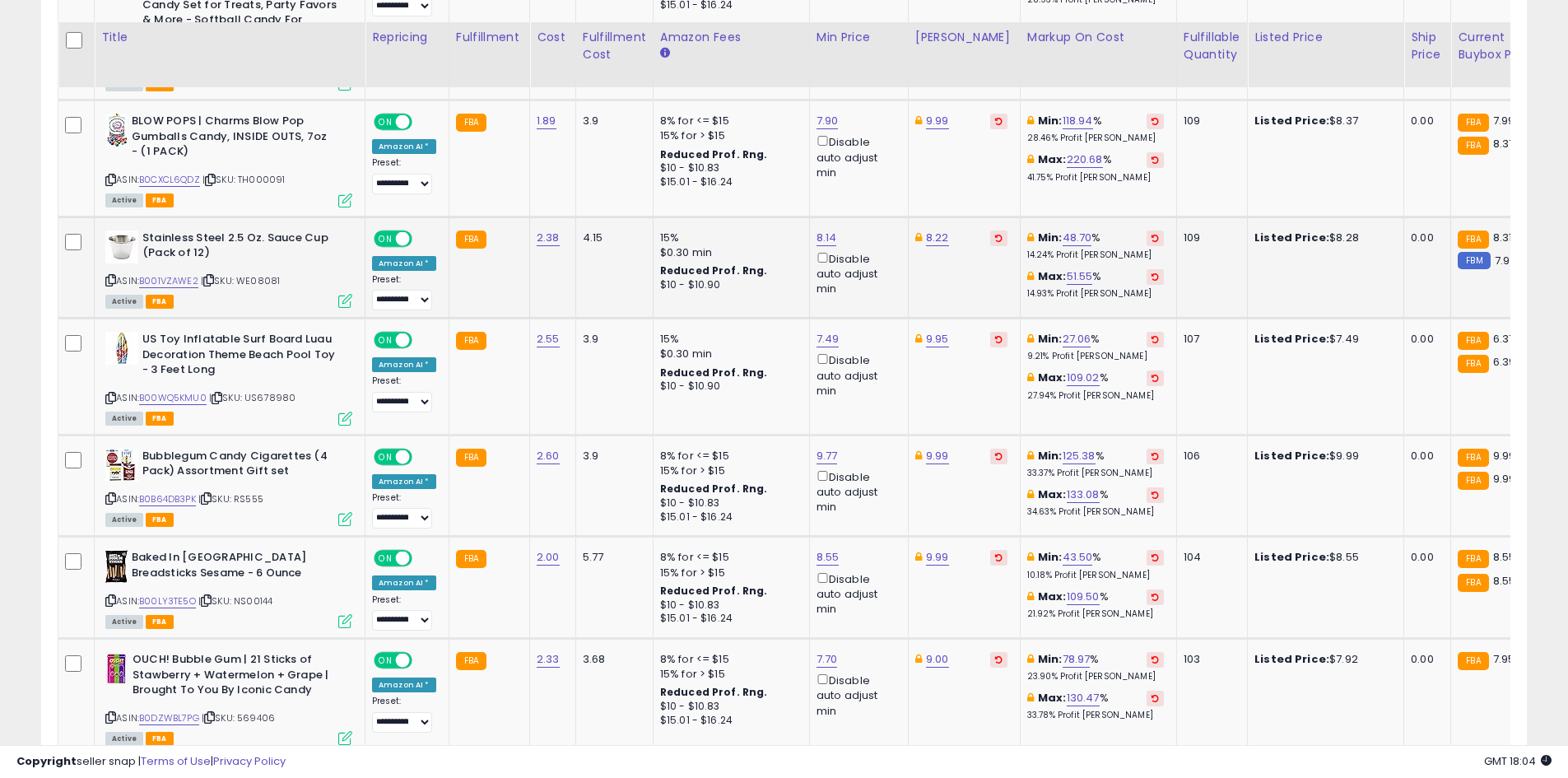
scroll to position [2652, 0]
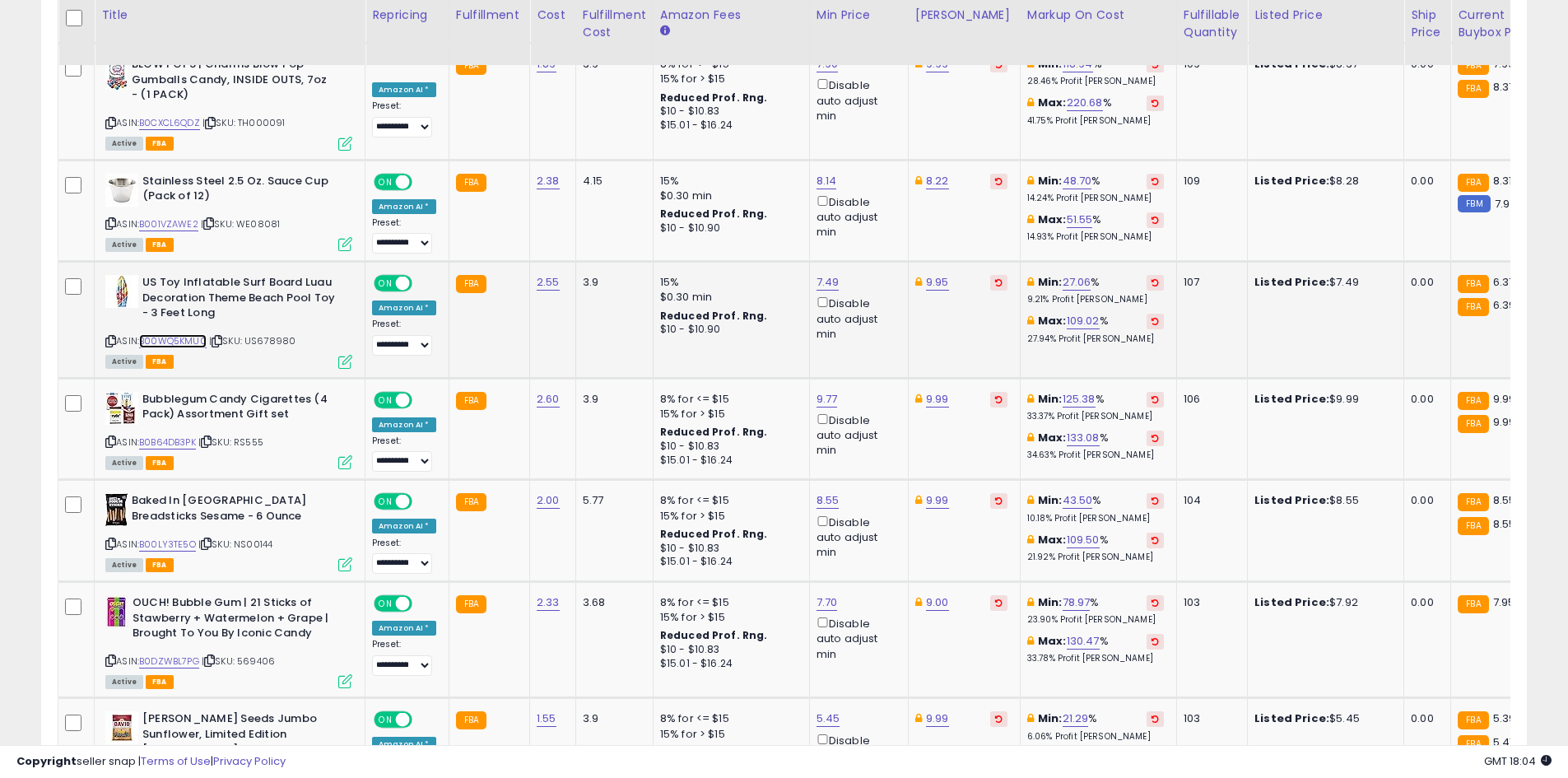
click at [172, 334] on link "B00WQ5KMU0" at bounding box center [173, 341] width 67 height 14
click at [817, 274] on link "7.49" at bounding box center [828, 281] width 23 height 16
type input "****"
click button "submit" at bounding box center [866, 208] width 28 height 25
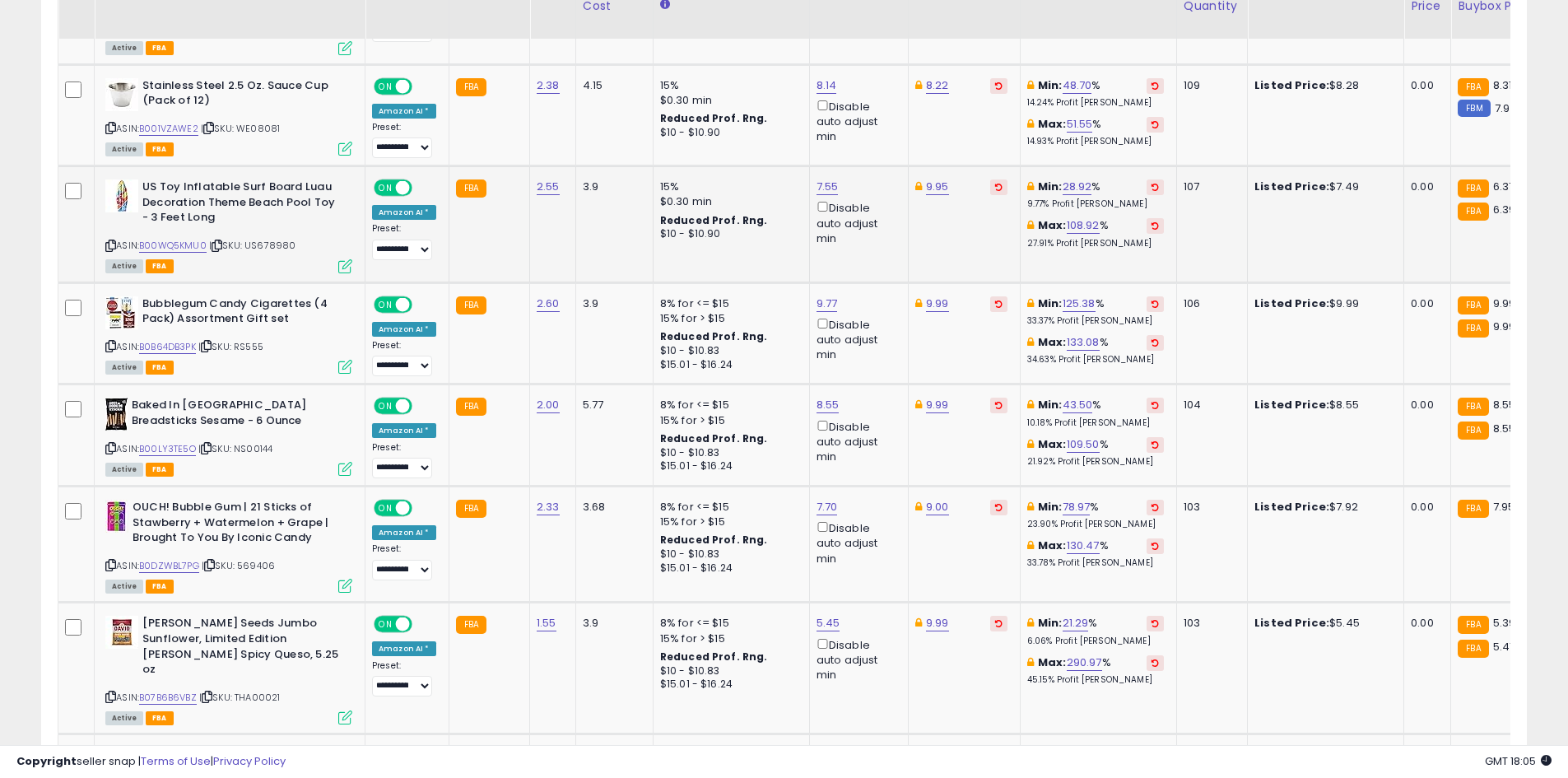
scroll to position [2777, 0]
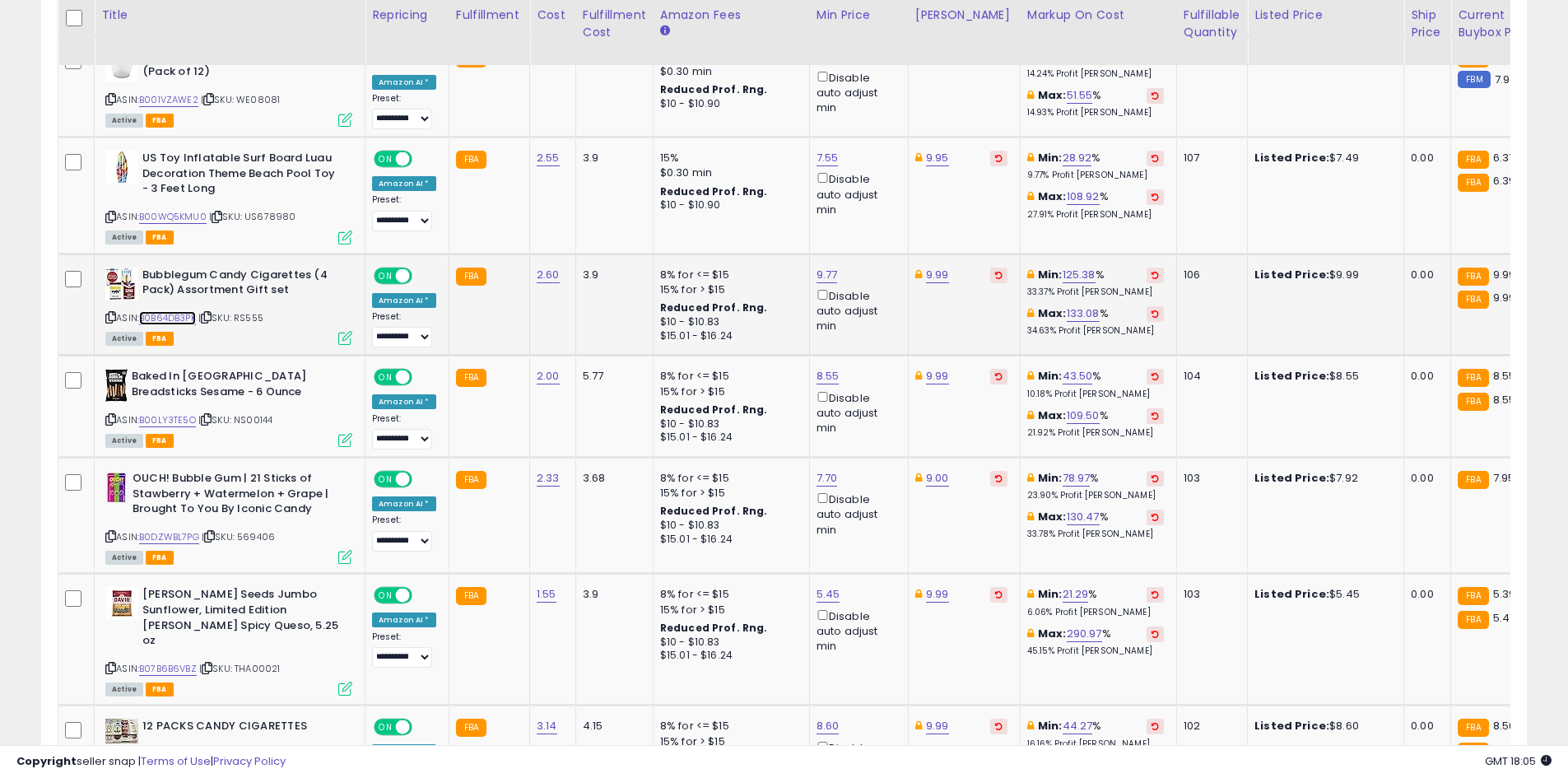
click at [163, 311] on link "B0B64DB3PK" at bounding box center [167, 318] width 57 height 14
click at [182, 413] on link "B00LY3TE5O" at bounding box center [167, 420] width 57 height 14
drag, startPoint x: 817, startPoint y: 361, endPoint x: 783, endPoint y: 338, distance: 41.0
click at [817, 368] on link "8.55" at bounding box center [828, 376] width 23 height 16
type input "***"
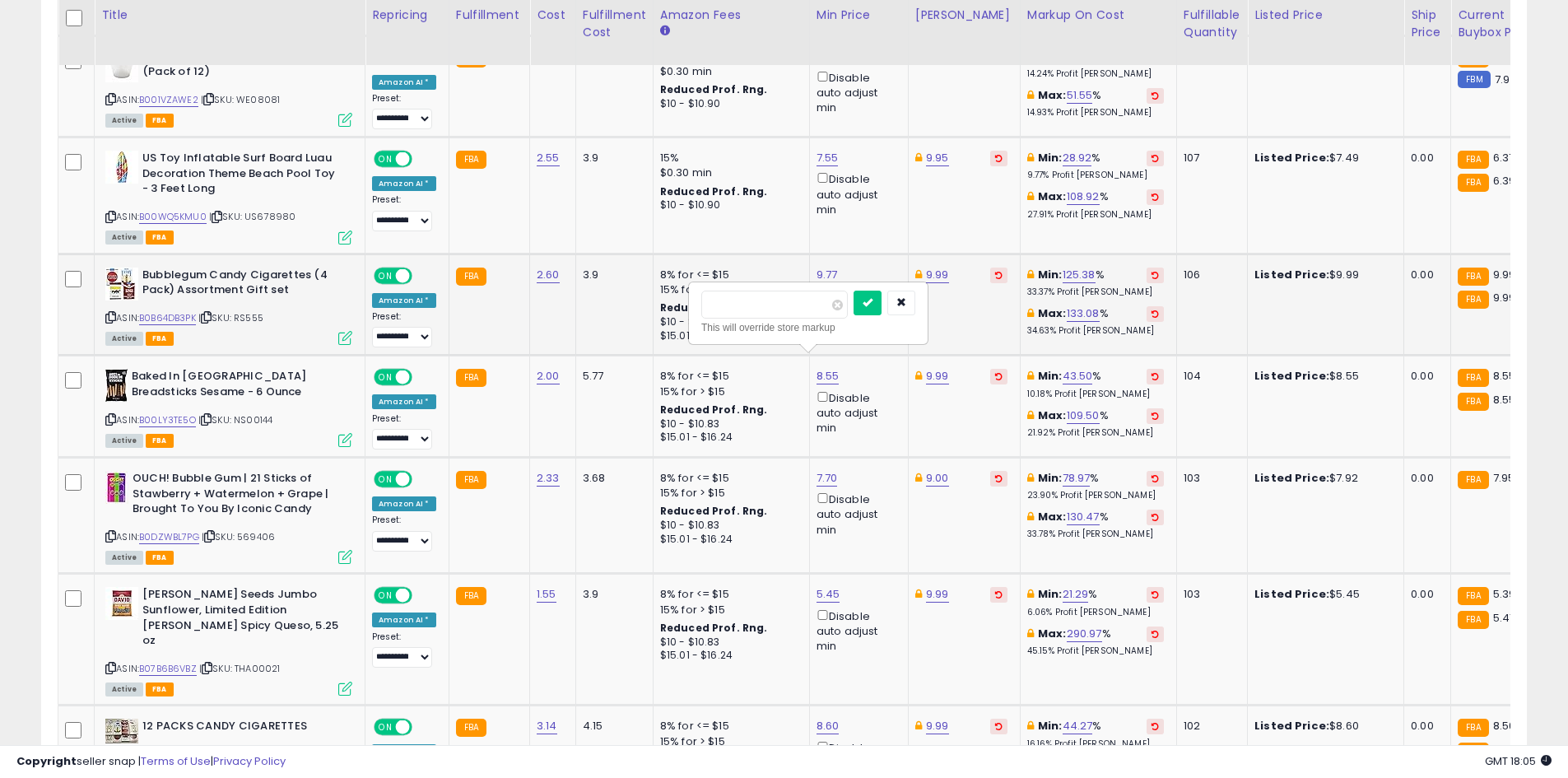
click button "submit" at bounding box center [867, 303] width 28 height 25
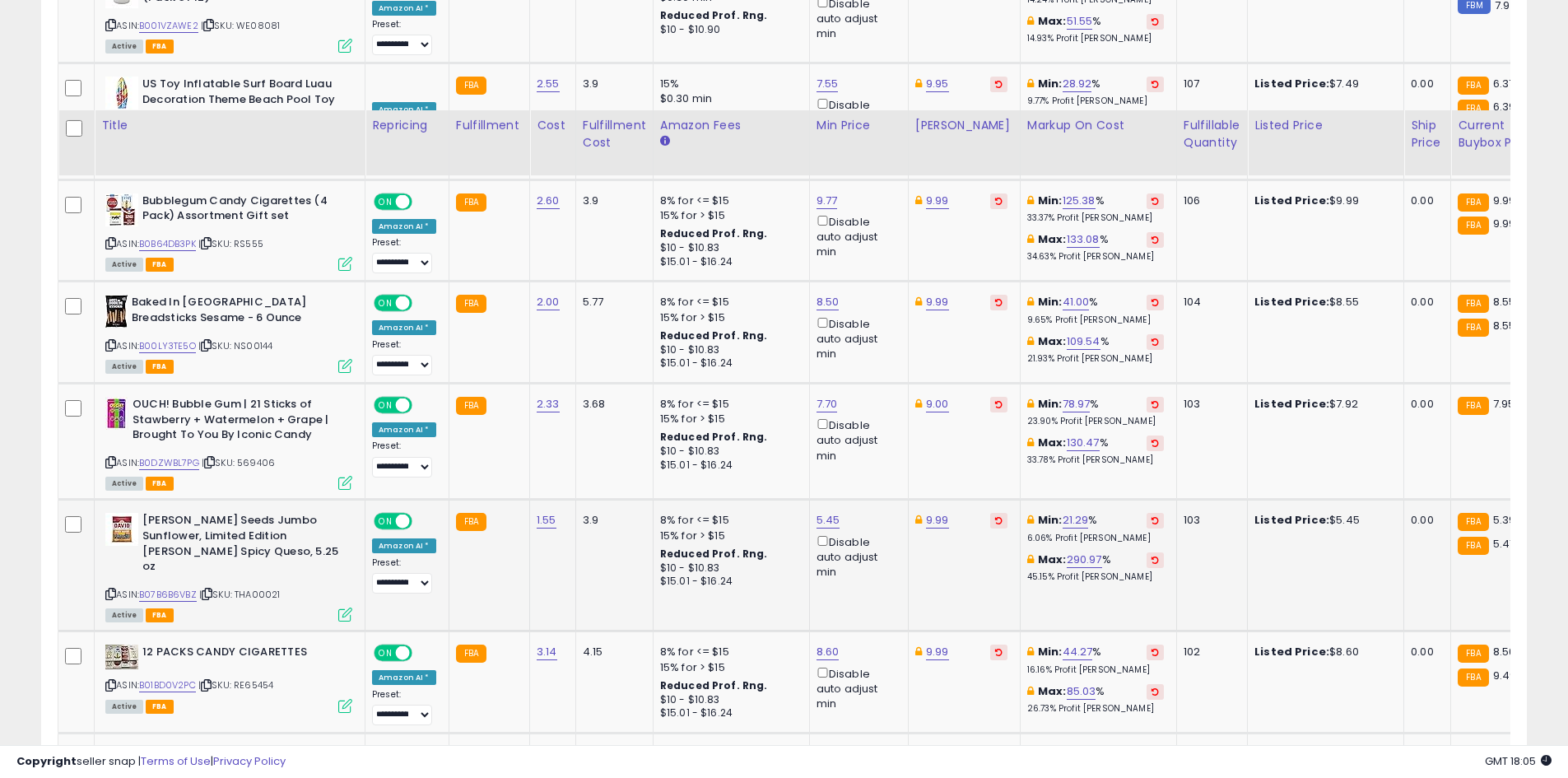
scroll to position [3024, 0]
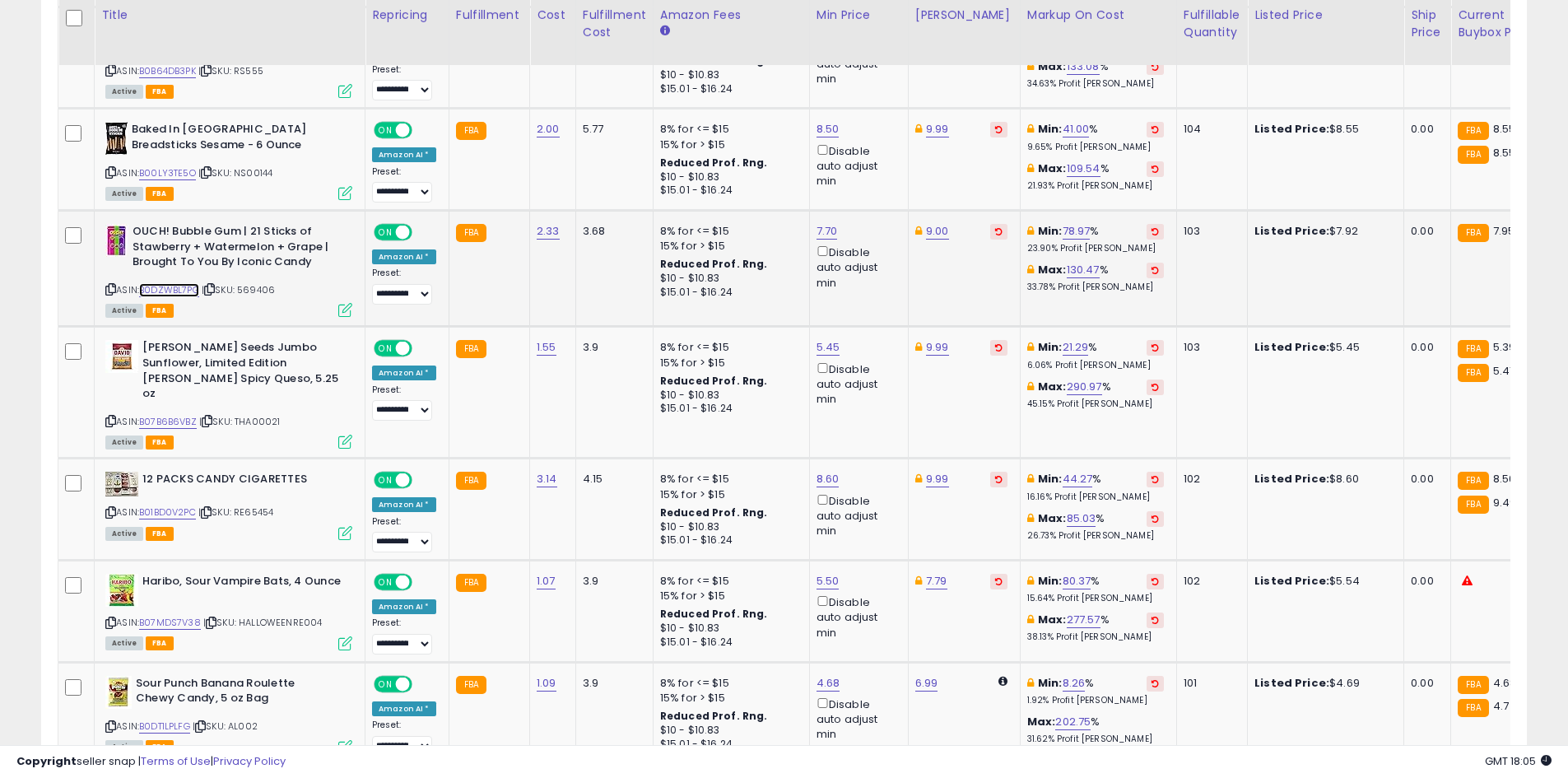
click at [185, 283] on link "B0DZWBL7PG" at bounding box center [169, 290] width 60 height 14
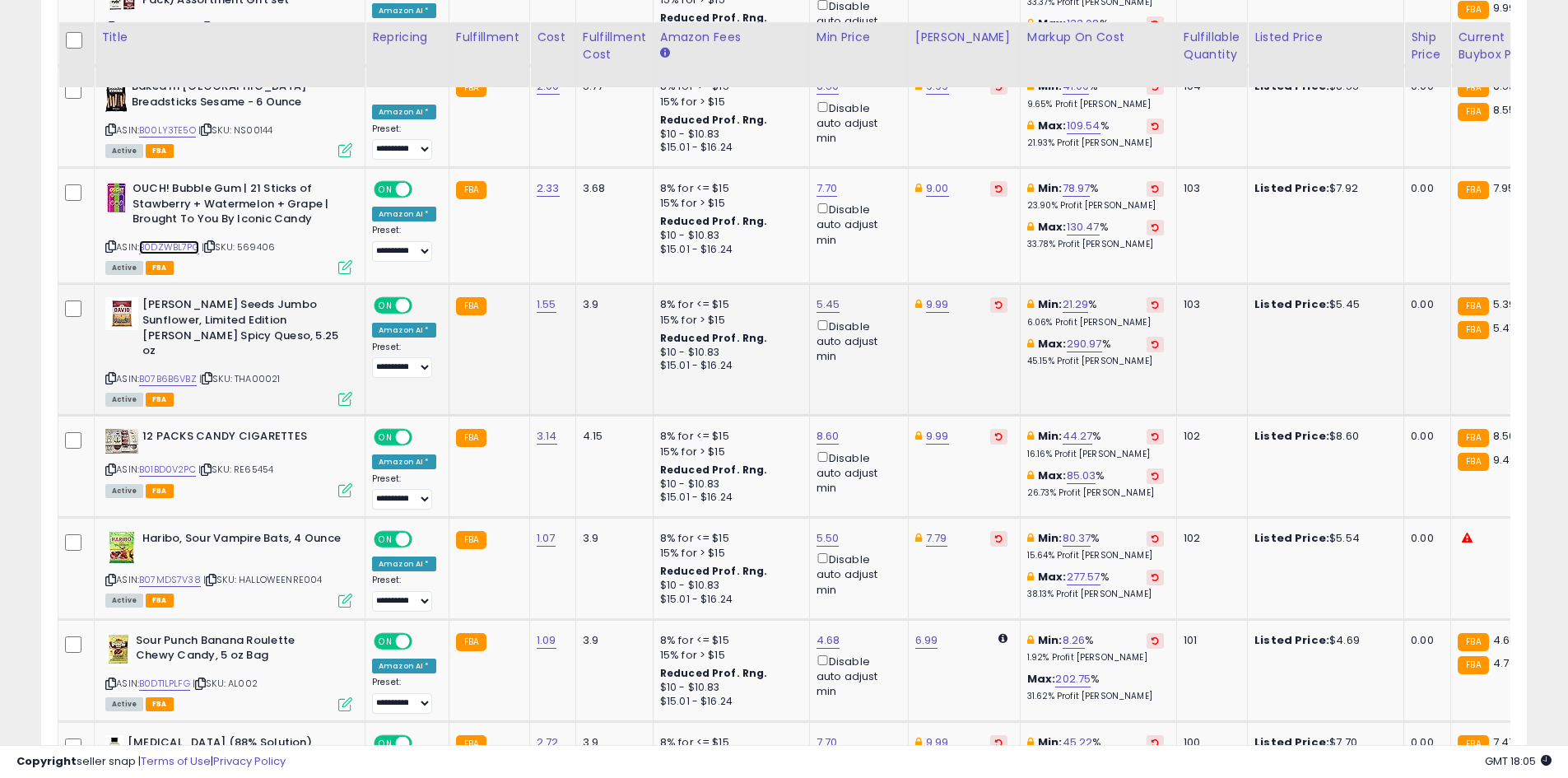
scroll to position [3106, 0]
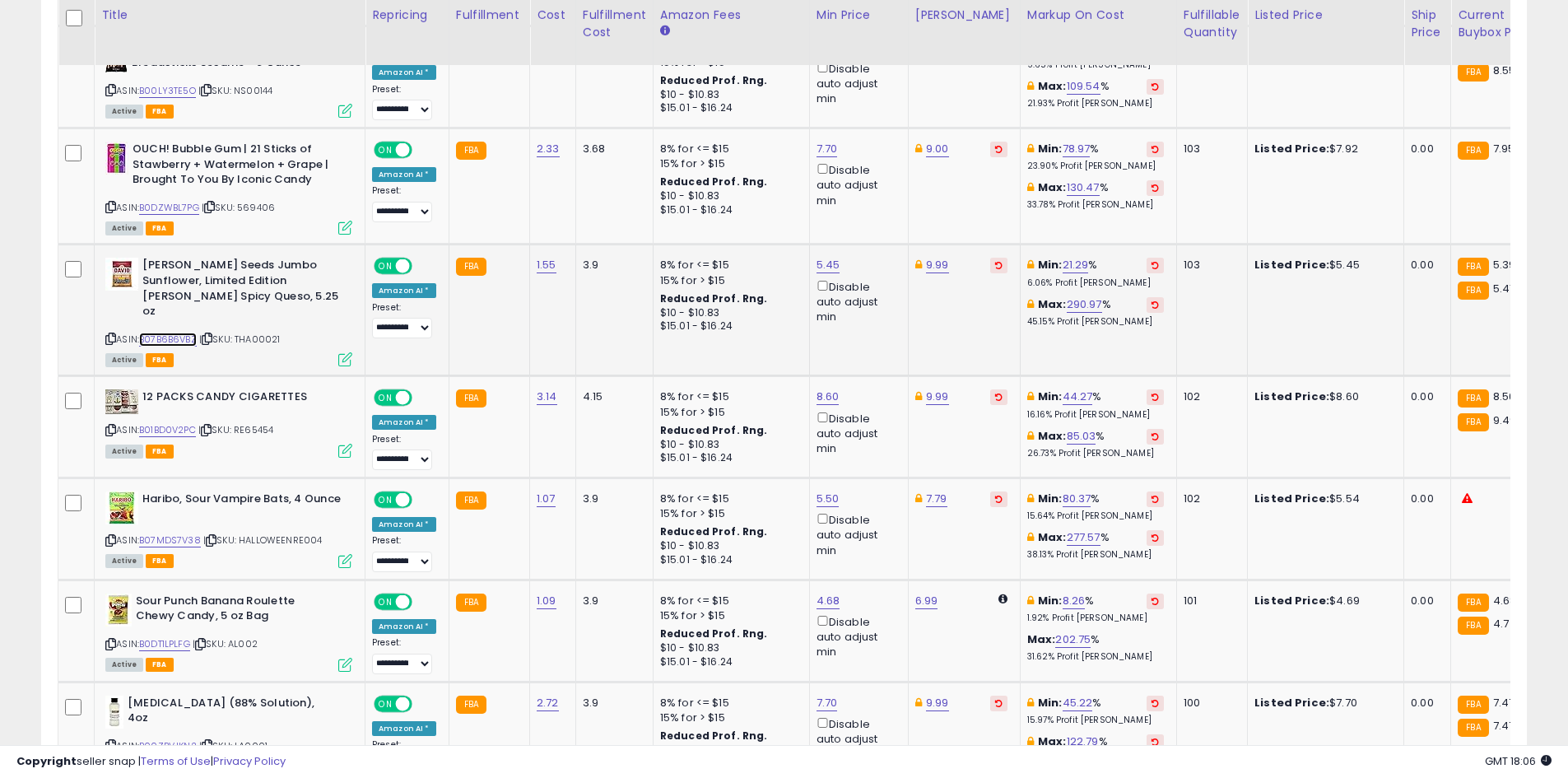
click at [184, 332] on link "B07B6B6VBZ" at bounding box center [168, 339] width 58 height 14
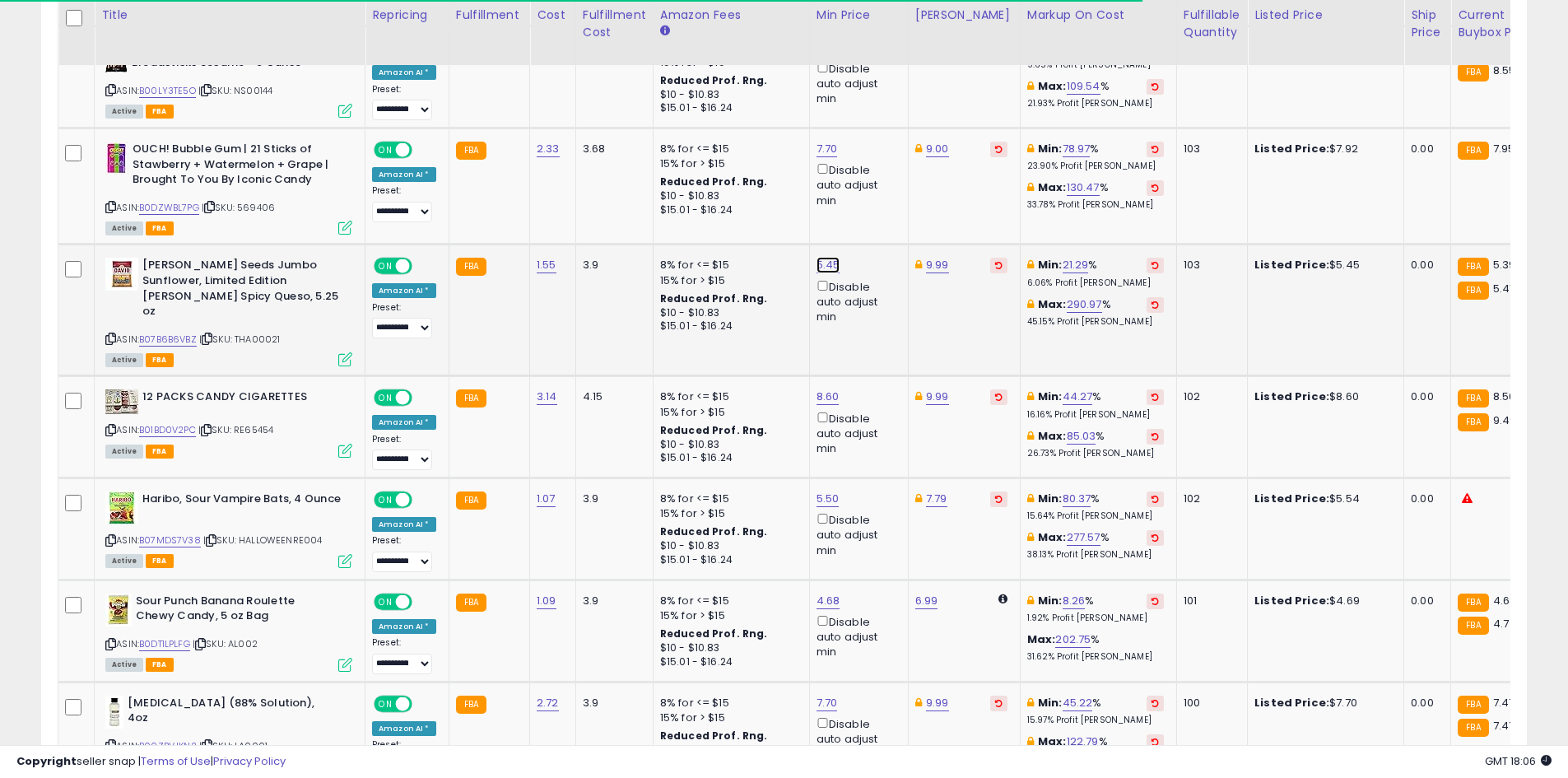
click at [818, 257] on link "5.45" at bounding box center [829, 264] width 24 height 16
type input "****"
click button "submit" at bounding box center [867, 191] width 28 height 25
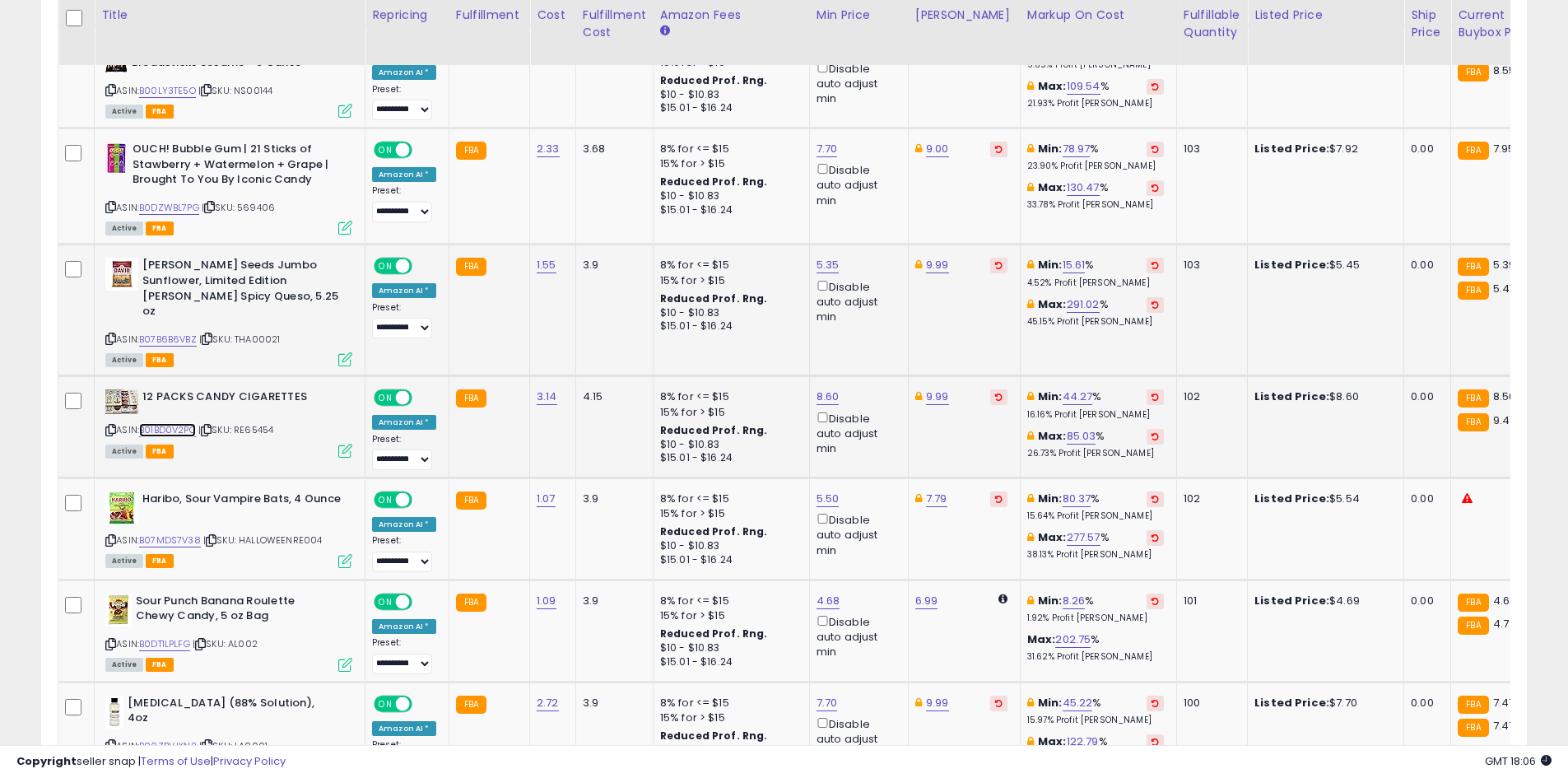
click at [190, 423] on link "B01BD0V2PC" at bounding box center [167, 430] width 57 height 14
click at [818, 389] on link "8.60" at bounding box center [828, 396] width 23 height 16
type input "****"
click button "submit" at bounding box center [867, 308] width 28 height 25
click at [184, 534] on link "B07MDS7V38" at bounding box center [170, 541] width 62 height 14
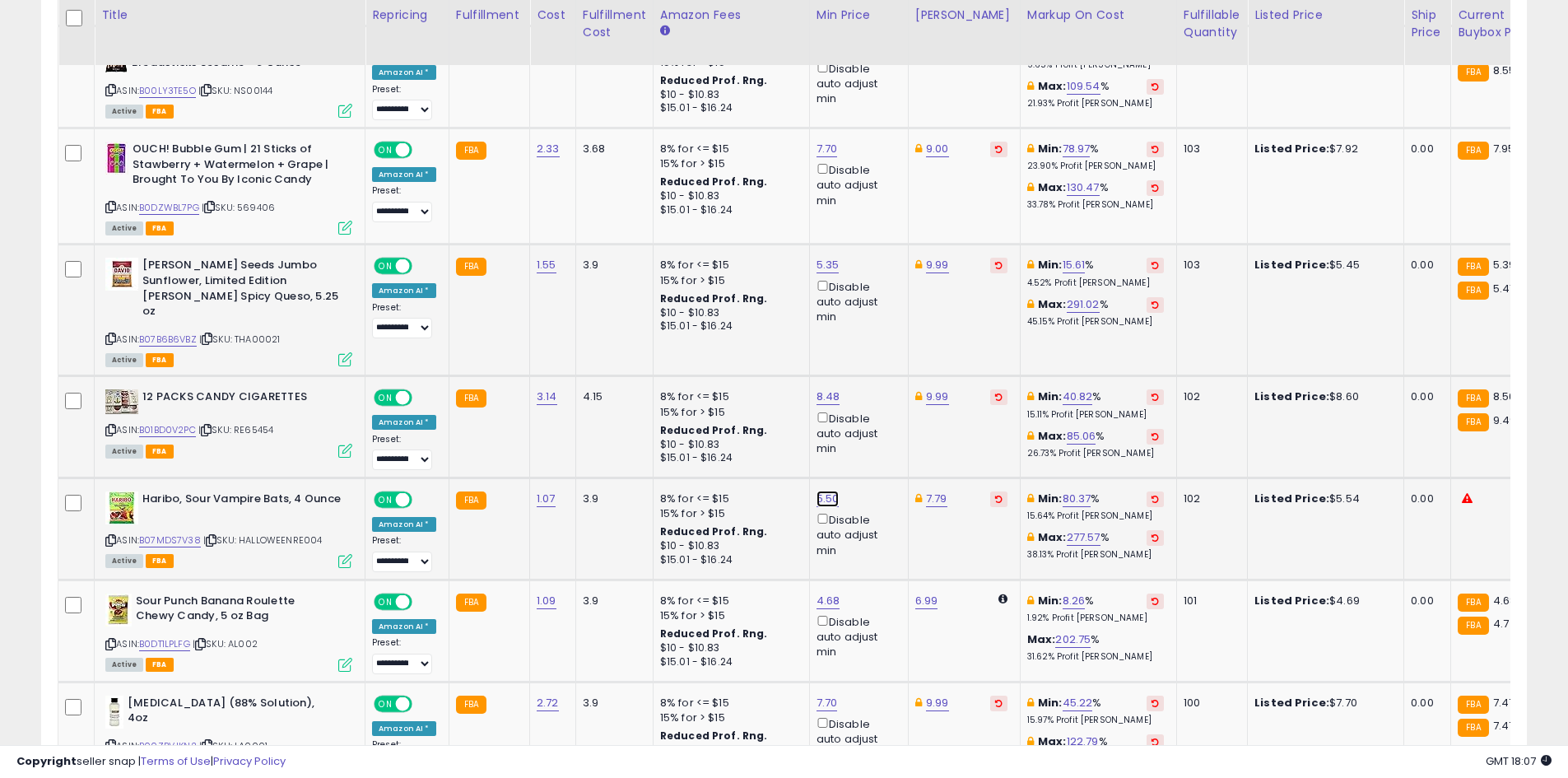
click at [817, 491] on link "5.50" at bounding box center [828, 498] width 23 height 16
type input "***"
click button "submit" at bounding box center [867, 410] width 28 height 25
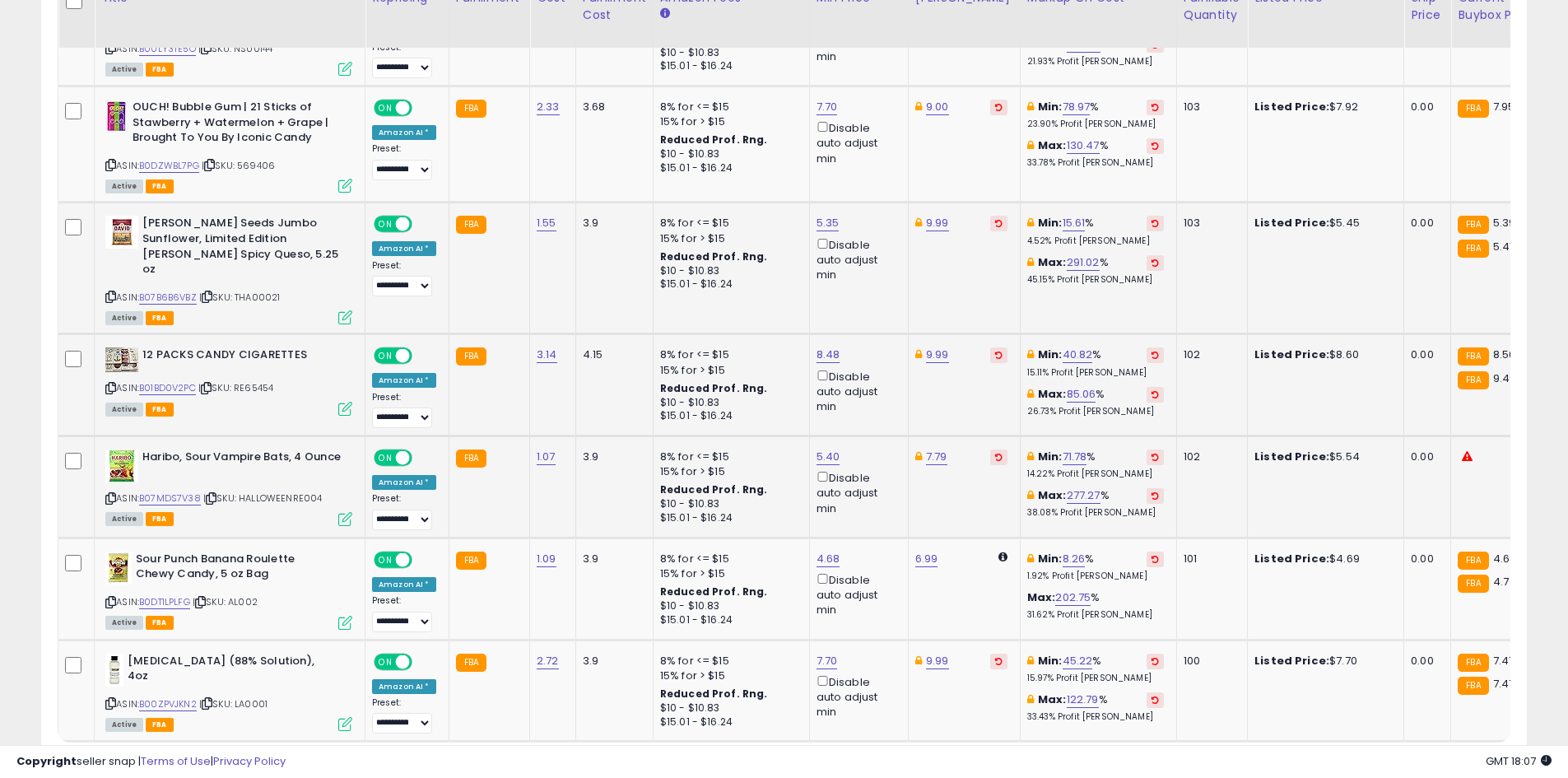
scroll to position [3238, 0]
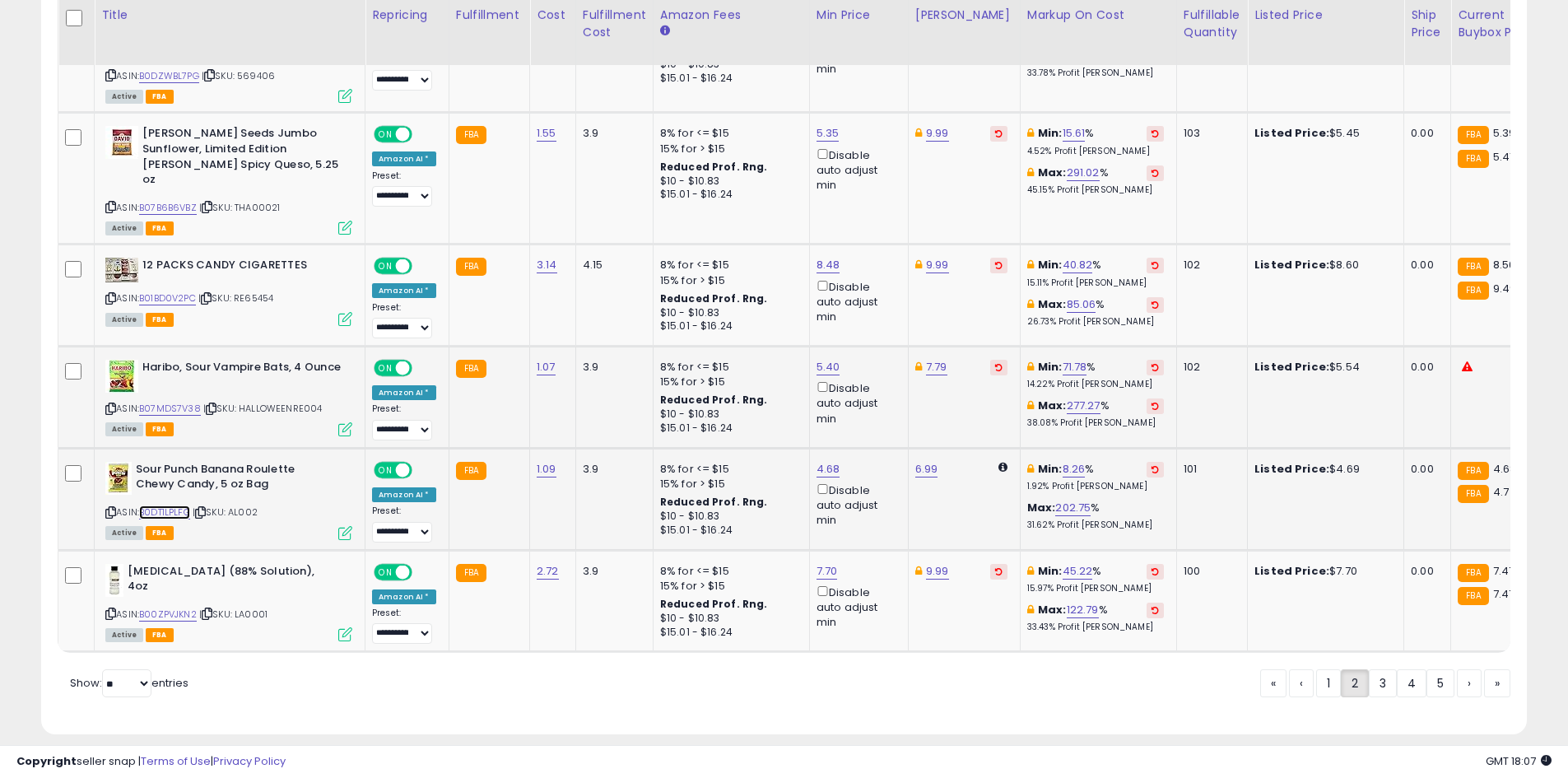
click at [173, 506] on link "B0DT1LPLFG" at bounding box center [165, 513] width 51 height 14
click at [178, 608] on link "B00ZPVJKN2" at bounding box center [168, 615] width 58 height 14
click at [817, 563] on link "7.70" at bounding box center [827, 571] width 21 height 16
type input "***"
click button "submit" at bounding box center [866, 481] width 28 height 25
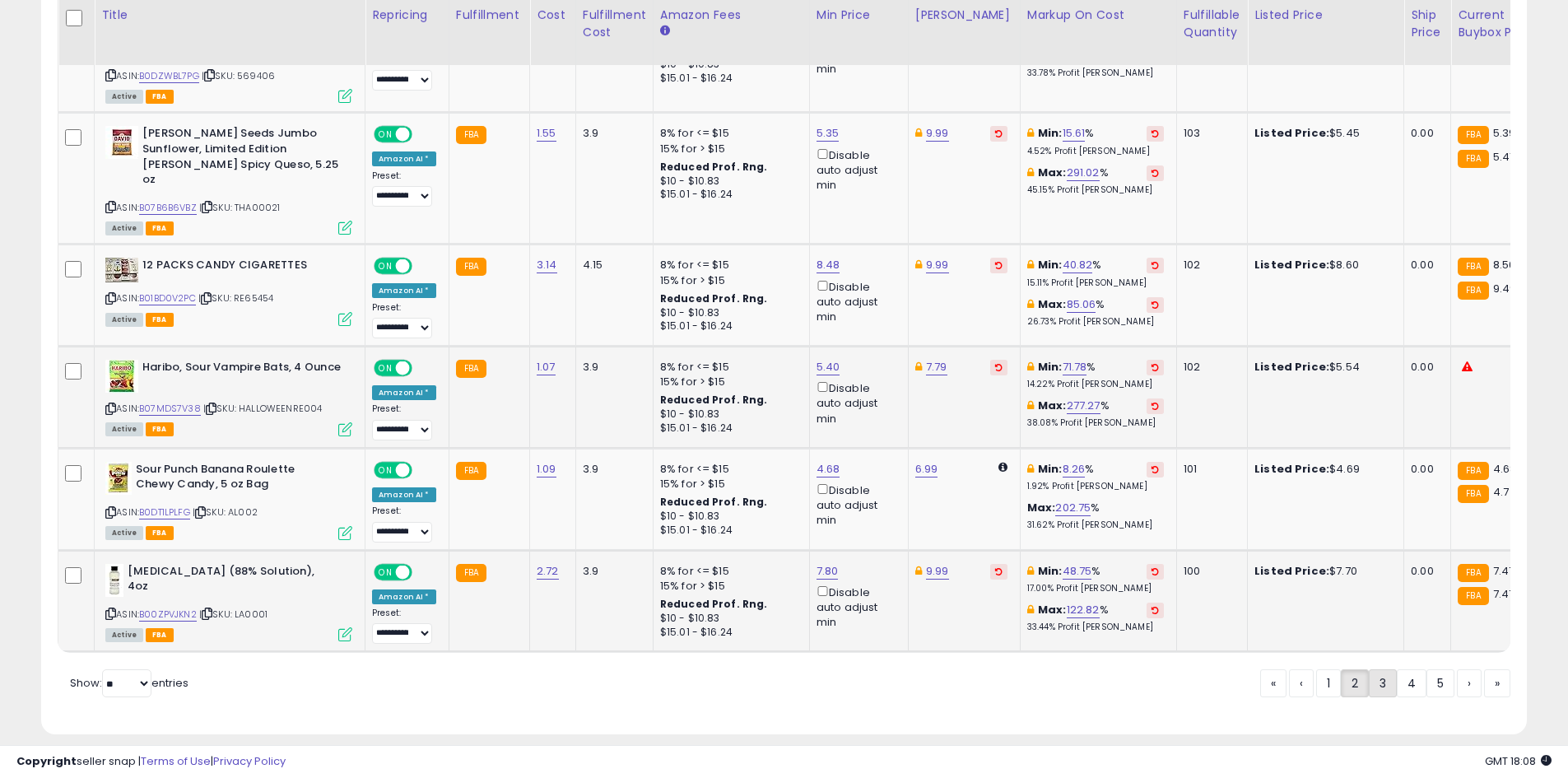
click at [1374, 669] on link "3" at bounding box center [1382, 683] width 28 height 28
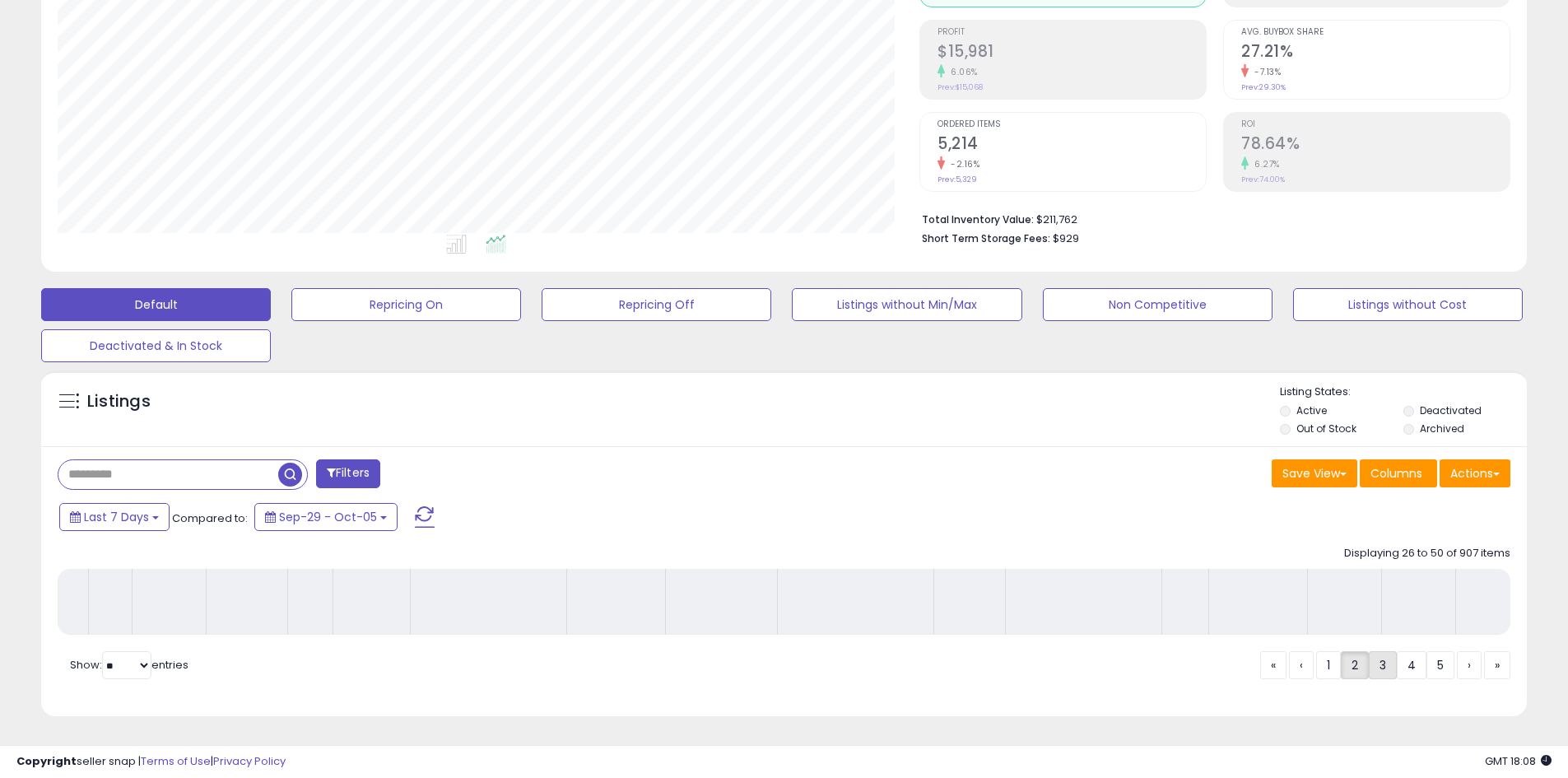
scroll to position [243, 0]
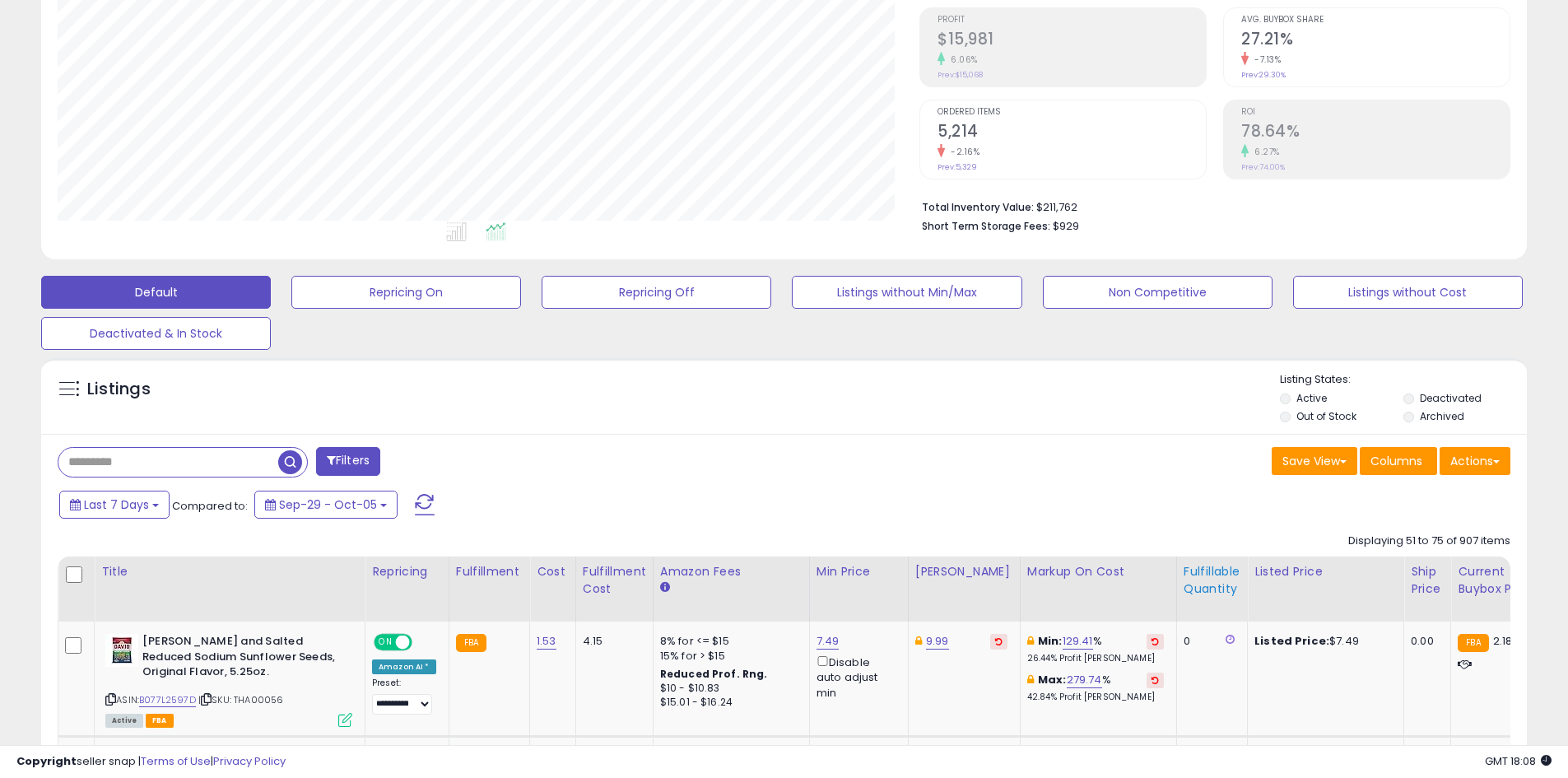
click at [1192, 577] on div "Fulfillable Quantity" at bounding box center [1212, 580] width 57 height 35
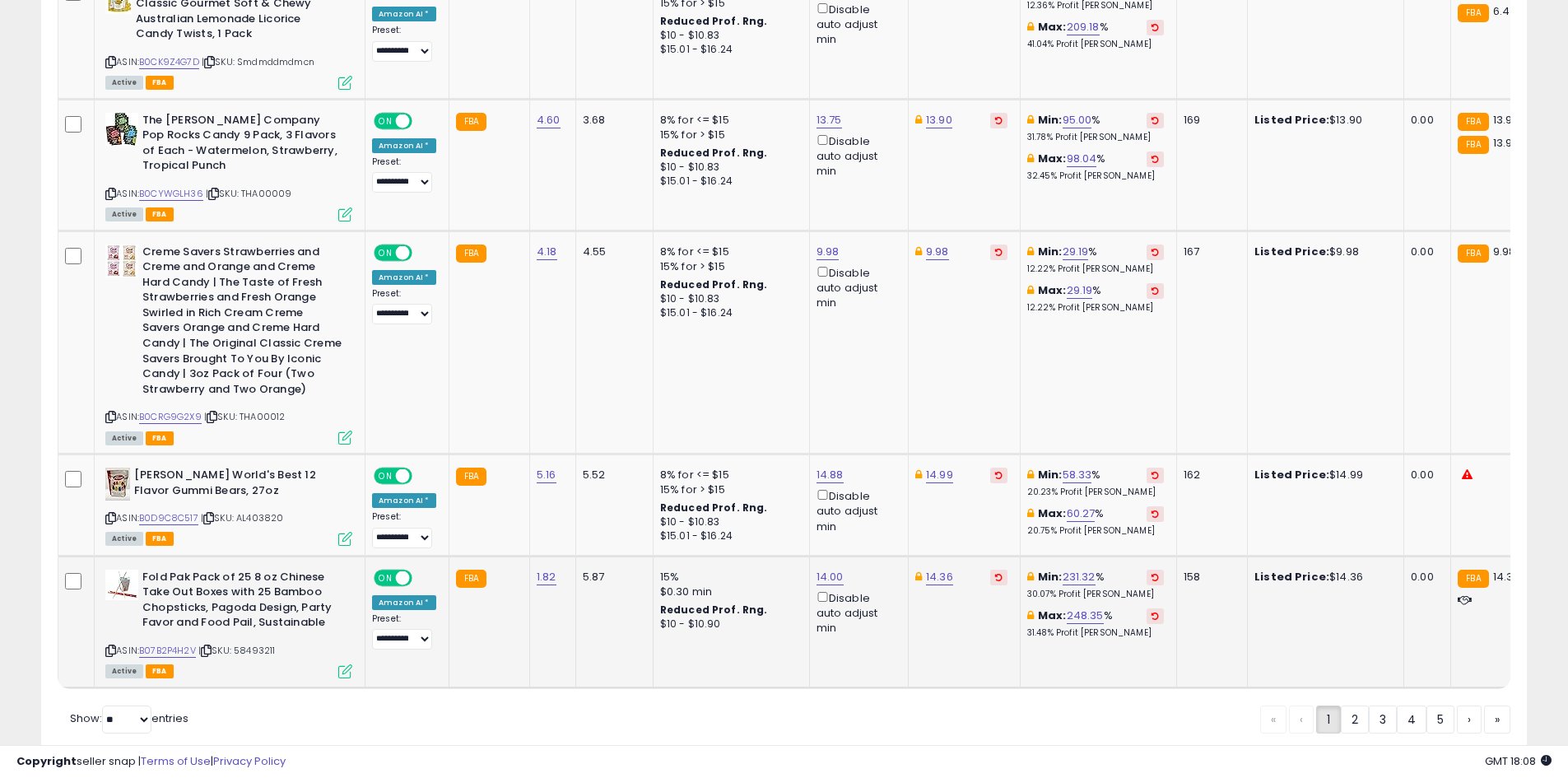
scroll to position [3450, 0]
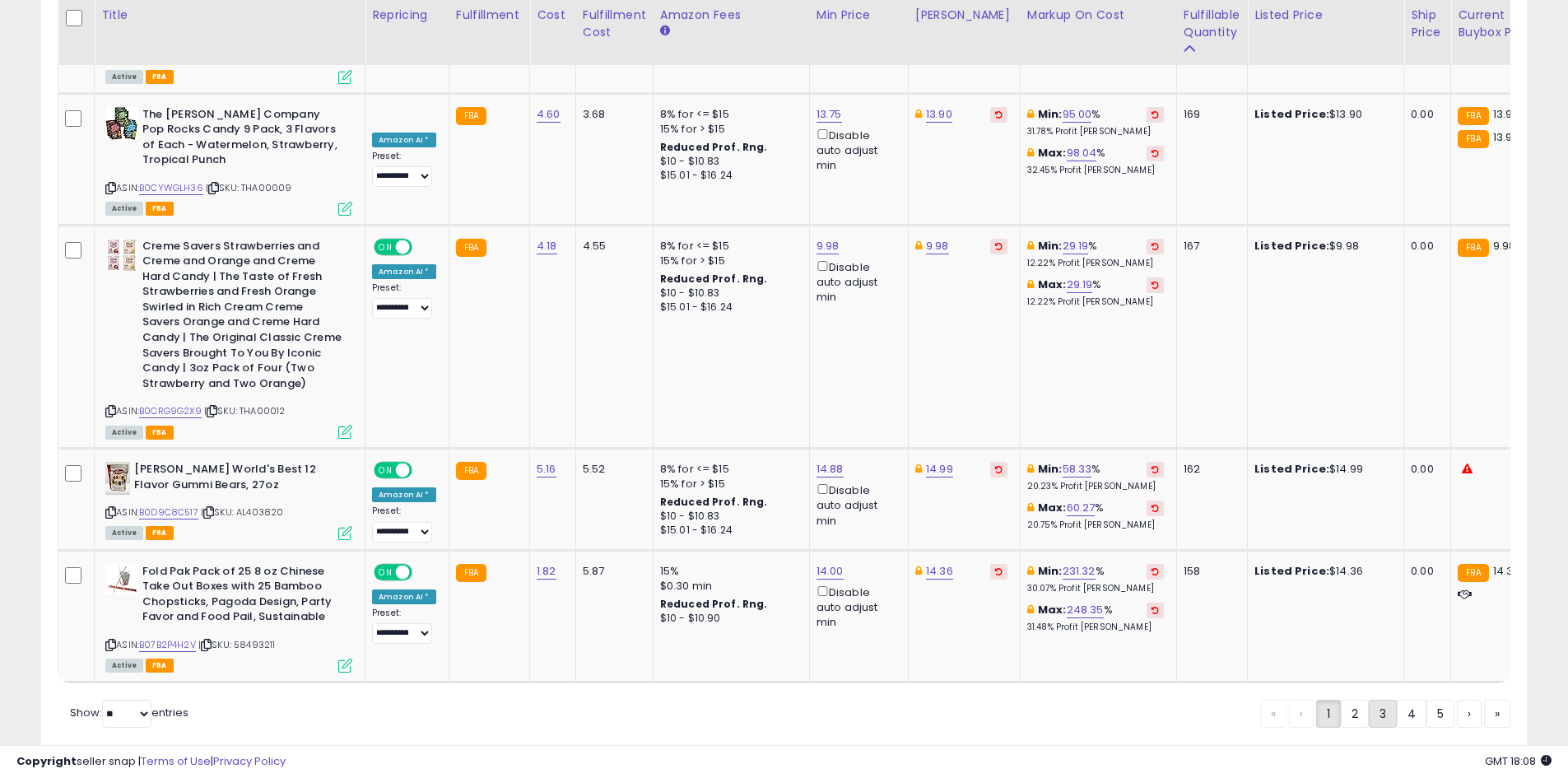
click at [1384, 700] on link "3" at bounding box center [1382, 713] width 28 height 28
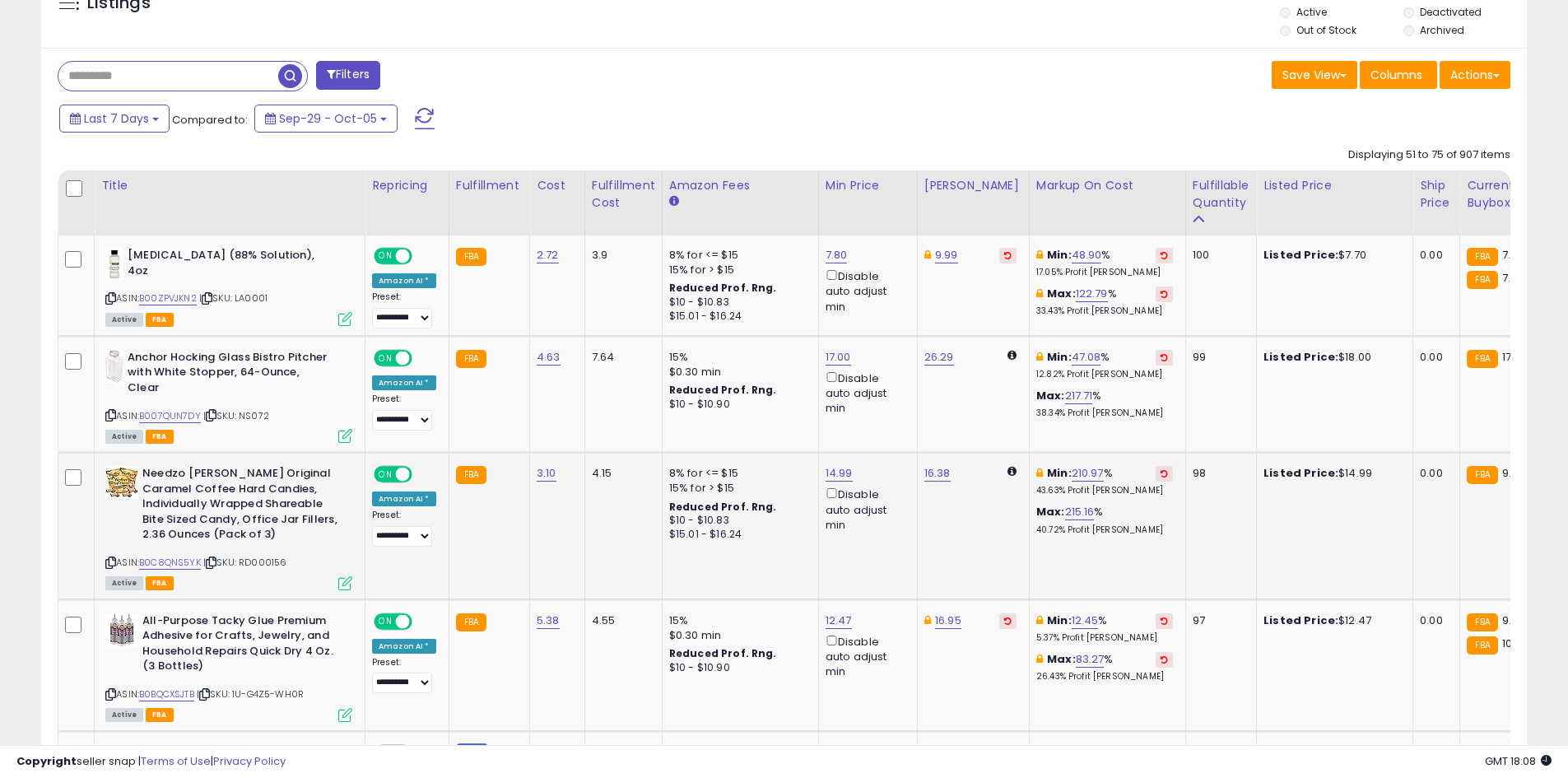
scroll to position [655, 0]
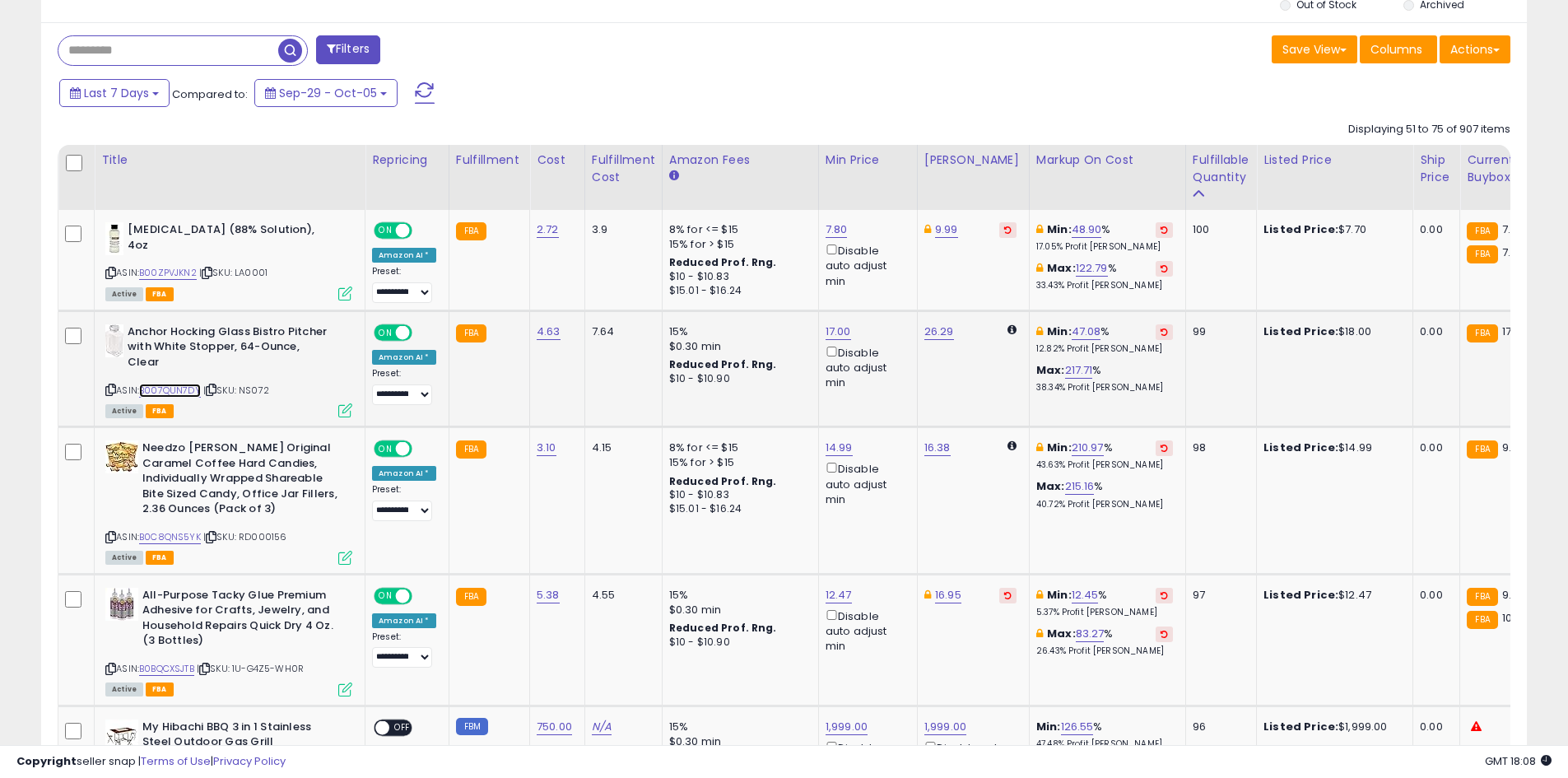
click at [182, 388] on link "B007QUN7DY" at bounding box center [170, 390] width 62 height 14
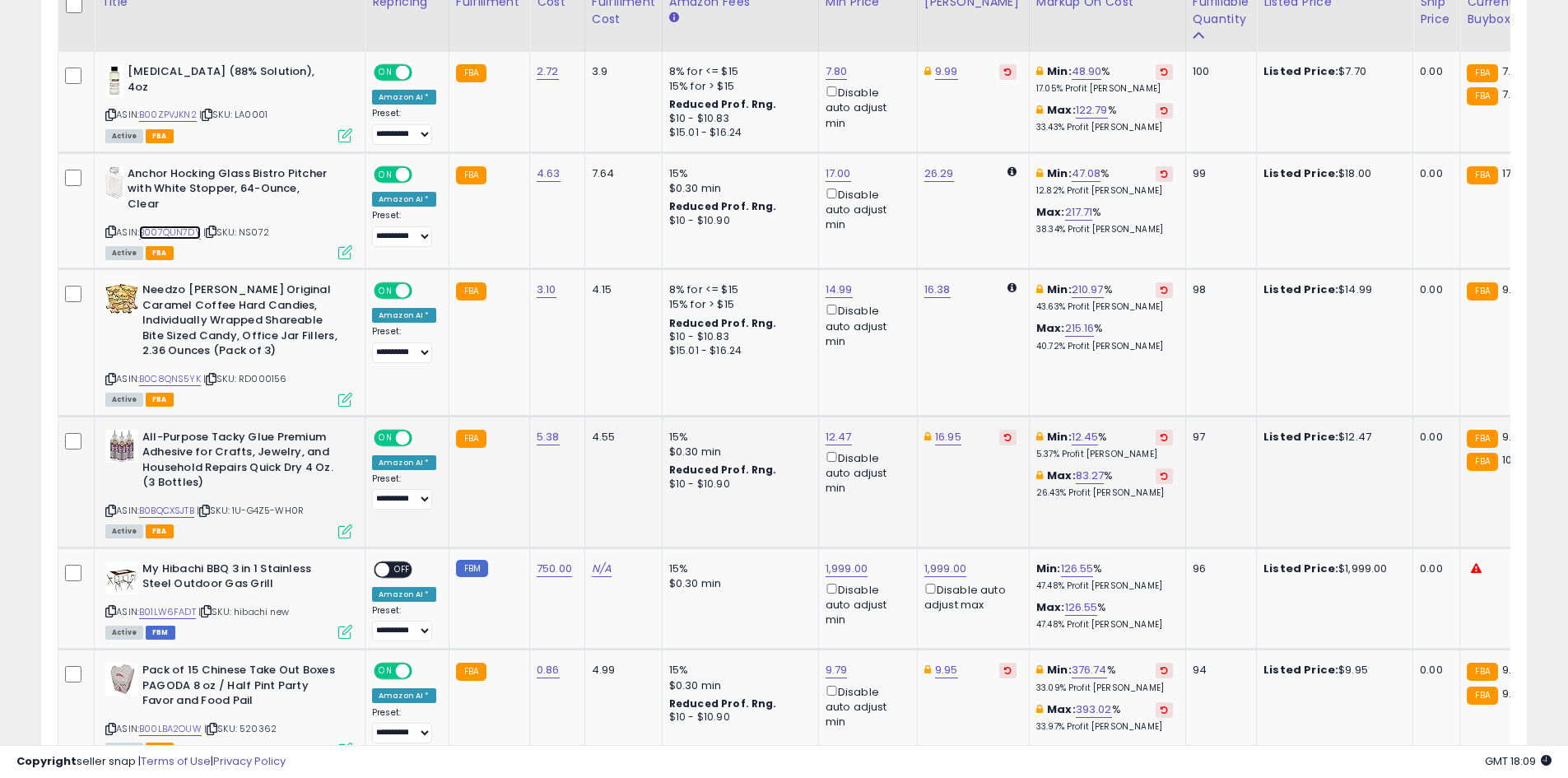
scroll to position [820, 0]
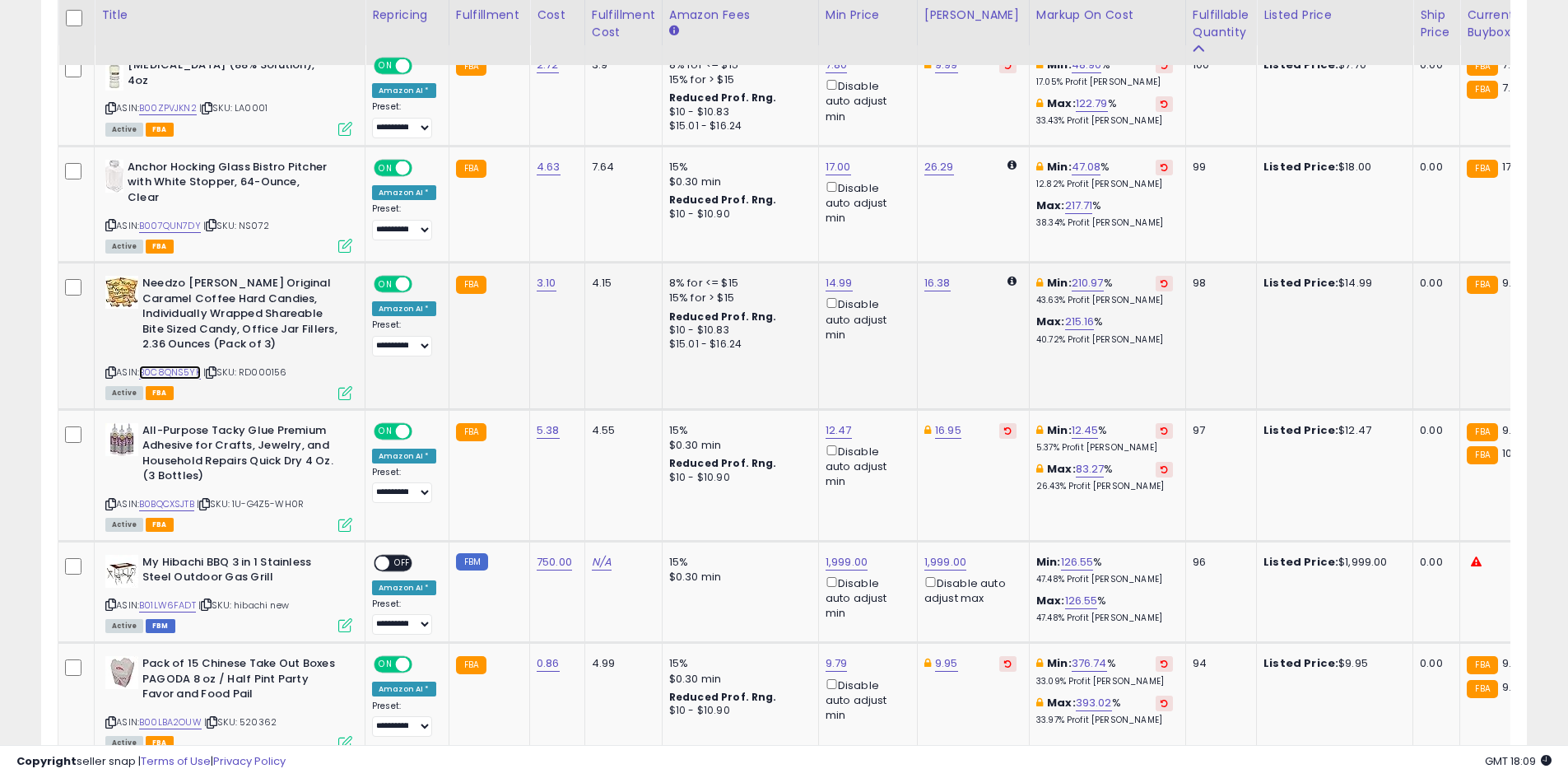
click at [182, 376] on link "B0C8QNS5YK" at bounding box center [170, 372] width 62 height 14
click at [844, 279] on link "14.99" at bounding box center [839, 282] width 27 height 16
type input "*"
click button "submit" at bounding box center [880, 224] width 28 height 25
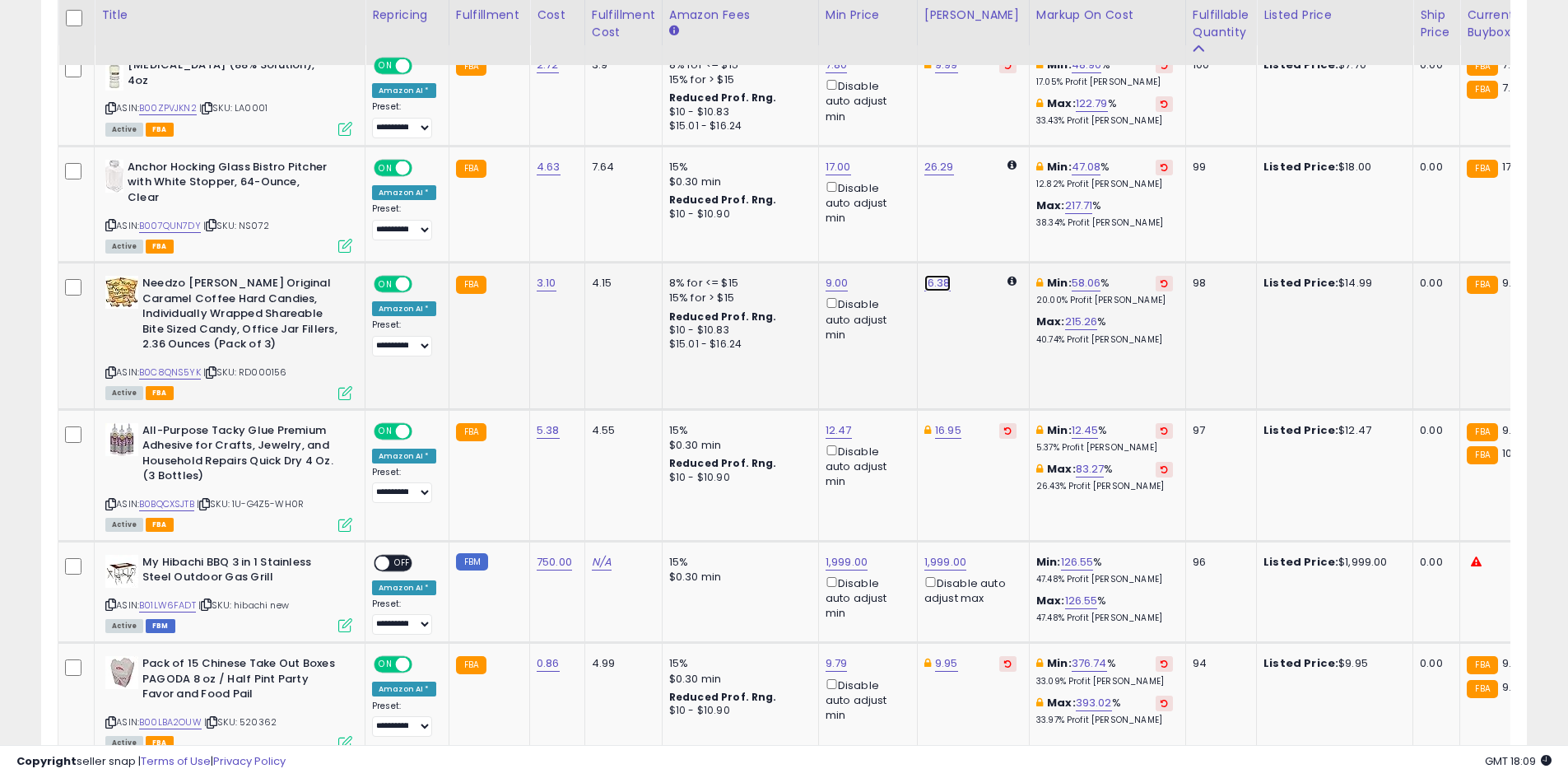
click at [932, 280] on link "16.38" at bounding box center [937, 282] width 26 height 16
type input "*"
type input "****"
click button "submit" at bounding box center [977, 224] width 28 height 25
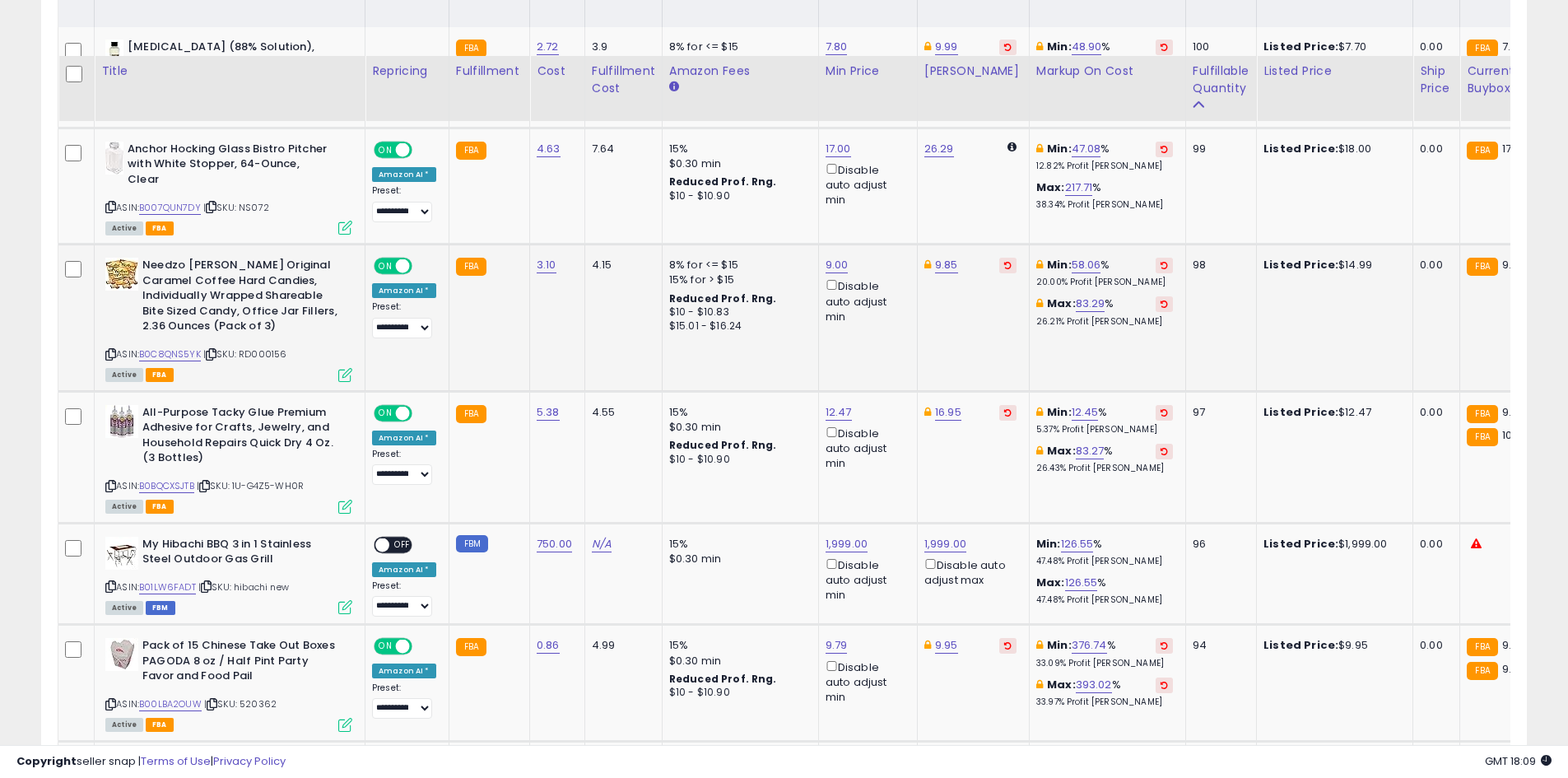
scroll to position [902, 0]
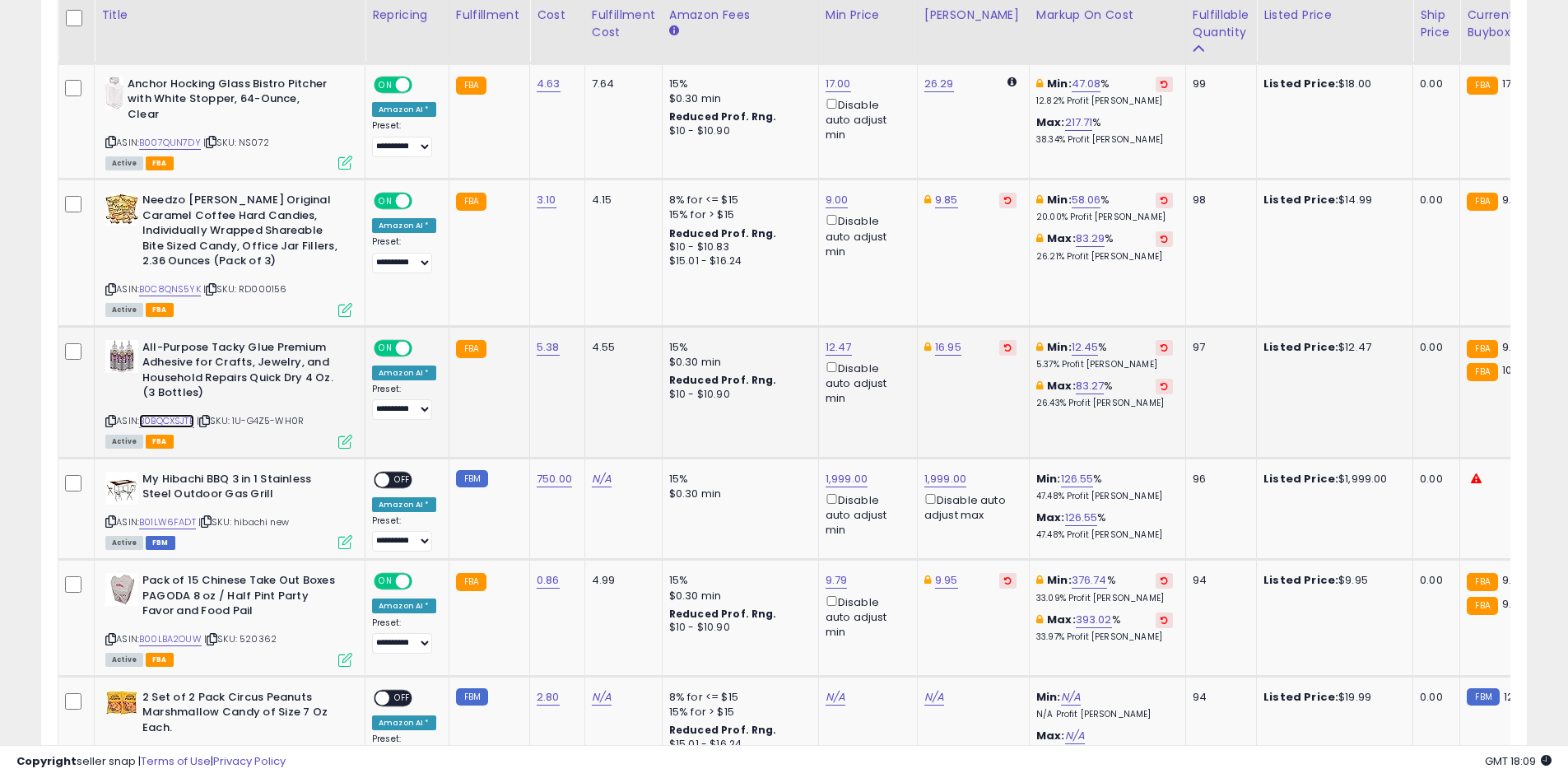
click at [188, 423] on link "B0BQCXSJTB" at bounding box center [167, 421] width 55 height 14
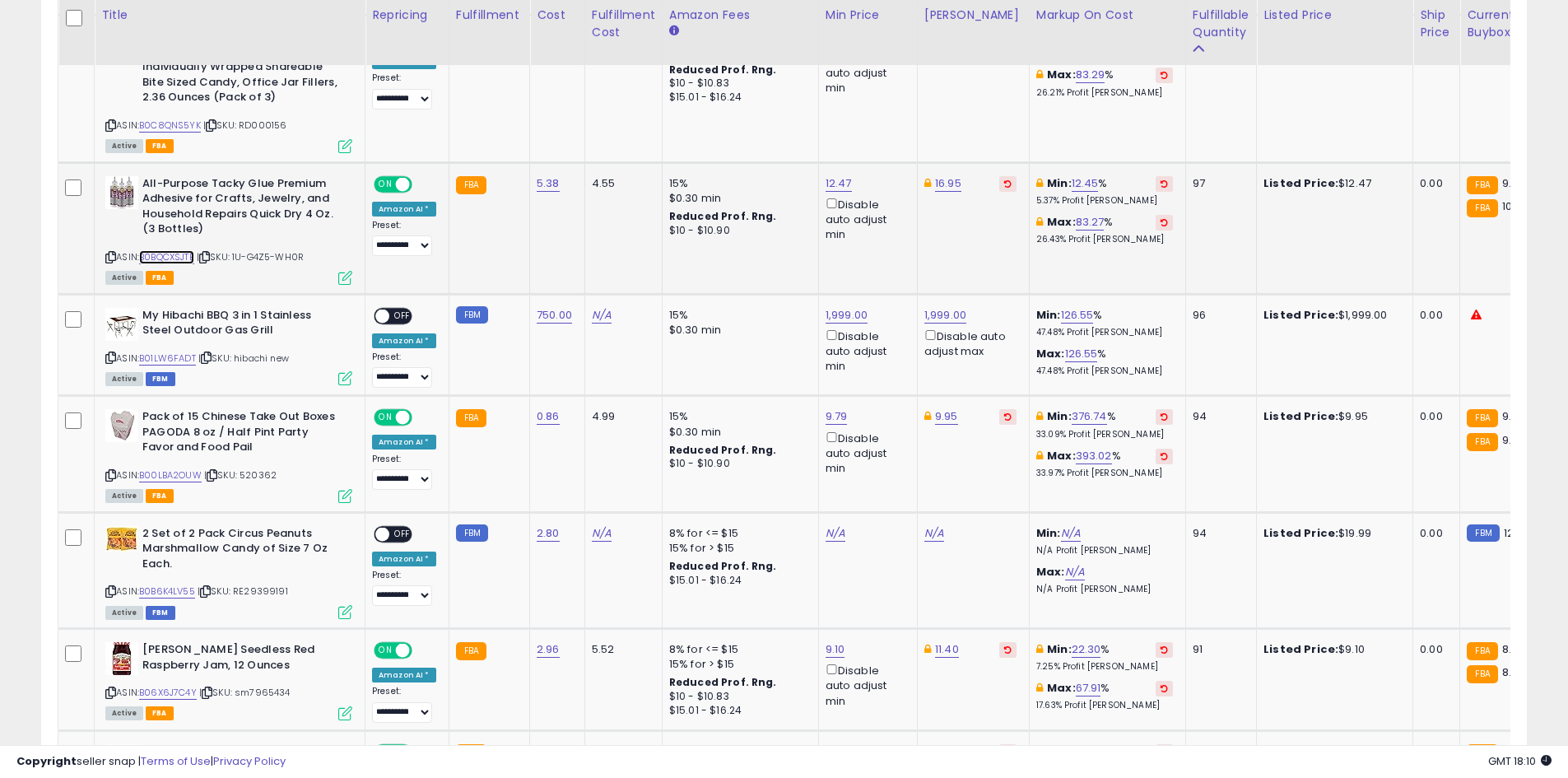
scroll to position [1067, 0]
click at [839, 184] on link "12.47" at bounding box center [838, 182] width 26 height 16
type input "****"
click button "submit" at bounding box center [879, 124] width 28 height 25
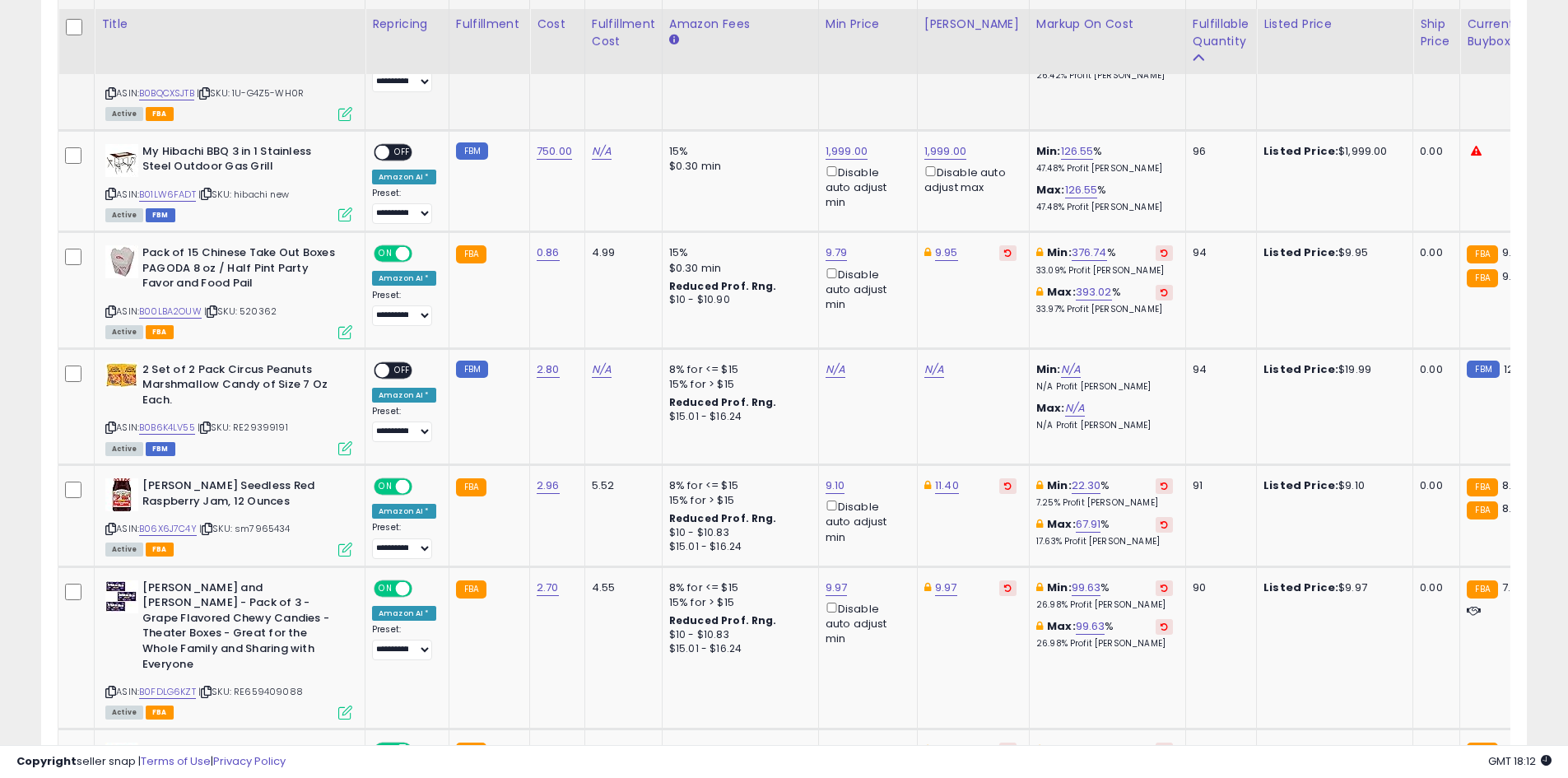
scroll to position [1239, 0]
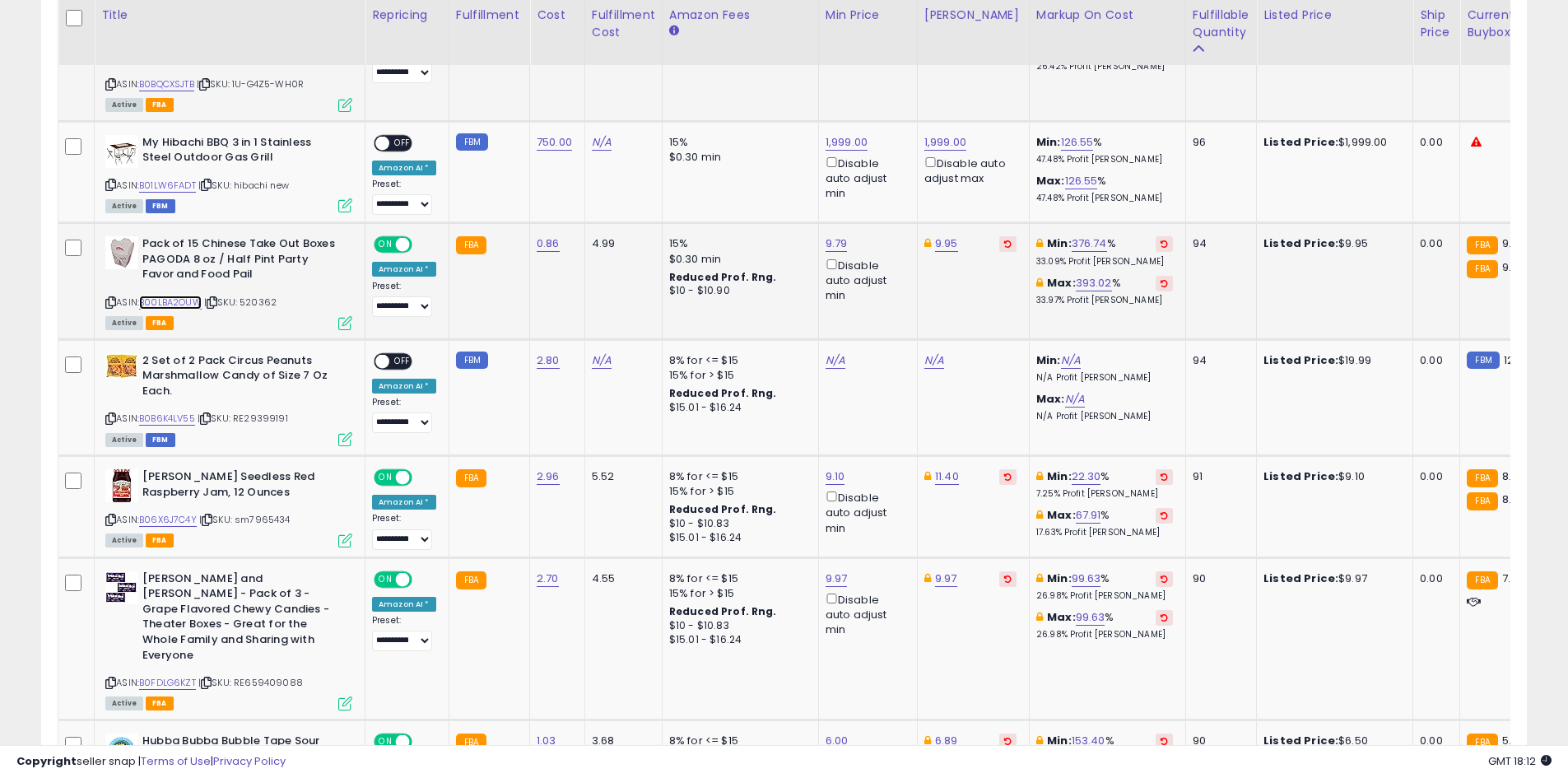
click at [194, 304] on link "B00LBA2OUW" at bounding box center [171, 303] width 63 height 14
click at [935, 247] on link "9.95" at bounding box center [946, 243] width 23 height 16
type input "****"
click button "submit" at bounding box center [988, 185] width 28 height 25
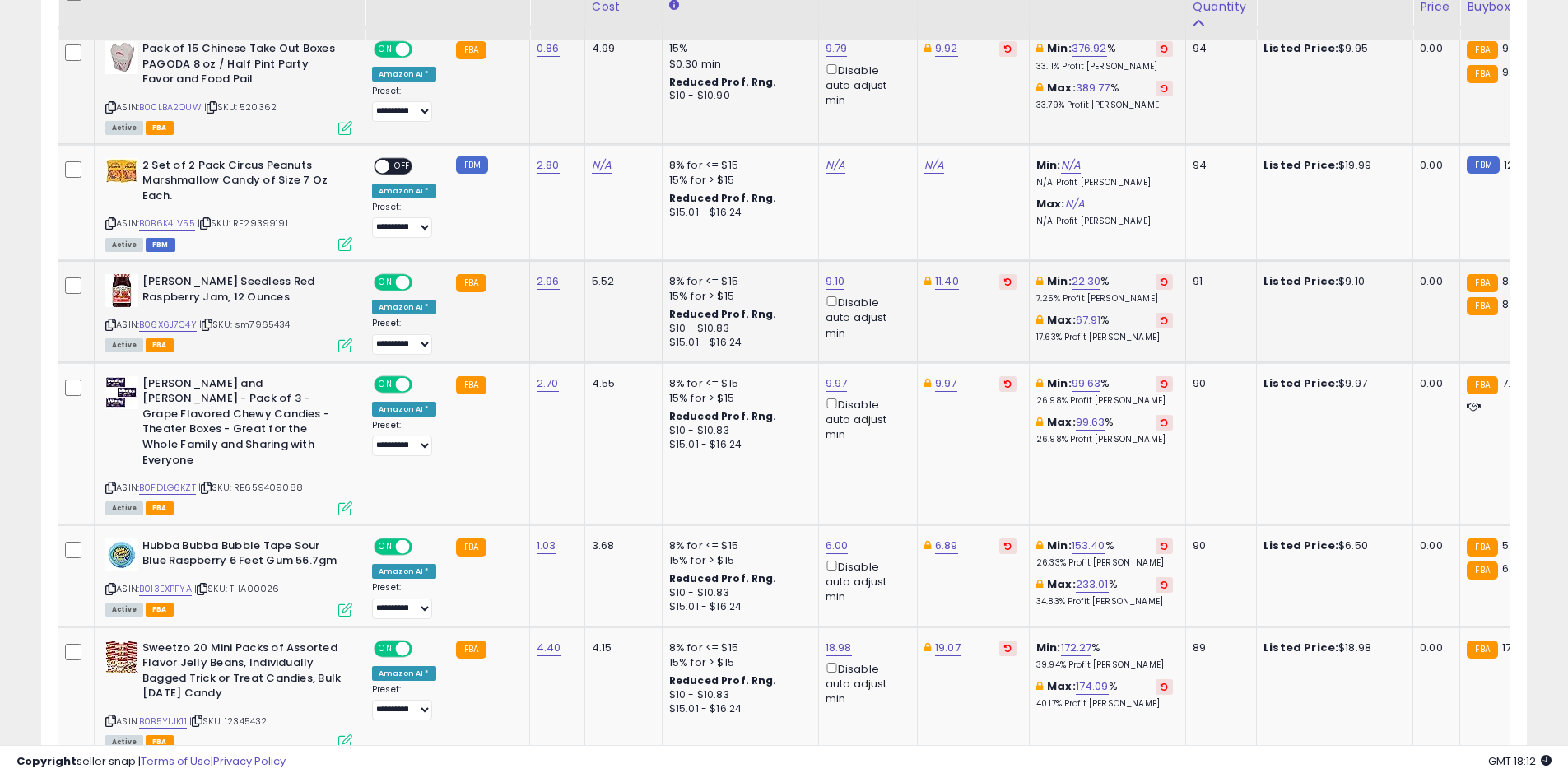
scroll to position [1486, 0]
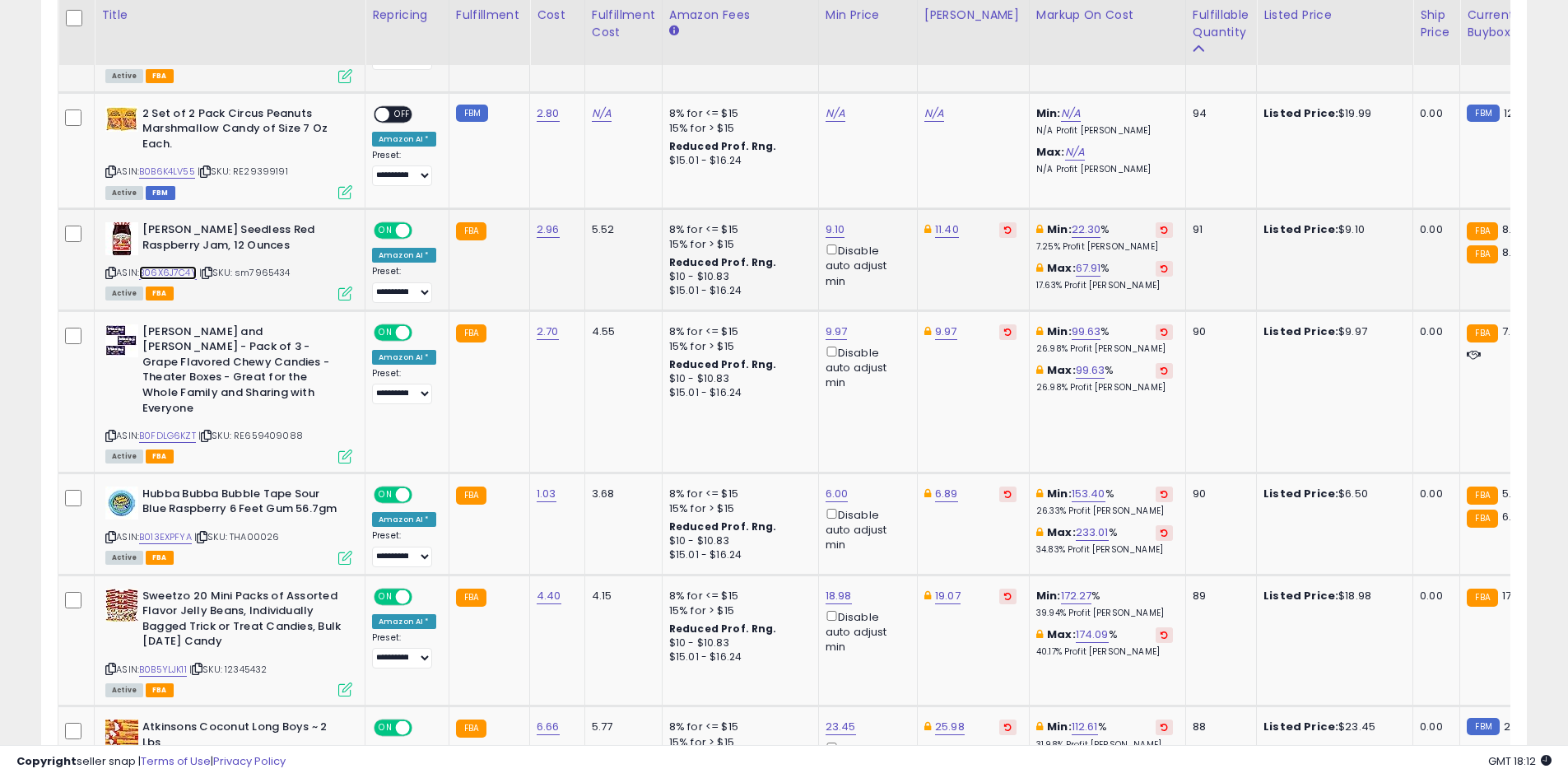
click at [169, 274] on link "B06X6J7C4Y" at bounding box center [168, 273] width 58 height 14
click at [186, 429] on link "B0FDLG6KZT" at bounding box center [167, 436] width 57 height 14
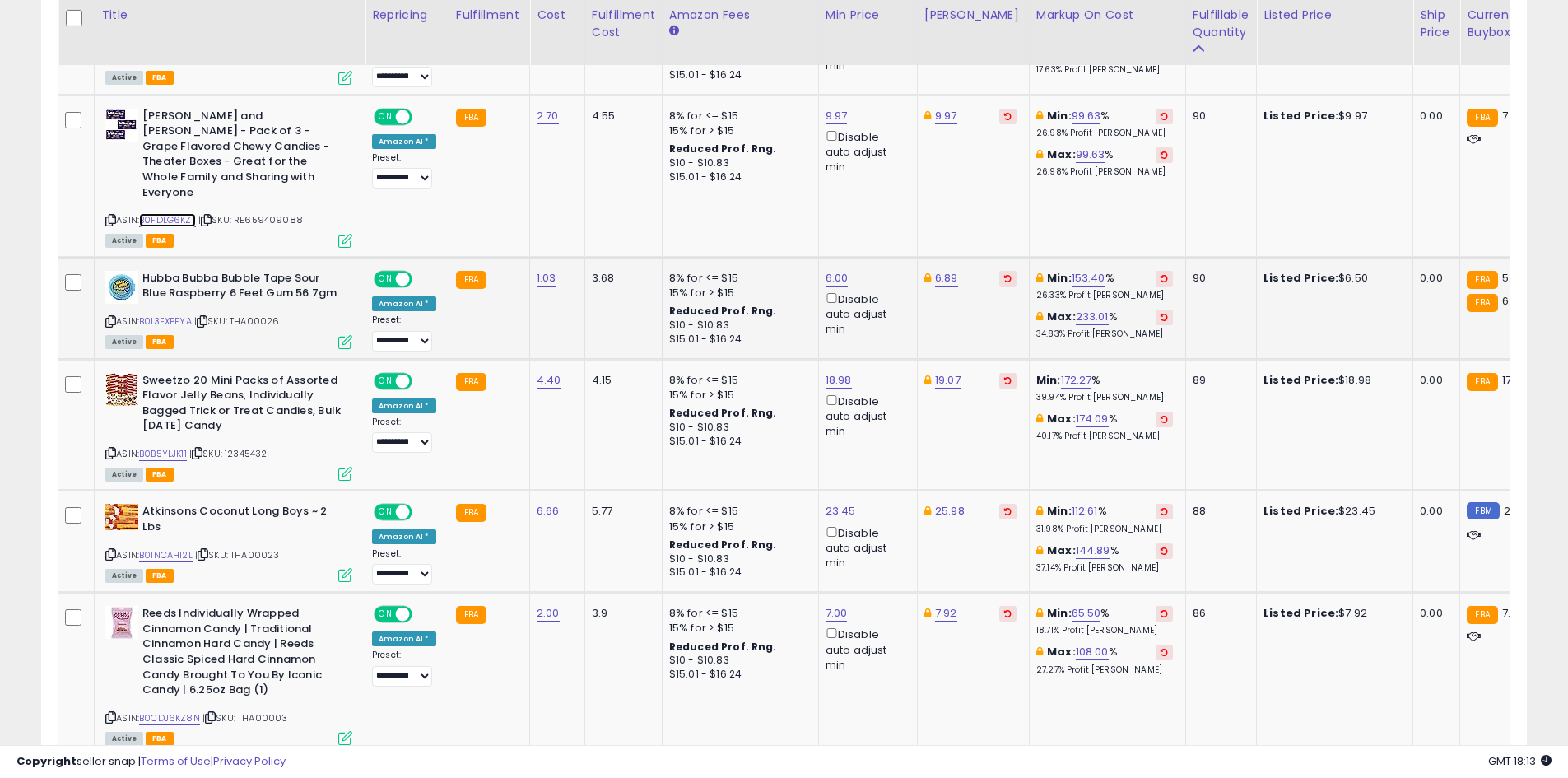
scroll to position [1734, 0]
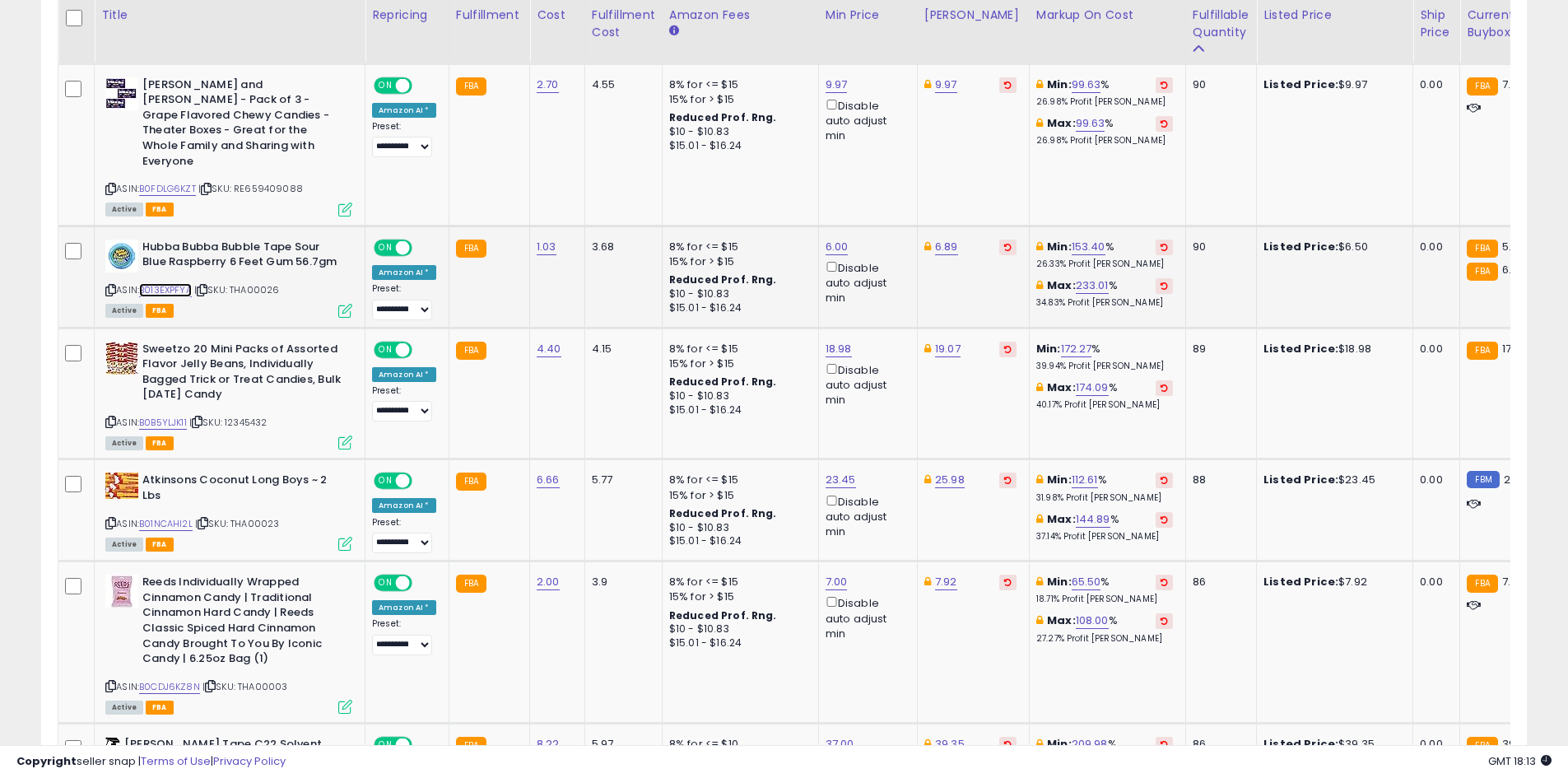
click at [178, 283] on link "B013EXPFYA" at bounding box center [166, 290] width 53 height 14
click at [943, 239] on link "6.89" at bounding box center [946, 247] width 23 height 16
type input "****"
click button "submit" at bounding box center [988, 157] width 28 height 25
click at [170, 416] on link "B0B5YLJK11" at bounding box center [163, 423] width 48 height 14
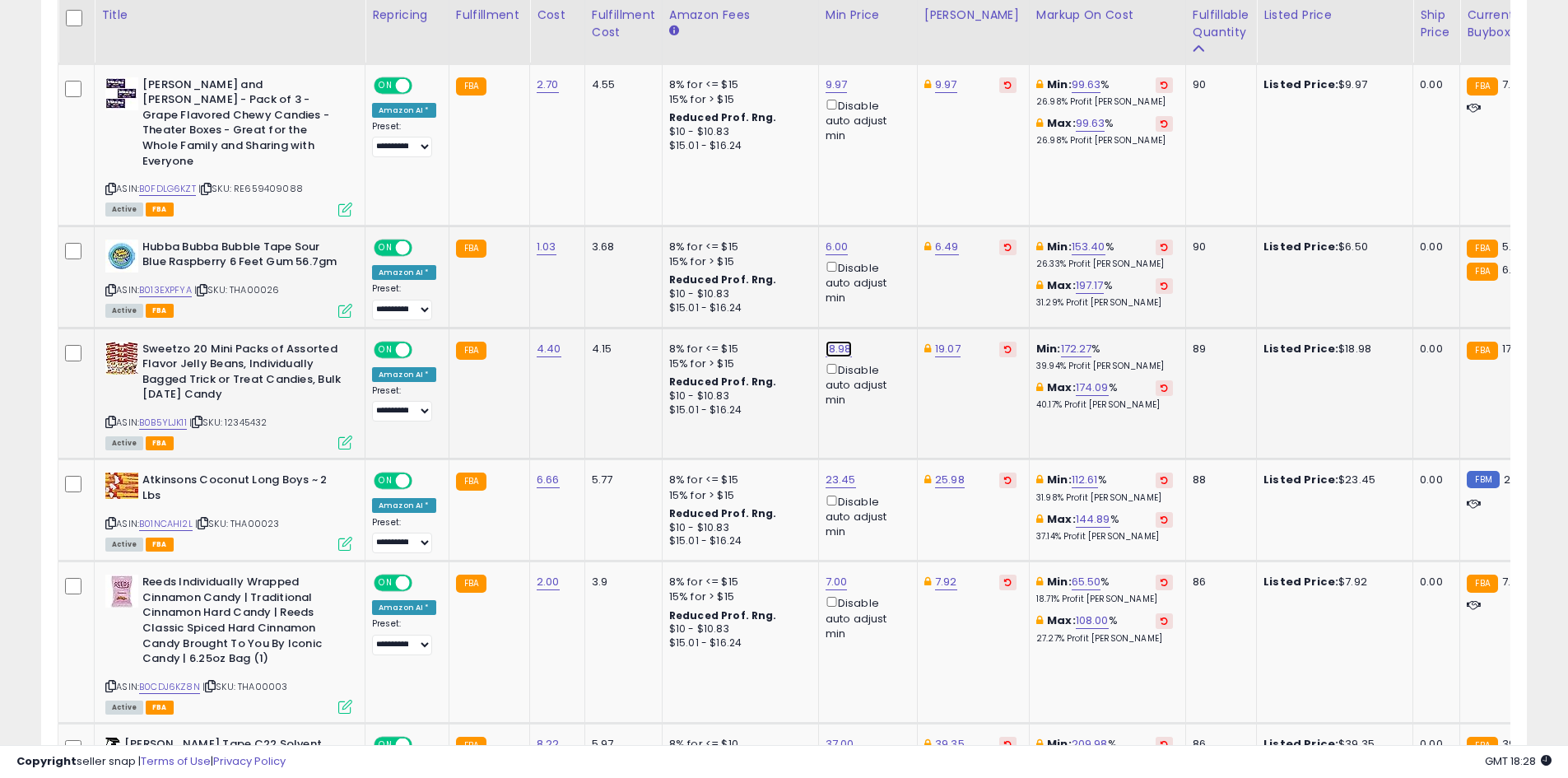
drag, startPoint x: 826, startPoint y: 318, endPoint x: 819, endPoint y: 314, distance: 8.1
click at [825, 341] on link "18.98" at bounding box center [838, 349] width 26 height 16
type input "**"
click button "submit" at bounding box center [880, 259] width 28 height 25
click at [937, 341] on link "19.07" at bounding box center [948, 349] width 25 height 16
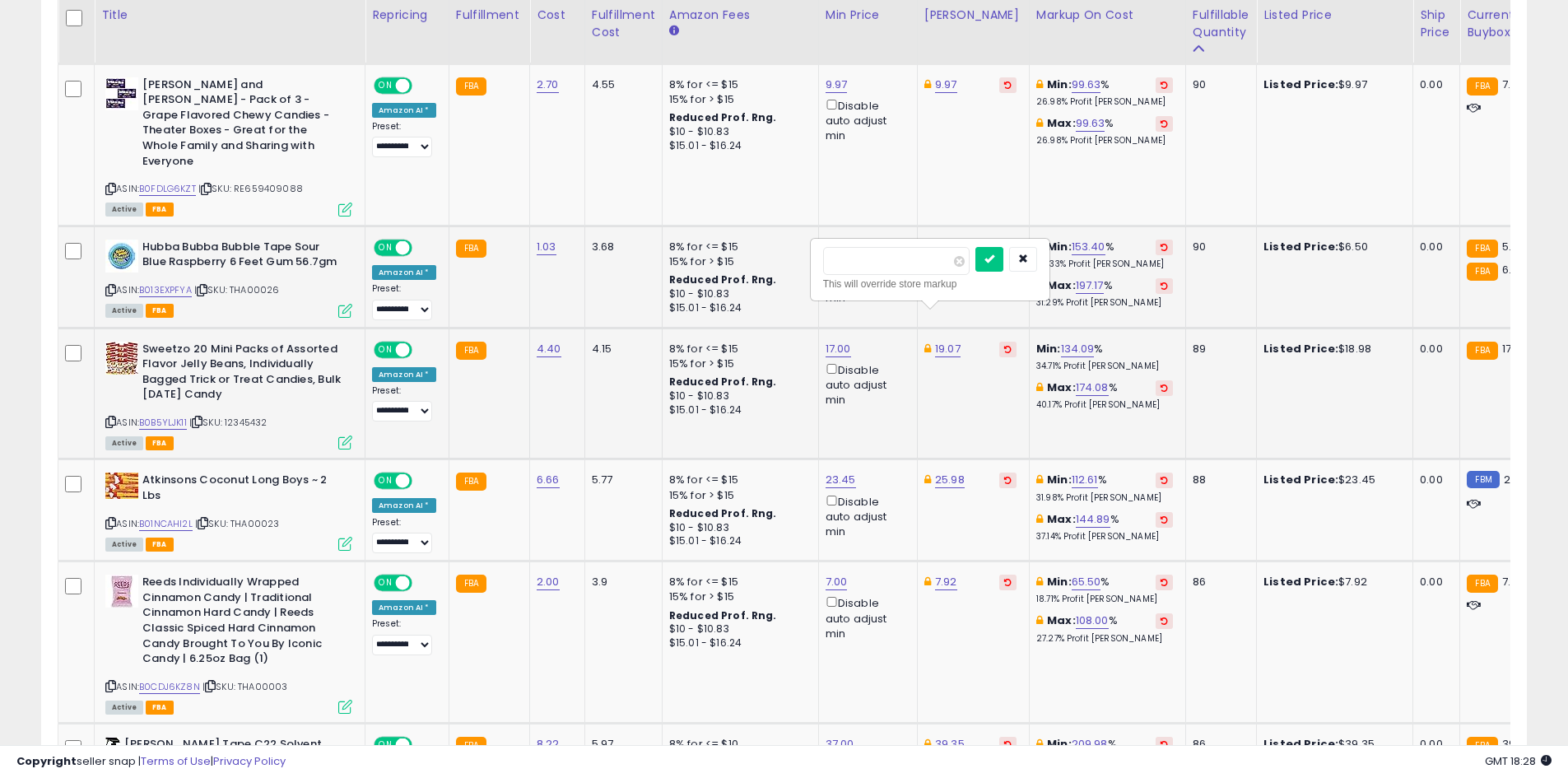
type input "*"
type input "*****"
click button "submit" at bounding box center [989, 259] width 28 height 25
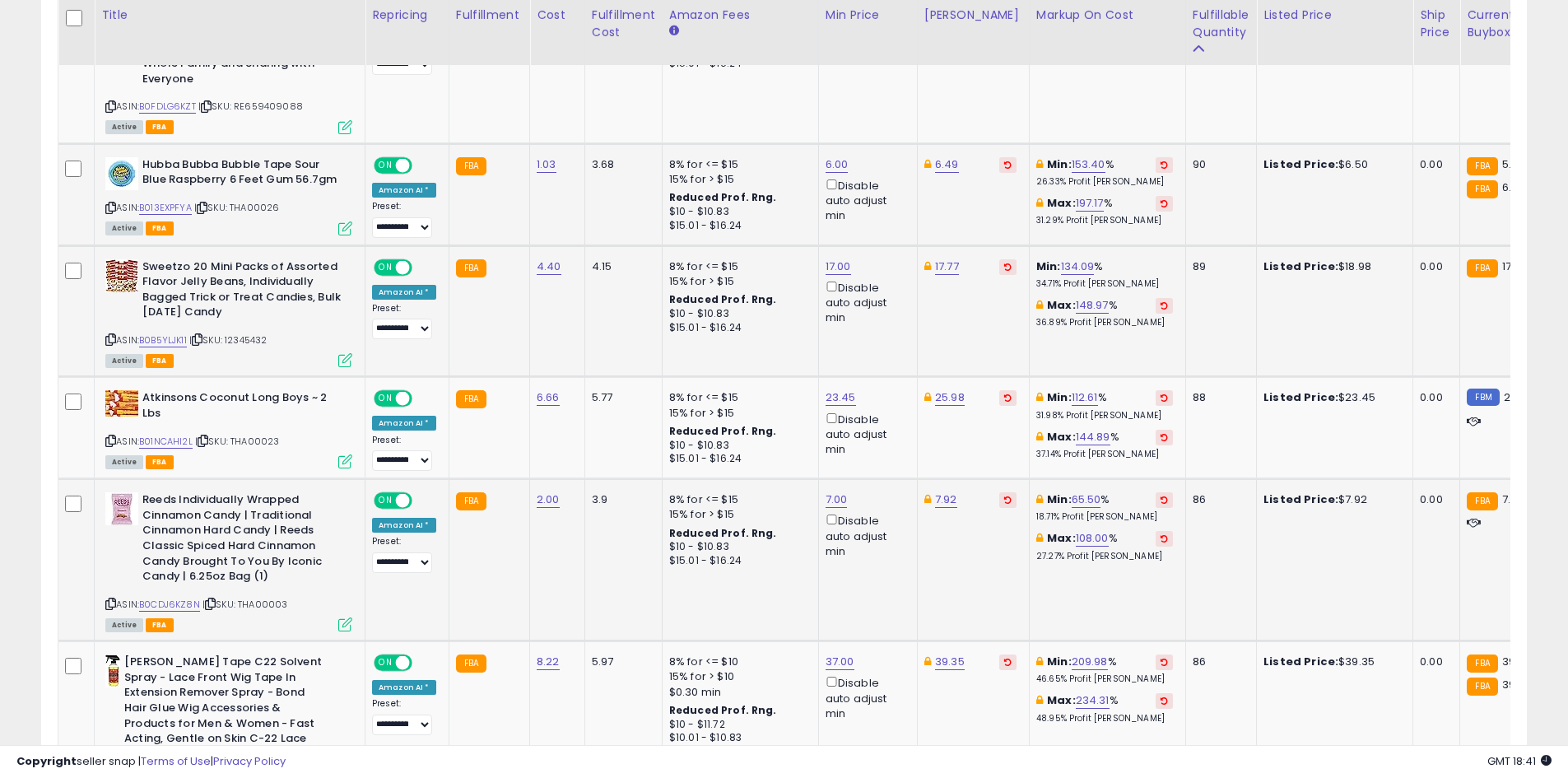
scroll to position [1898, 0]
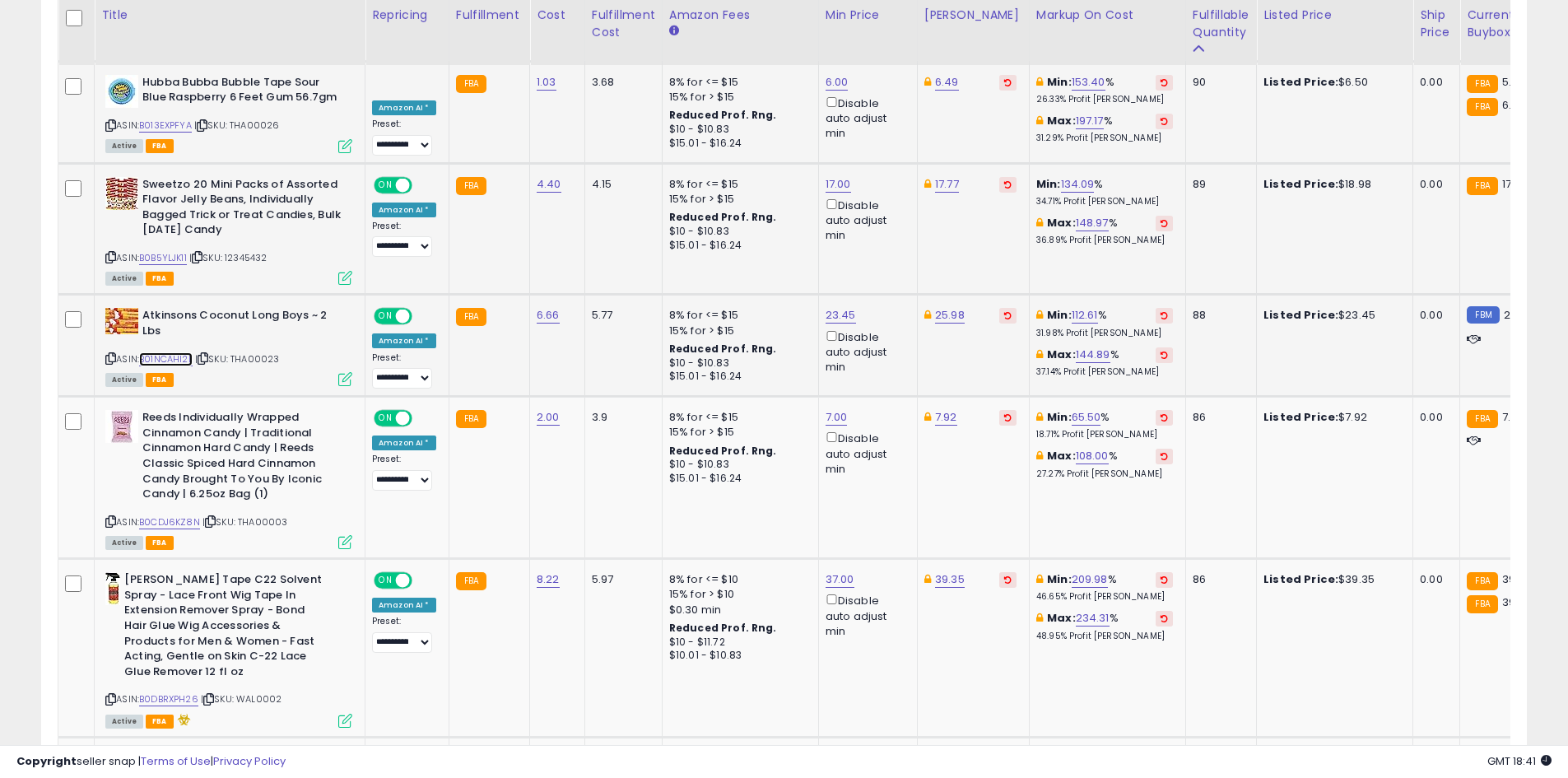
click at [182, 352] on link "B01NCAHI2L" at bounding box center [166, 359] width 54 height 14
click at [844, 307] on link "23.45" at bounding box center [841, 315] width 31 height 16
type input "*****"
click button "submit" at bounding box center [880, 226] width 28 height 25
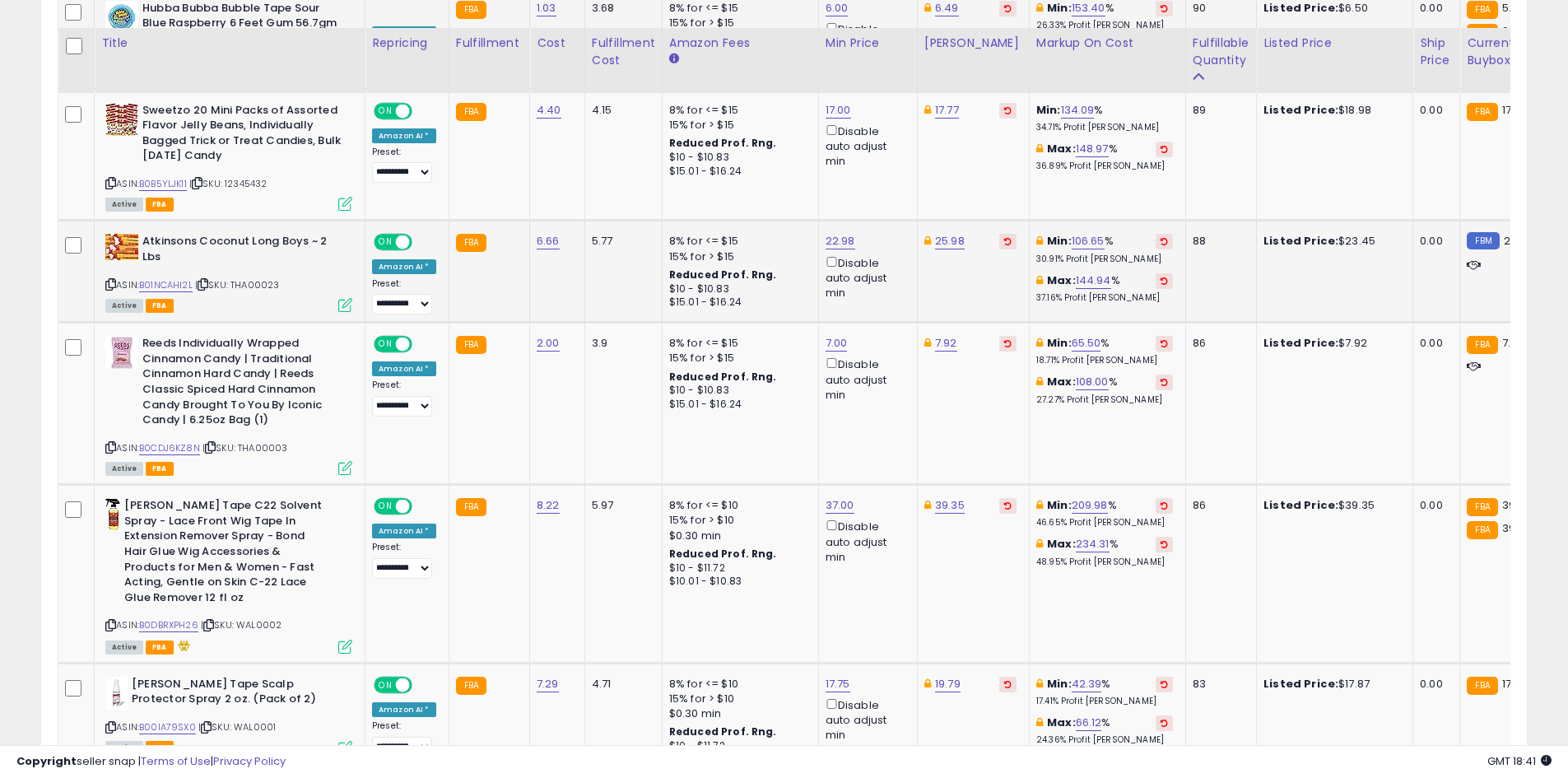
scroll to position [2043, 0]
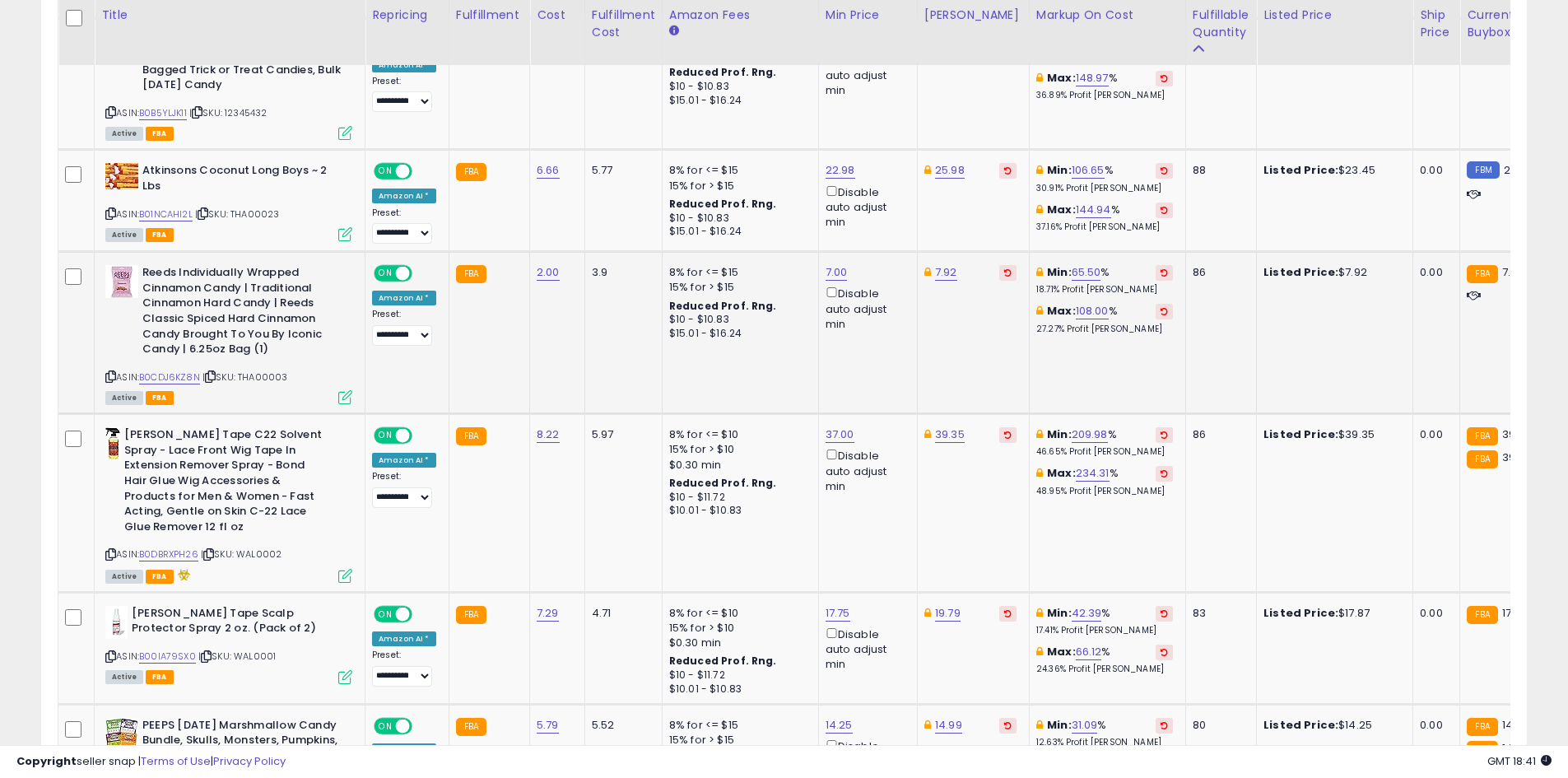
click at [186, 355] on div "ASIN: B0CDJ6KZ8N | SKU: THA00003 Active FBA" at bounding box center [229, 334] width 247 height 138
click at [186, 371] on link "B0CDJ6KZ8N" at bounding box center [170, 378] width 61 height 14
click at [939, 264] on link "7.92" at bounding box center [946, 272] width 22 height 16
type input "****"
click button "submit" at bounding box center [987, 183] width 28 height 25
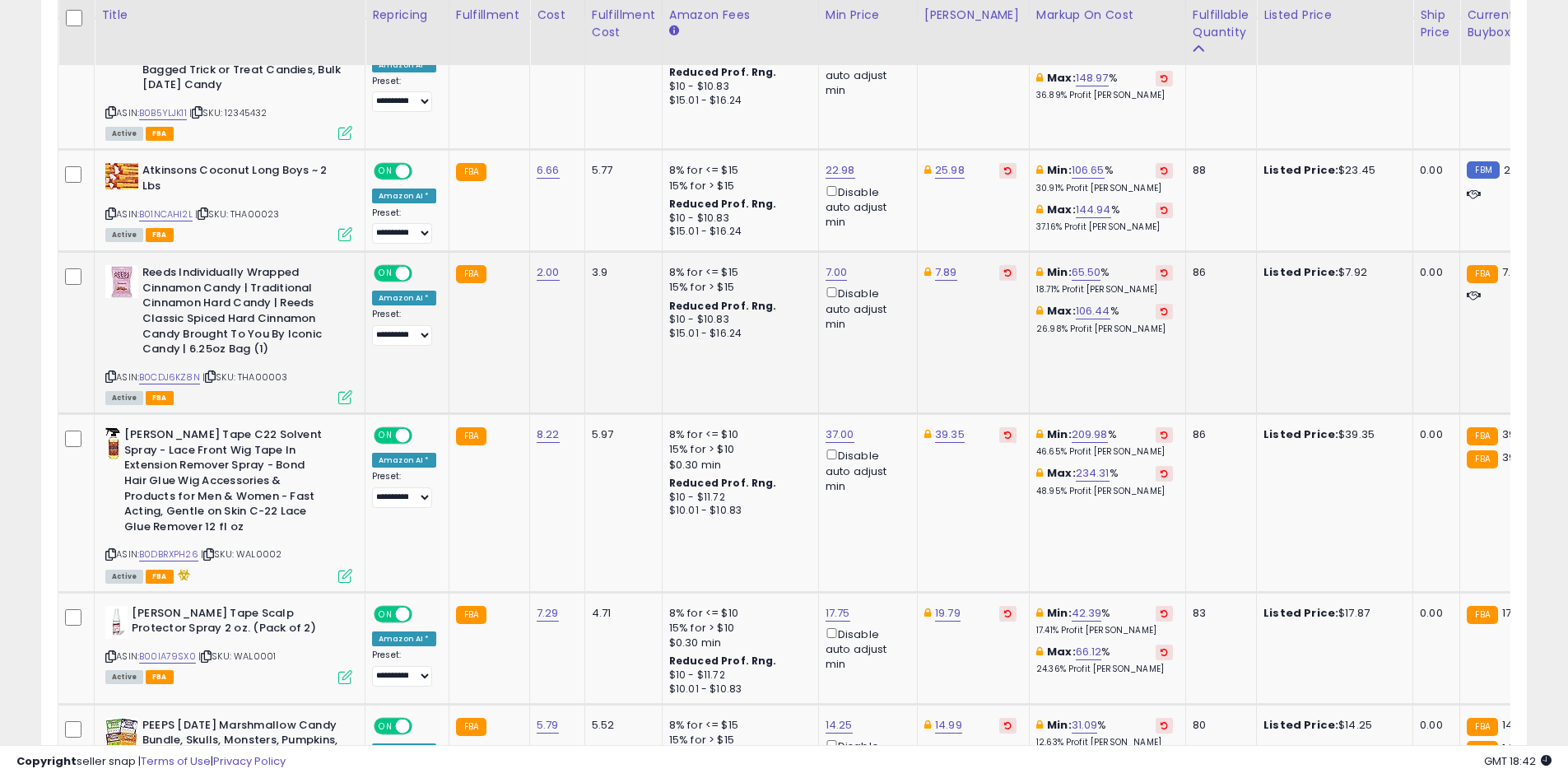
click at [1480, 328] on td "FBA 7.92" at bounding box center [1509, 332] width 99 height 162
click at [184, 548] on link "B0DBRXPH26" at bounding box center [169, 554] width 59 height 14
click at [941, 427] on link "39.35" at bounding box center [949, 434] width 30 height 16
type input "*****"
click button "submit" at bounding box center [991, 345] width 28 height 25
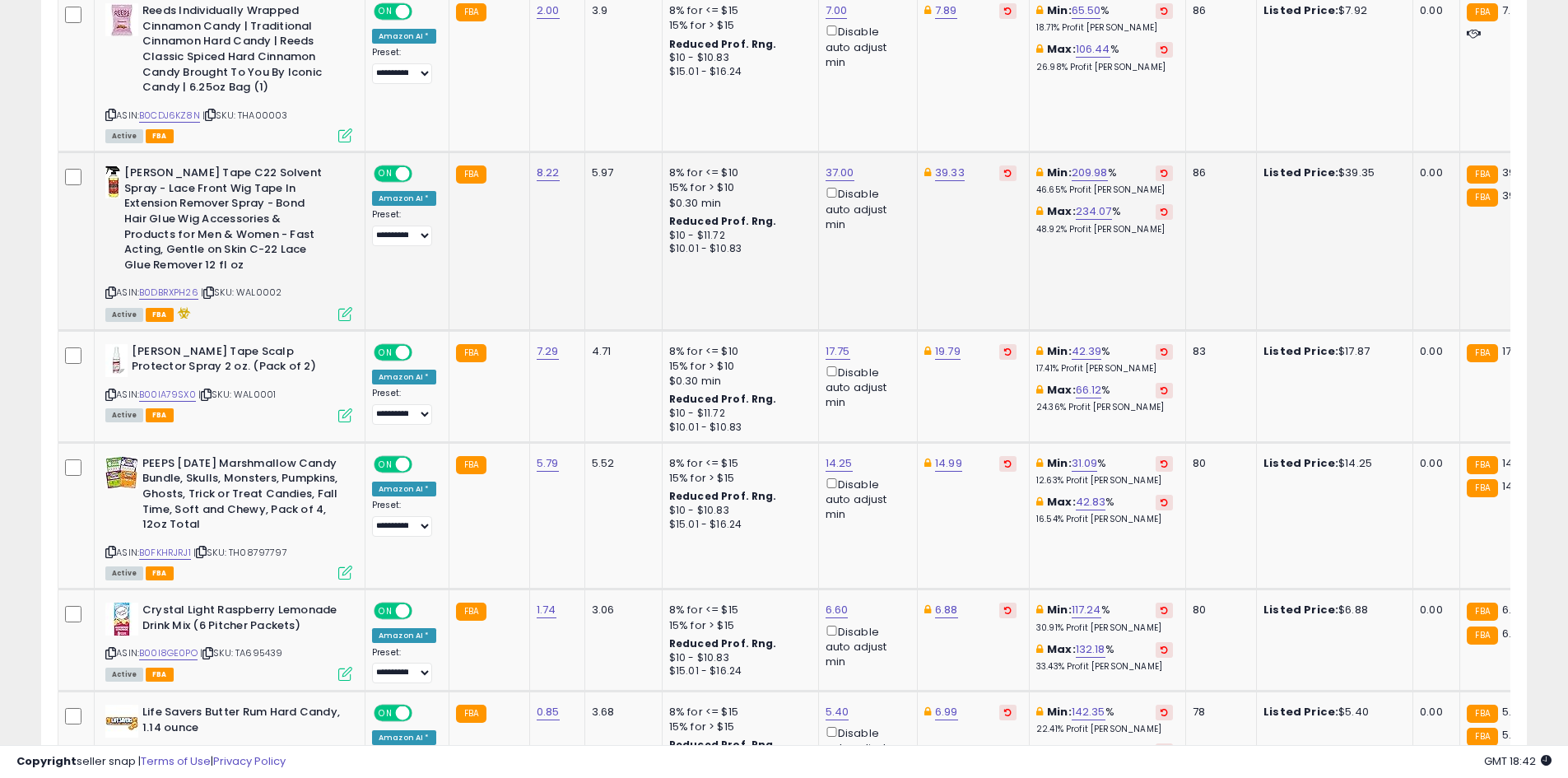
scroll to position [2311, 0]
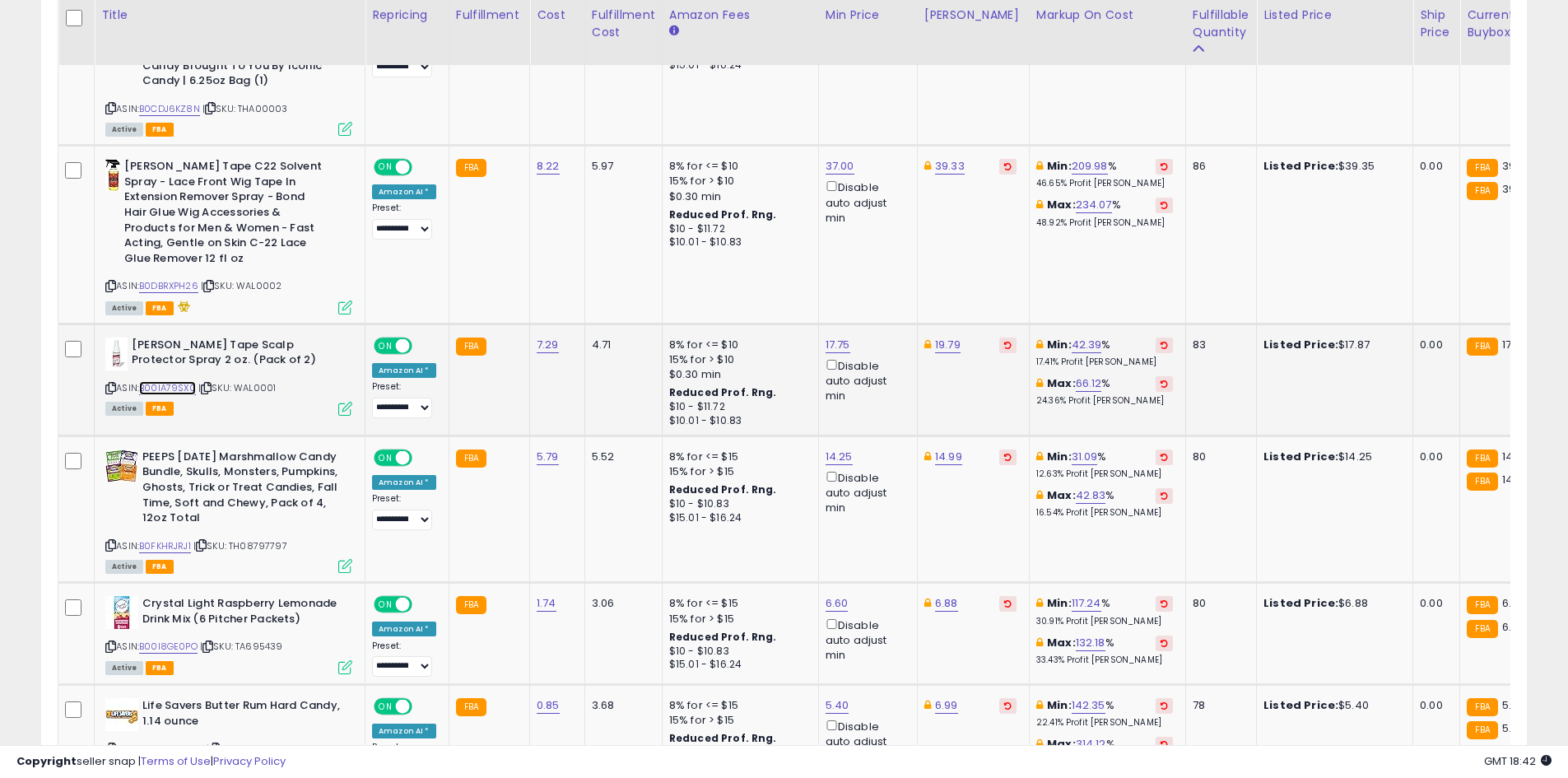
click at [180, 381] on link "B00IA79SX0" at bounding box center [167, 388] width 57 height 14
click at [144, 539] on link "B0FKHRJRJ1" at bounding box center [165, 546] width 52 height 14
click at [833, 449] on link "14.25" at bounding box center [839, 457] width 27 height 16
type input "*****"
click button "submit" at bounding box center [879, 367] width 28 height 25
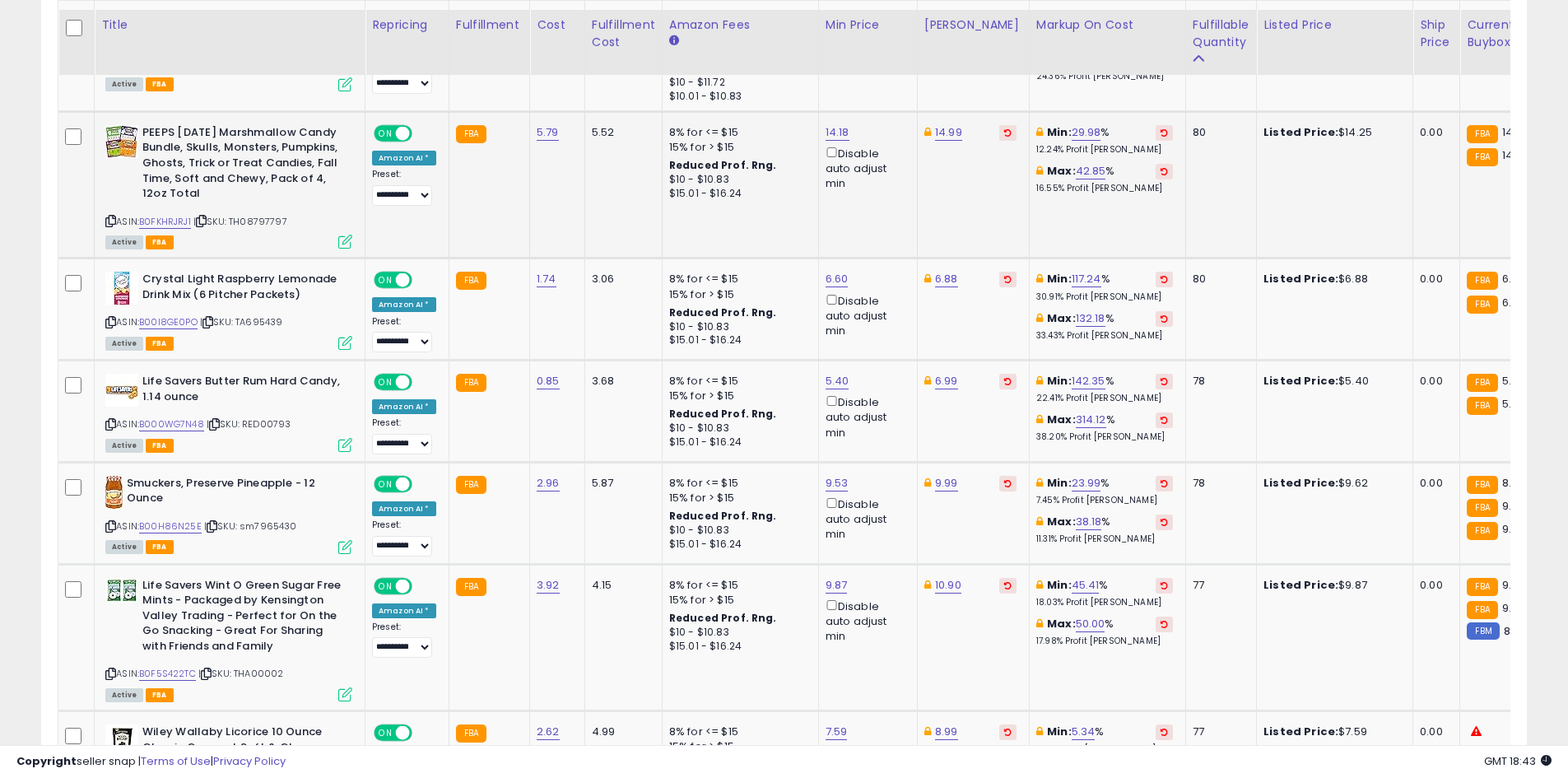
scroll to position [2646, 0]
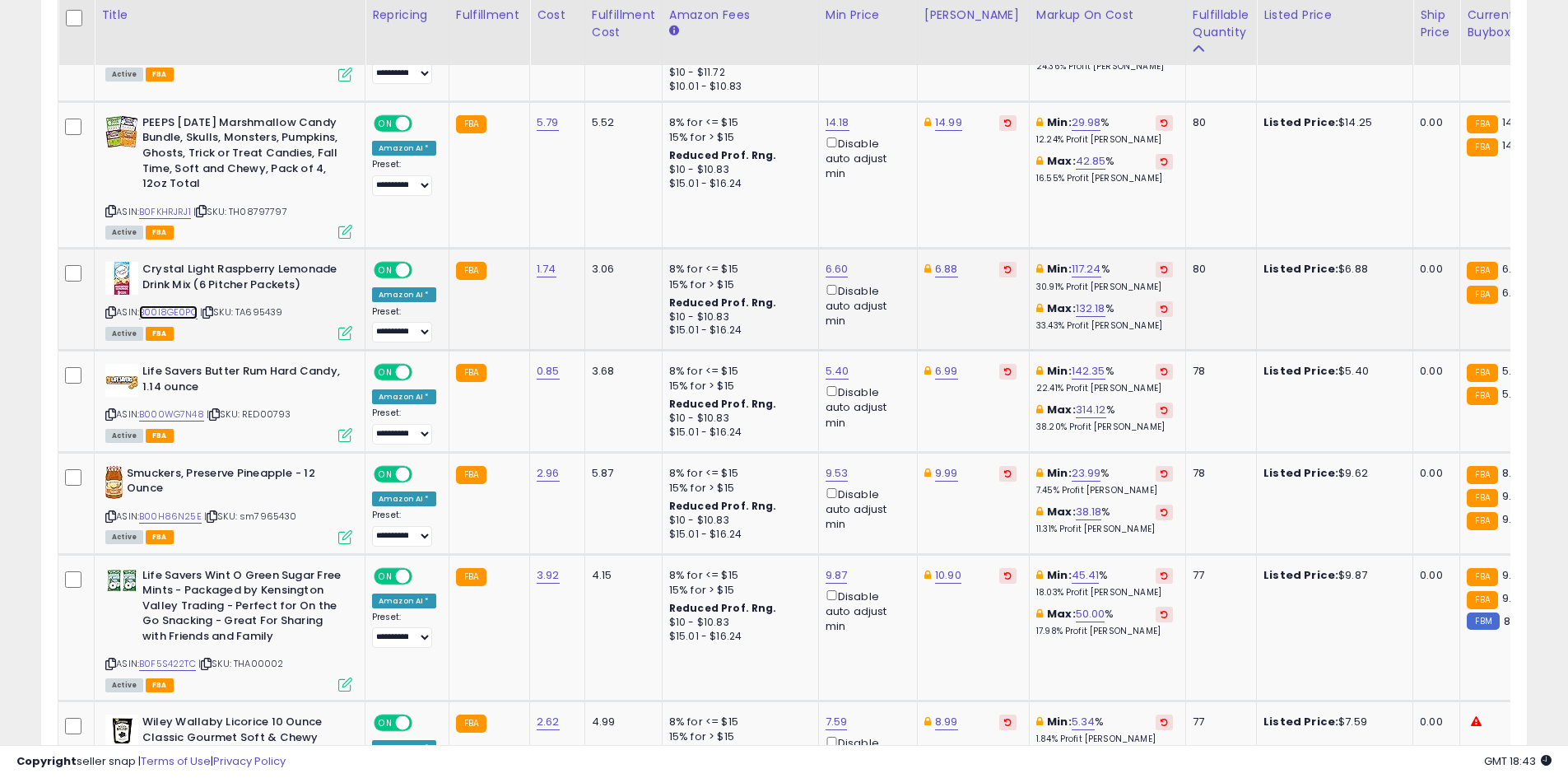
click at [157, 305] on link "B00I8GE0PO" at bounding box center [168, 312] width 59 height 14
click at [193, 407] on link "B000WG7N48" at bounding box center [172, 414] width 65 height 14
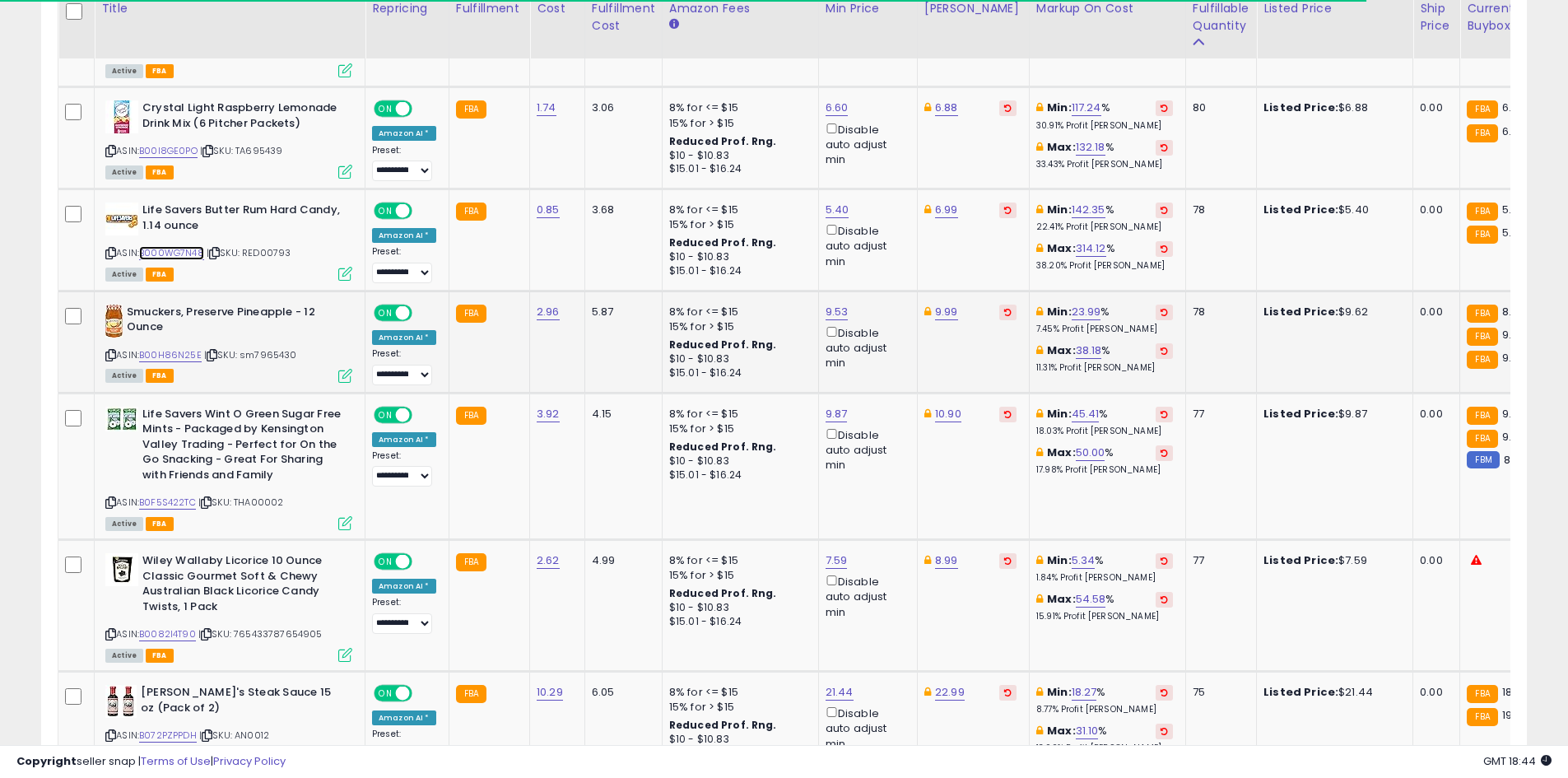
scroll to position [2810, 0]
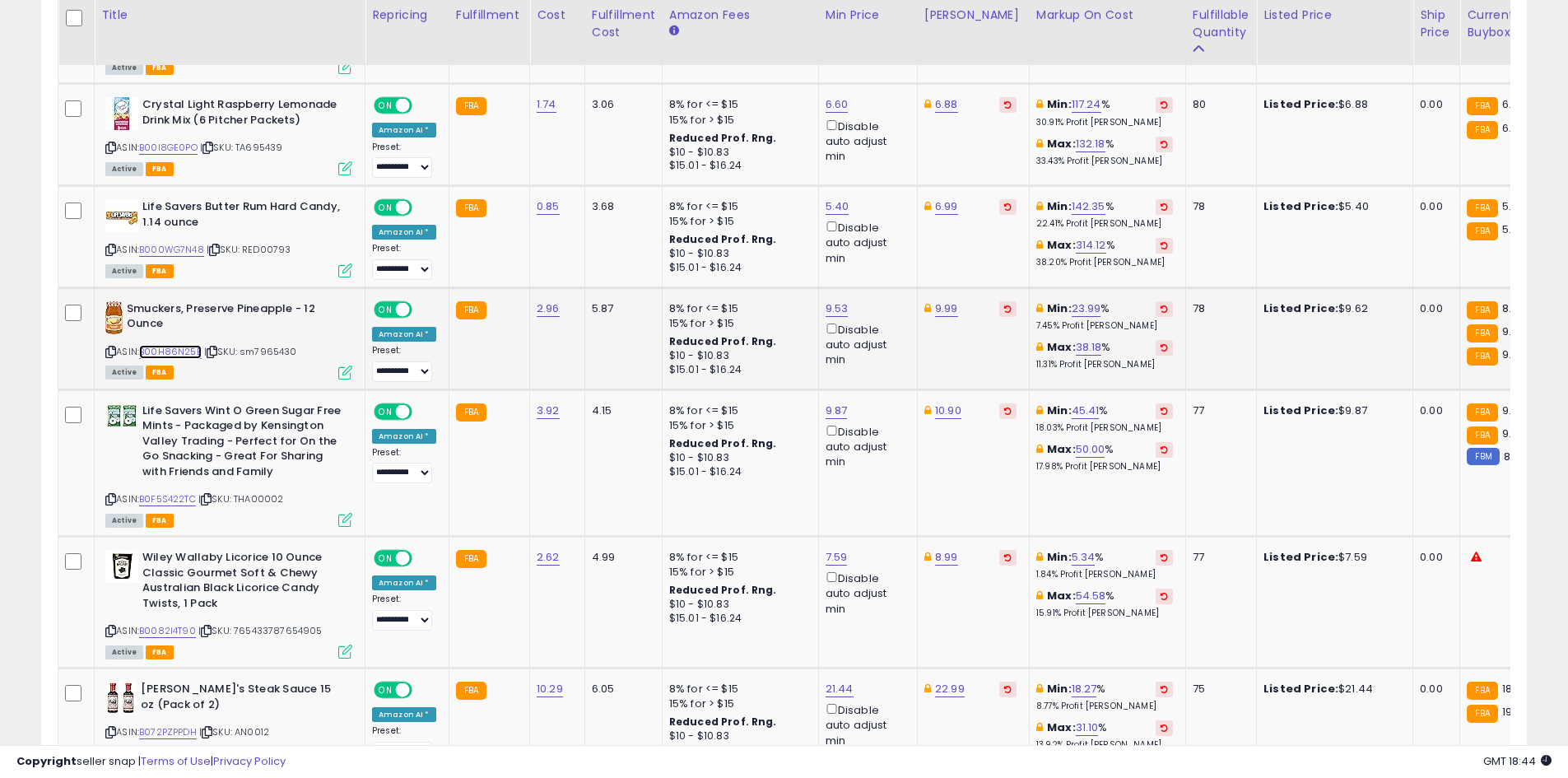
click at [194, 345] on link "B00H86N25E" at bounding box center [171, 352] width 63 height 14
click at [829, 300] on link "9.53" at bounding box center [836, 308] width 23 height 16
type input "*"
click button "submit" at bounding box center [877, 219] width 28 height 25
click at [828, 300] on link "9.00" at bounding box center [836, 308] width 23 height 16
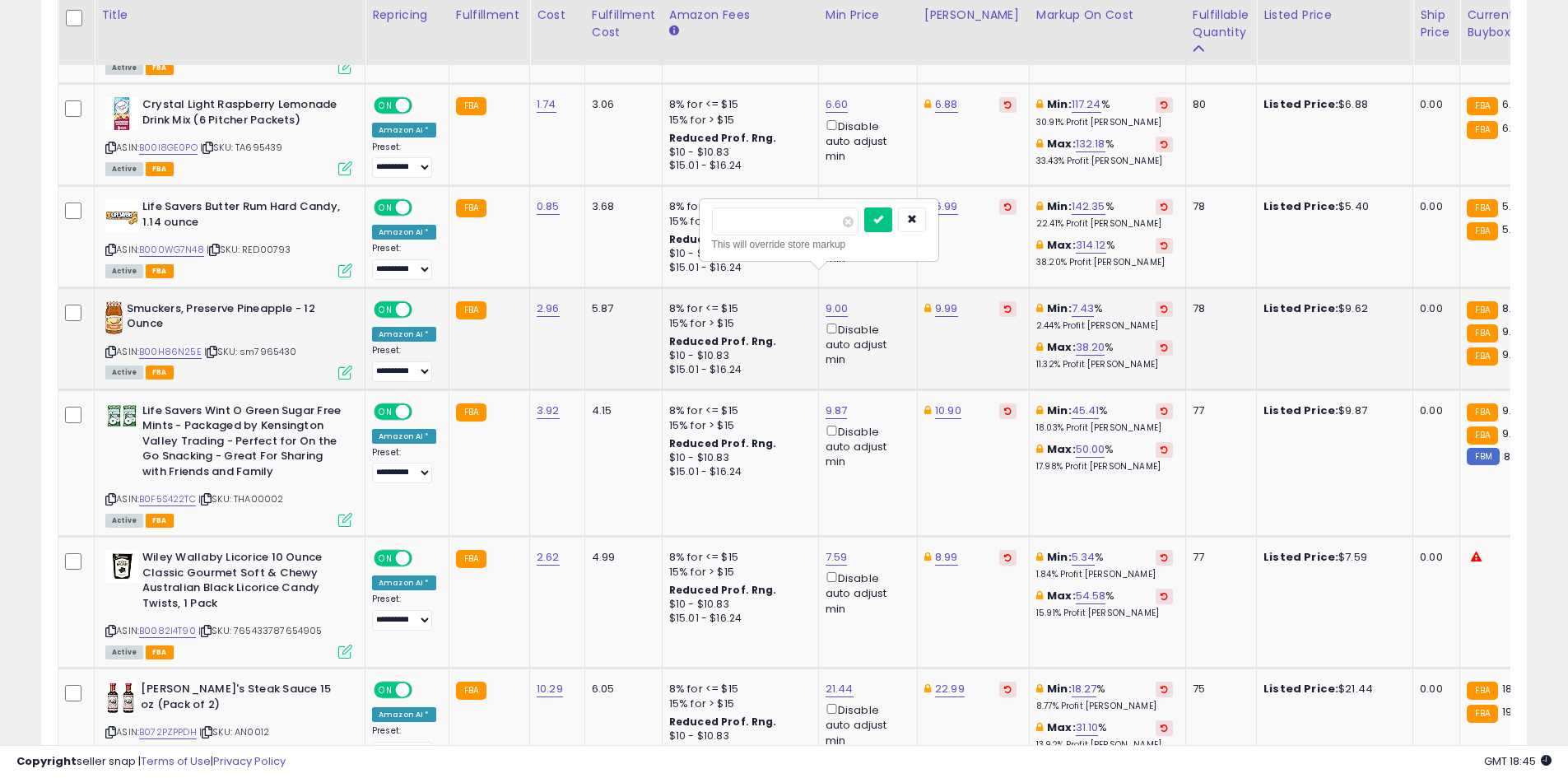
type input "****"
click button "submit" at bounding box center [878, 219] width 28 height 25
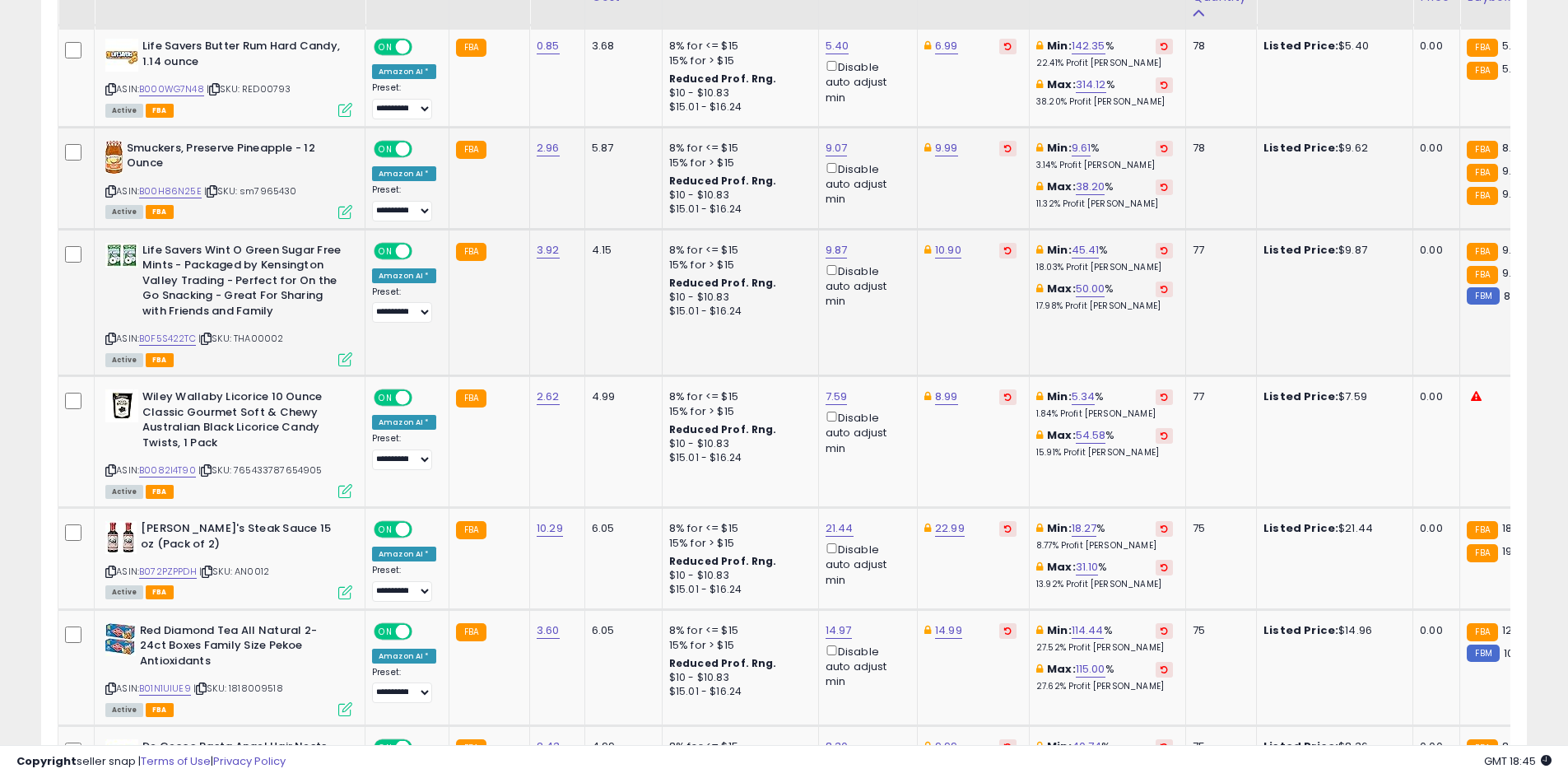
scroll to position [2975, 0]
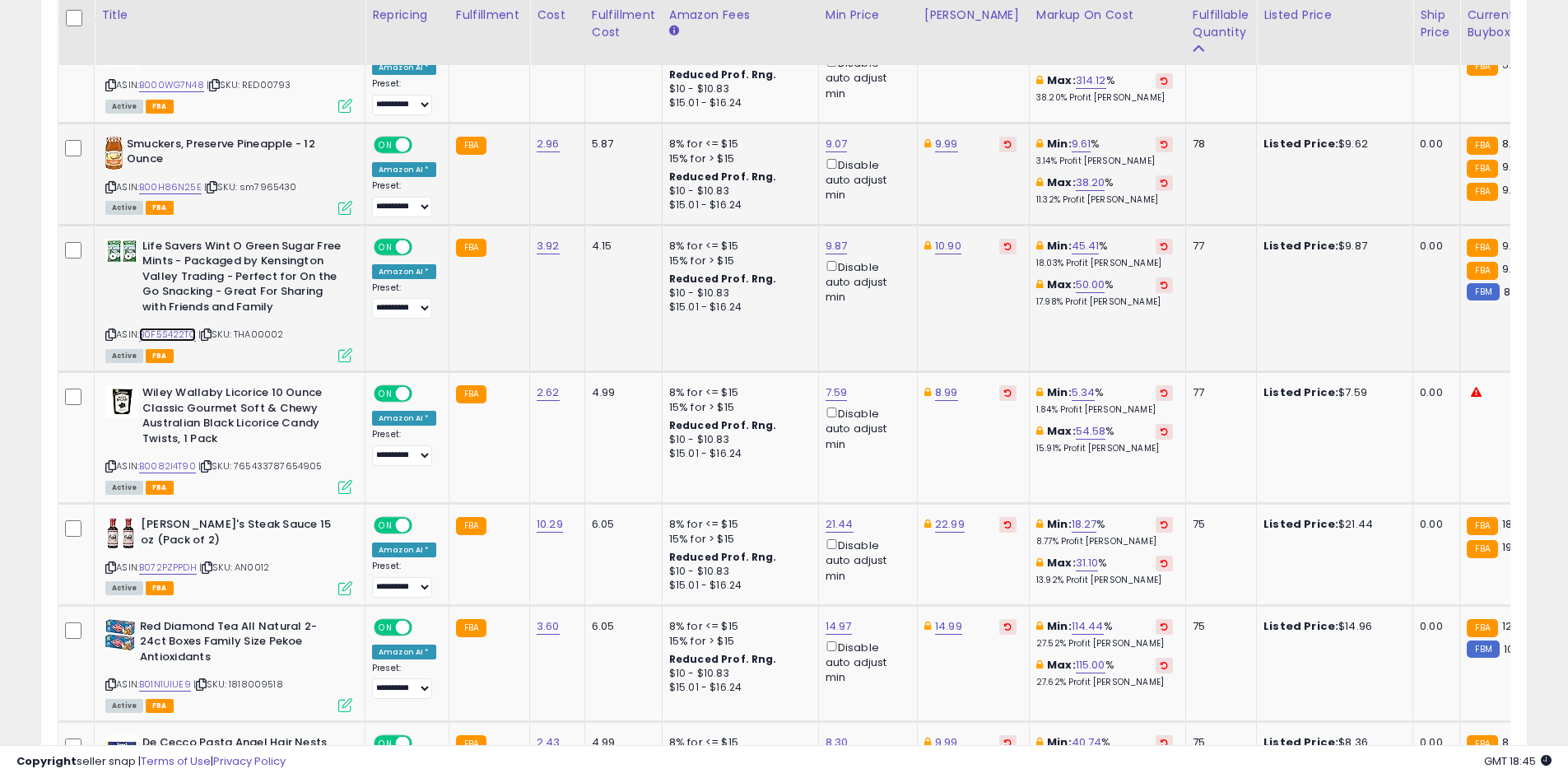
click at [156, 327] on link "B0F5S422TC" at bounding box center [167, 334] width 57 height 14
